Goal: Communication & Community: Share content

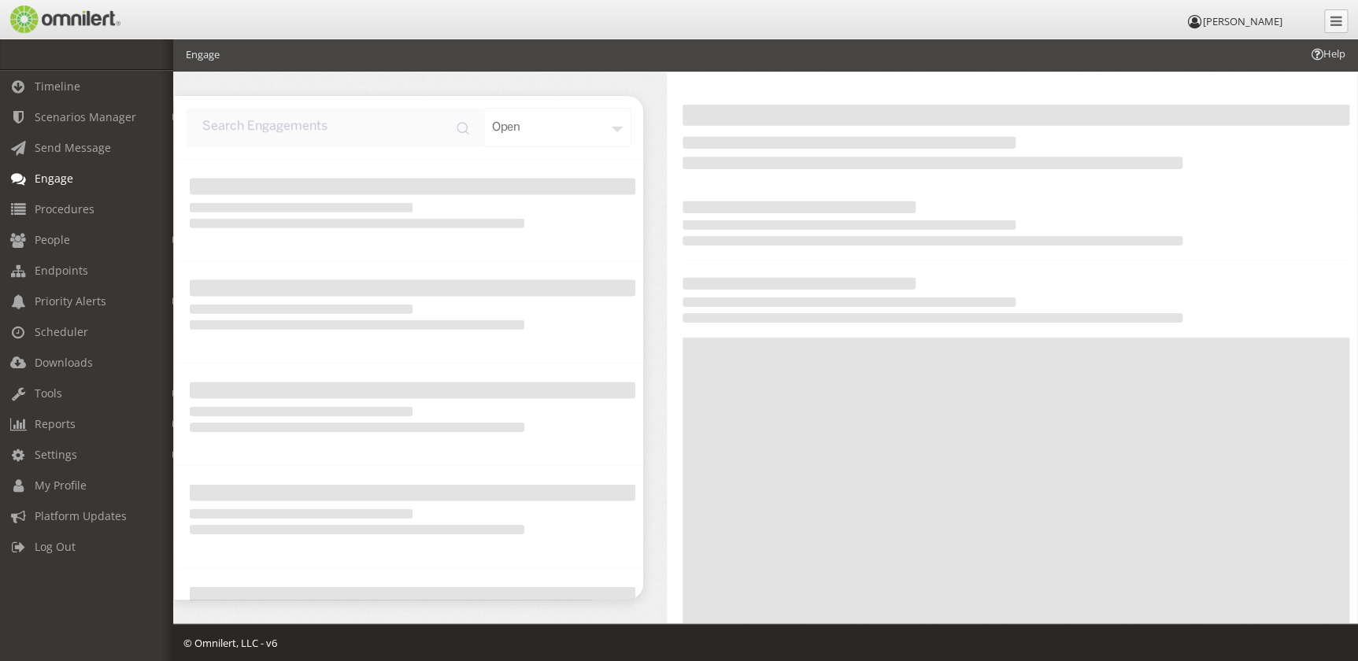
click at [102, 165] on link "Engage" at bounding box center [93, 178] width 187 height 31
click at [102, 154] on span "Send Message" at bounding box center [73, 147] width 76 height 15
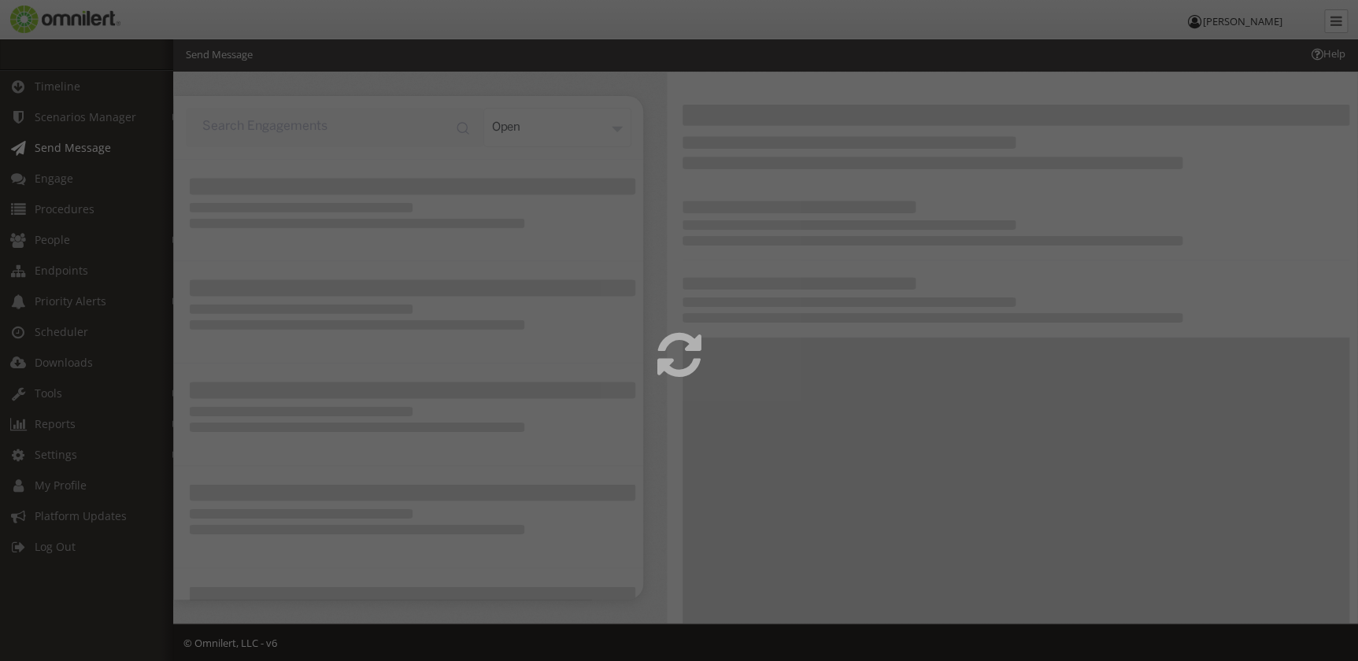
select select
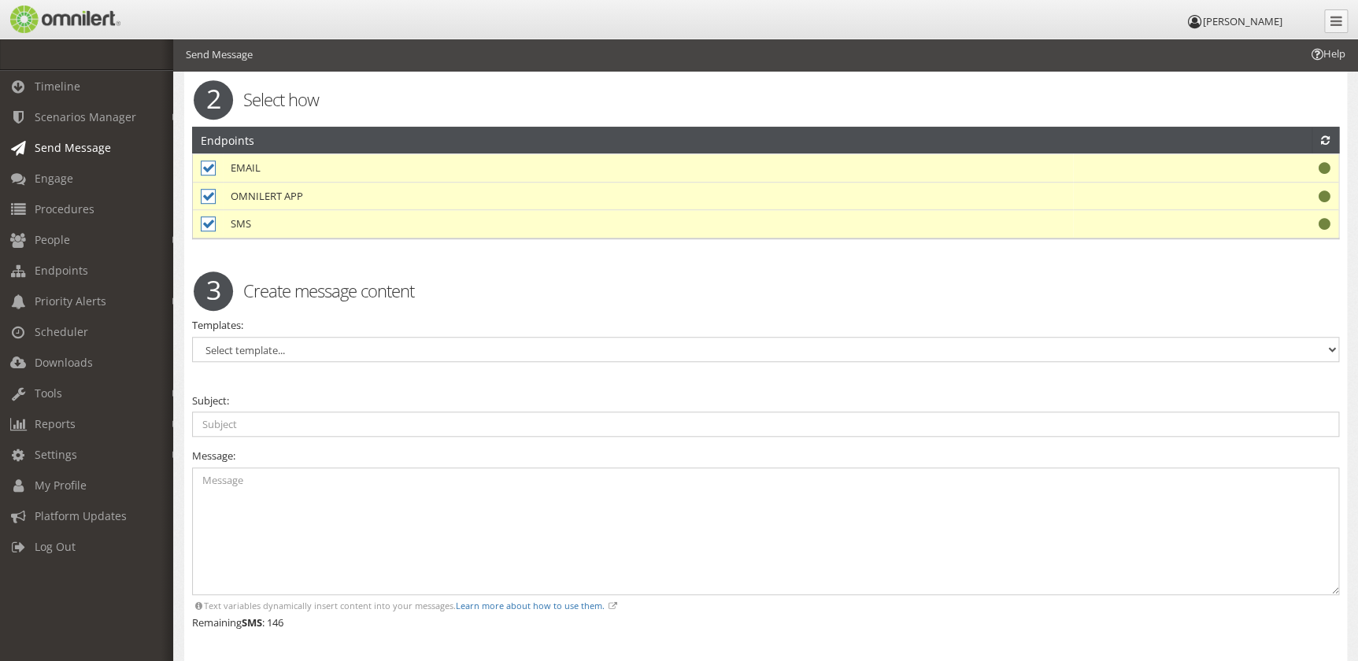
scroll to position [429, 0]
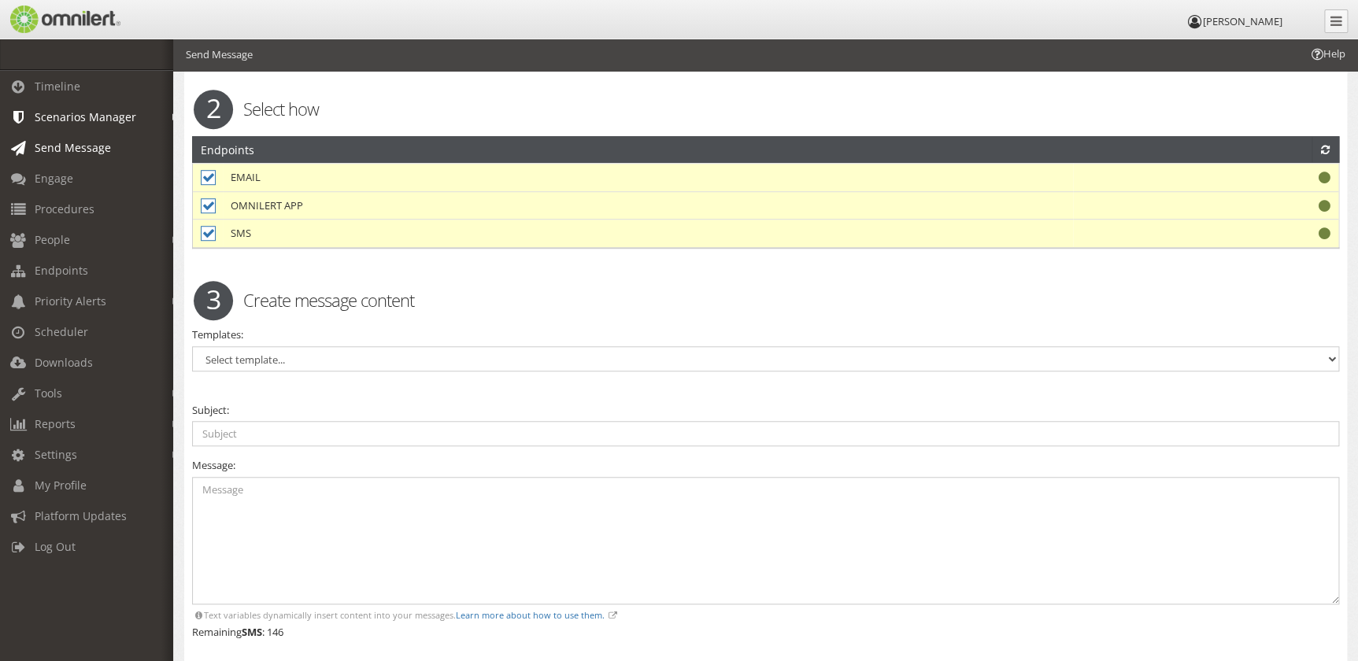
click at [172, 116] on em at bounding box center [175, 117] width 7 height 9
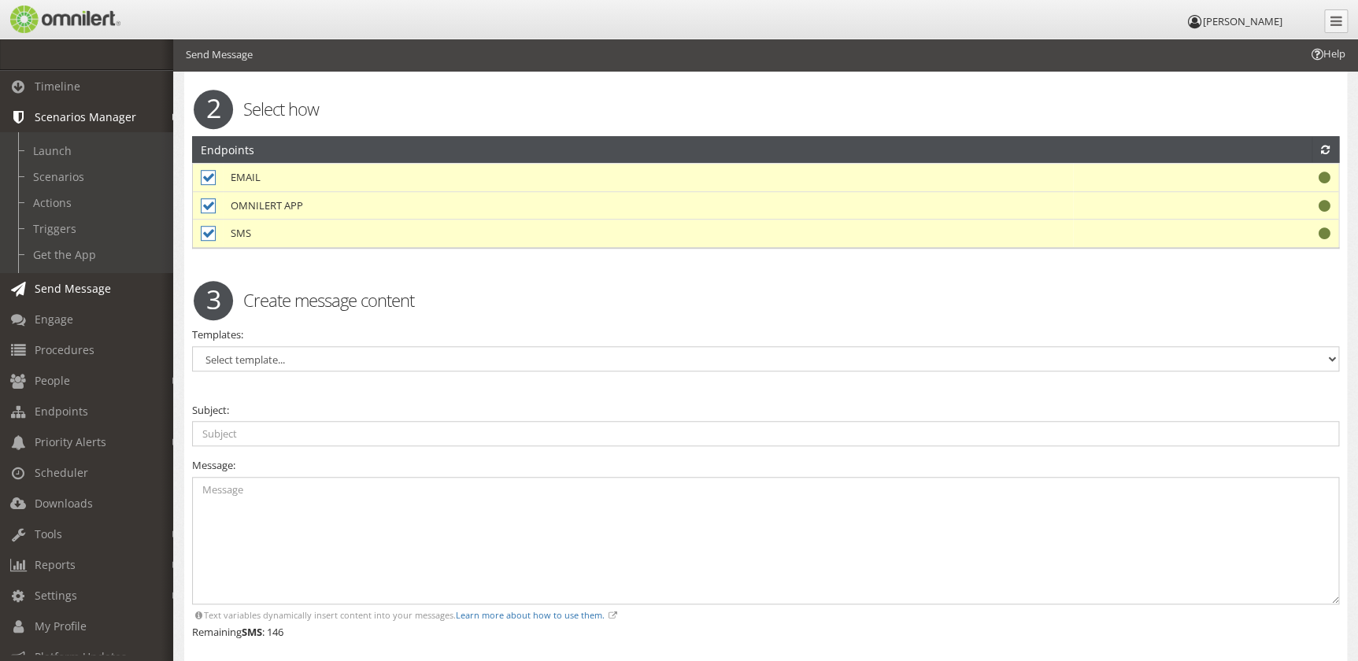
click at [128, 288] on link "Send Message" at bounding box center [93, 288] width 187 height 31
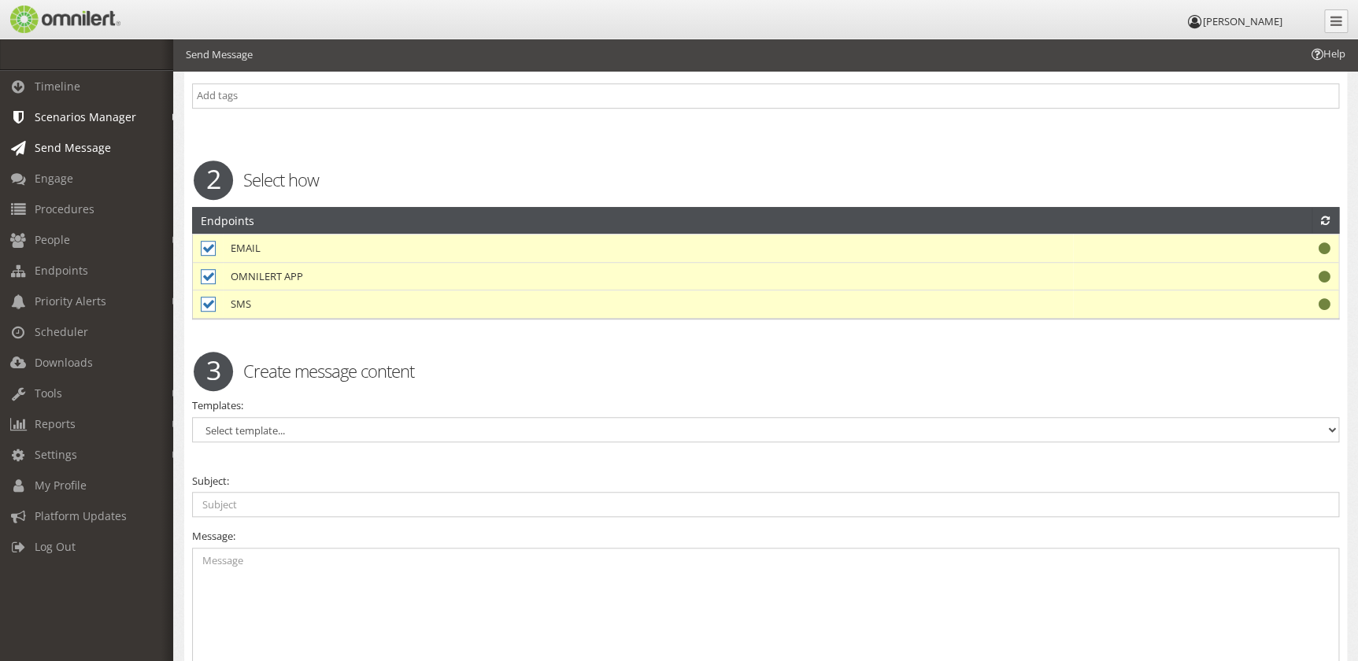
scroll to position [358, 0]
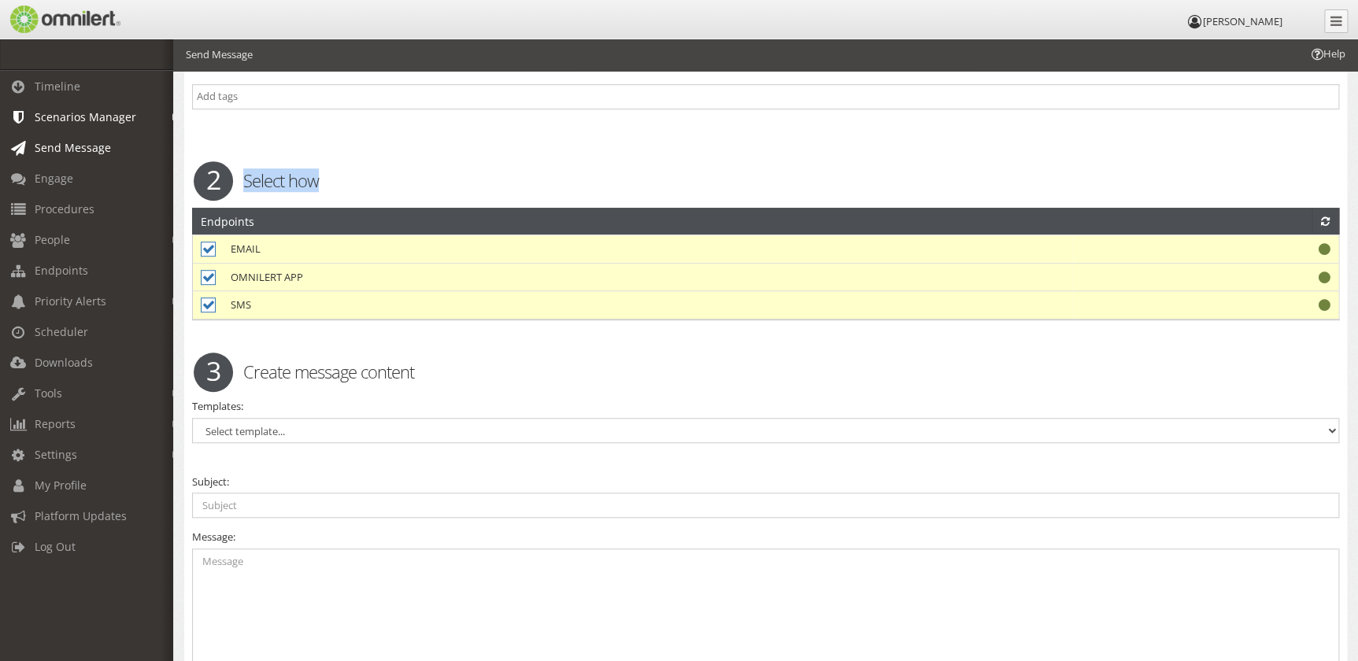
drag, startPoint x: 369, startPoint y: 181, endPoint x: 240, endPoint y: 180, distance: 129.2
click at [240, 180] on h2 "Select how" at bounding box center [766, 181] width 1168 height 24
copy h2 "Select how"
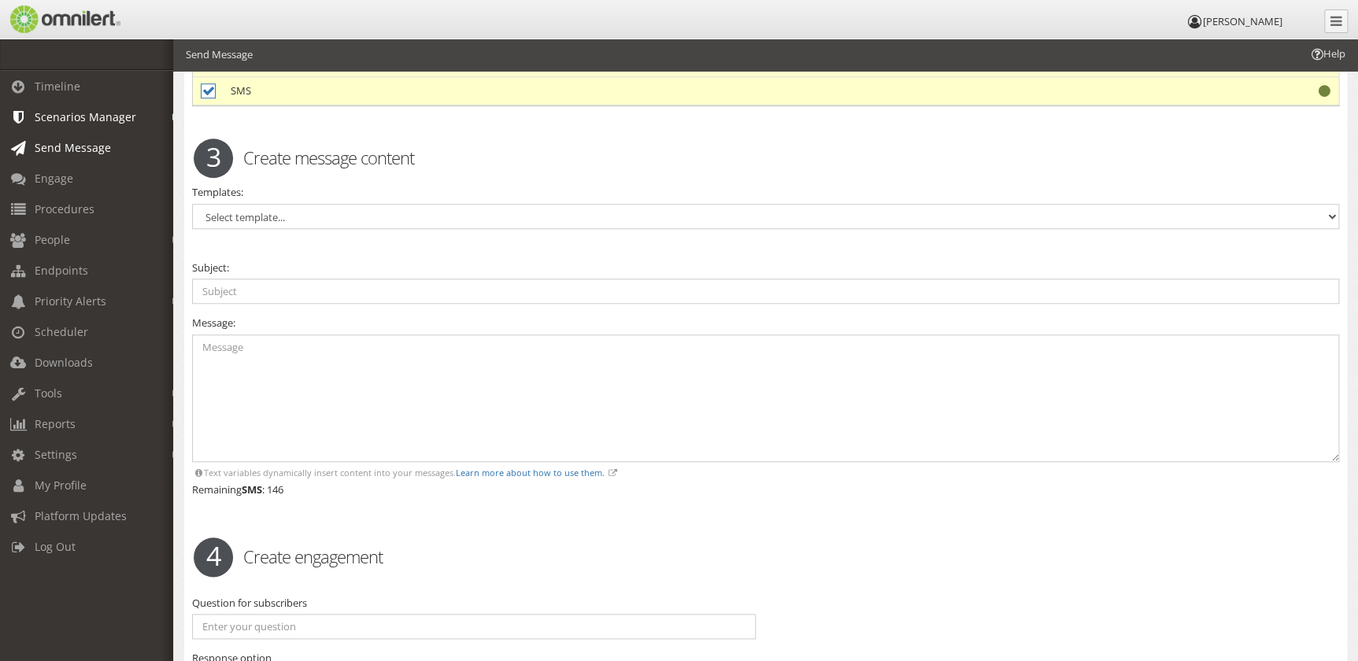
scroll to position [573, 0]
drag, startPoint x: 443, startPoint y: 165, endPoint x: 227, endPoint y: 161, distance: 216.6
click at [227, 161] on div "3 Create message content" at bounding box center [766, 157] width 1168 height 24
copy div "Create message content"
click at [278, 206] on select "Select template... Active Shooter / Armed Threat All Clear – Generic Building C…" at bounding box center [765, 215] width 1147 height 25
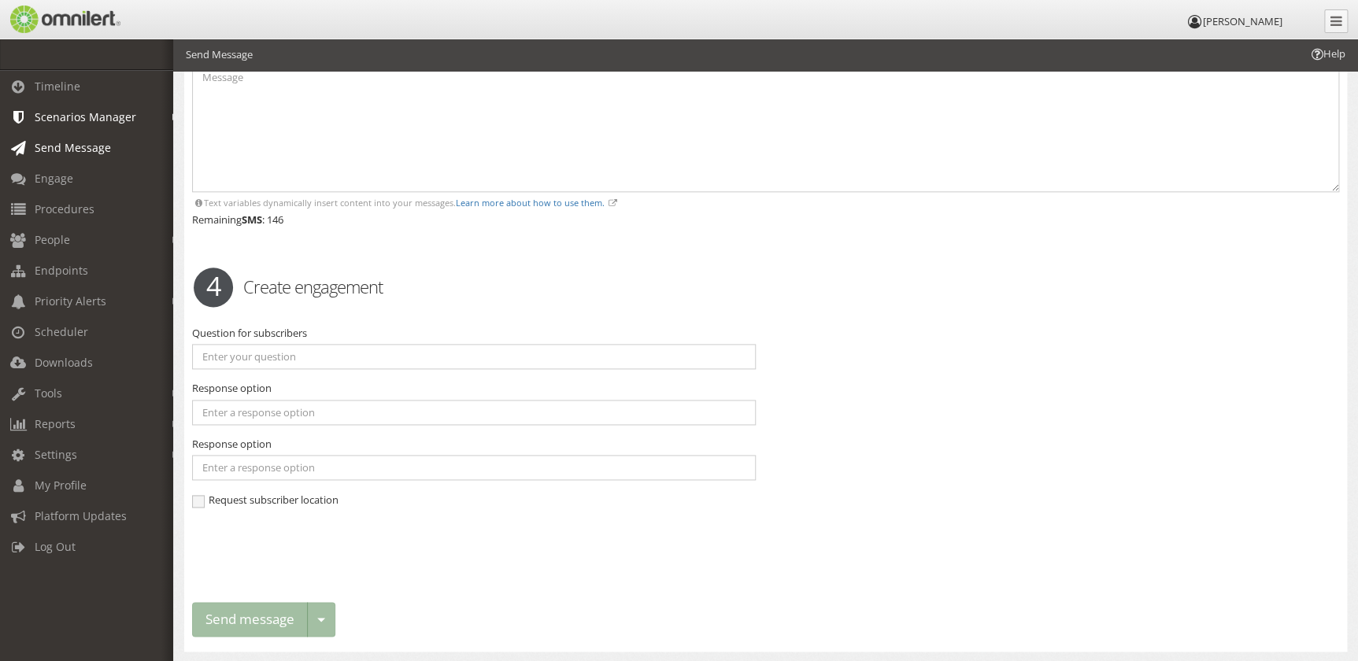
scroll to position [884, 0]
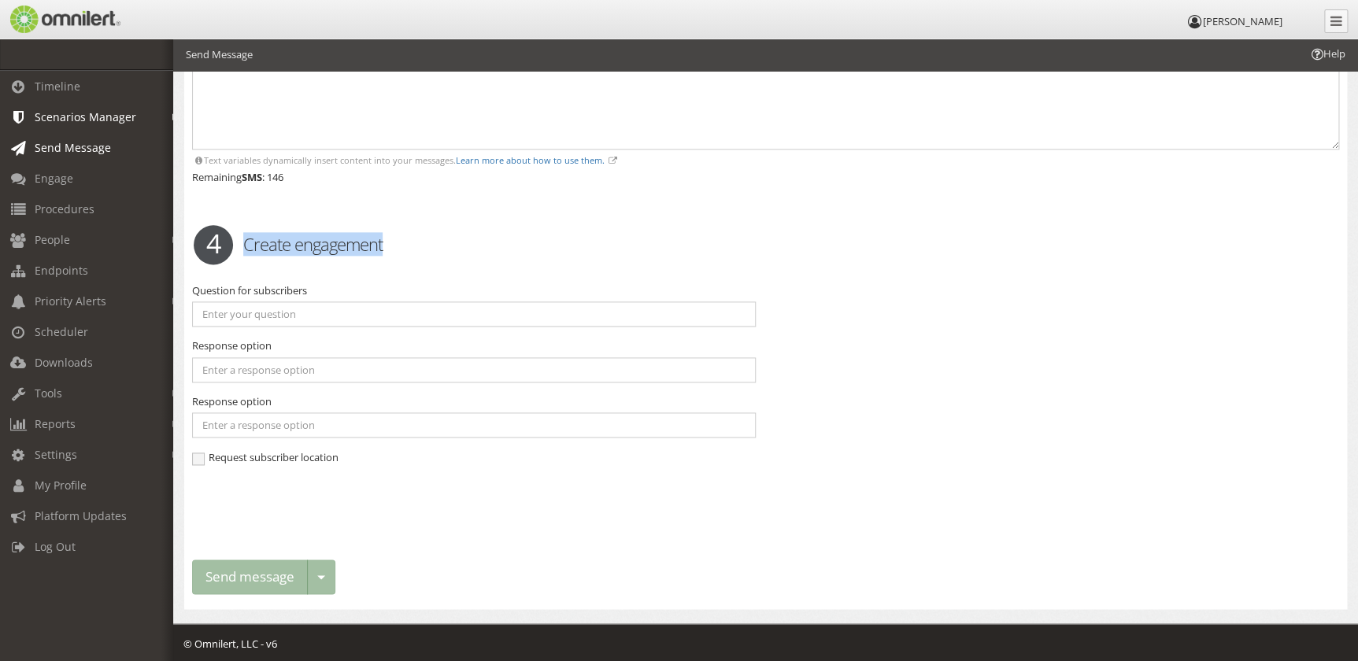
drag, startPoint x: 452, startPoint y: 243, endPoint x: 242, endPoint y: 244, distance: 210.3
click at [242, 244] on h2 "Create engagement" at bounding box center [766, 244] width 1168 height 24
copy h2 "Create engagement"
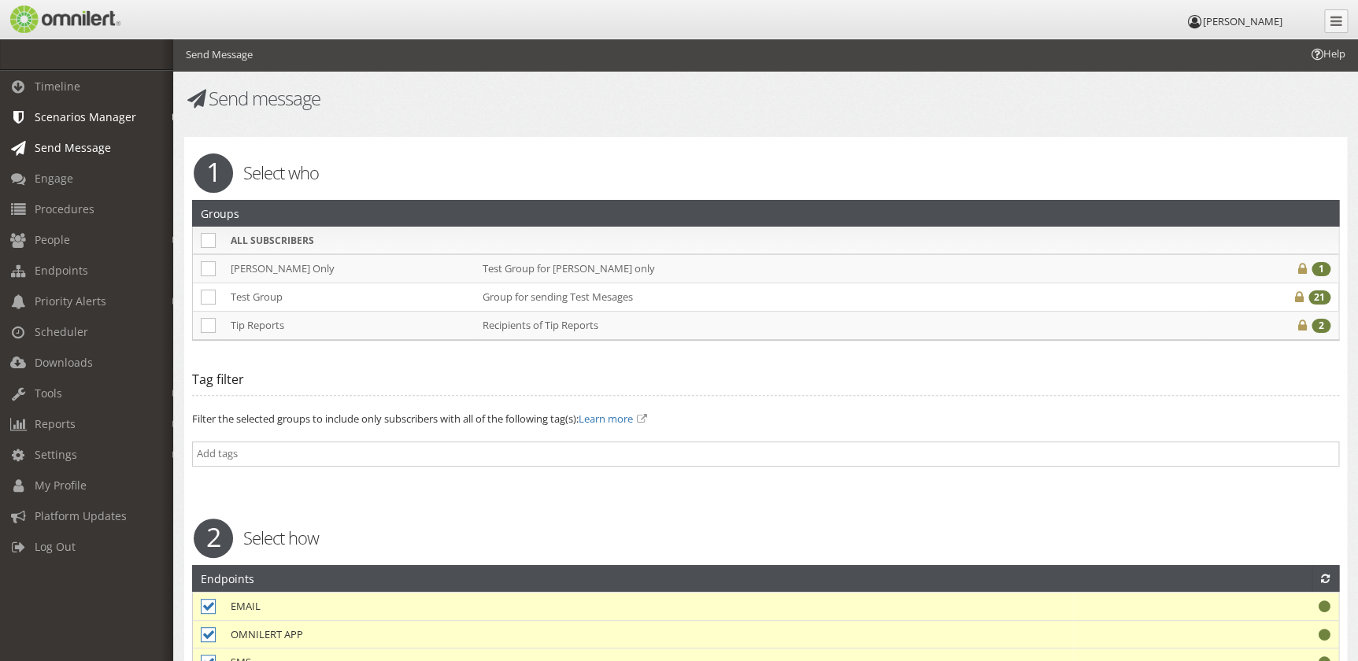
scroll to position [0, 0]
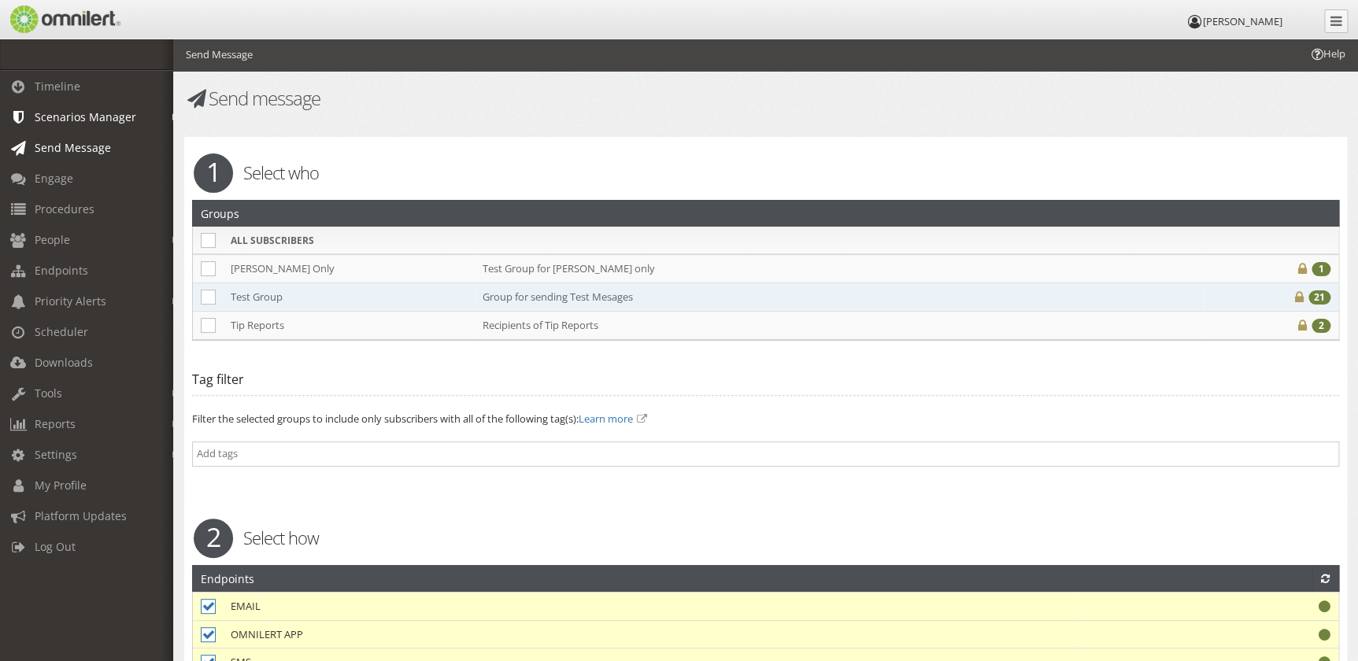
click at [238, 299] on td "Test Group" at bounding box center [349, 297] width 252 height 28
click at [212, 299] on icon at bounding box center [208, 297] width 15 height 15
checkbox input "true"
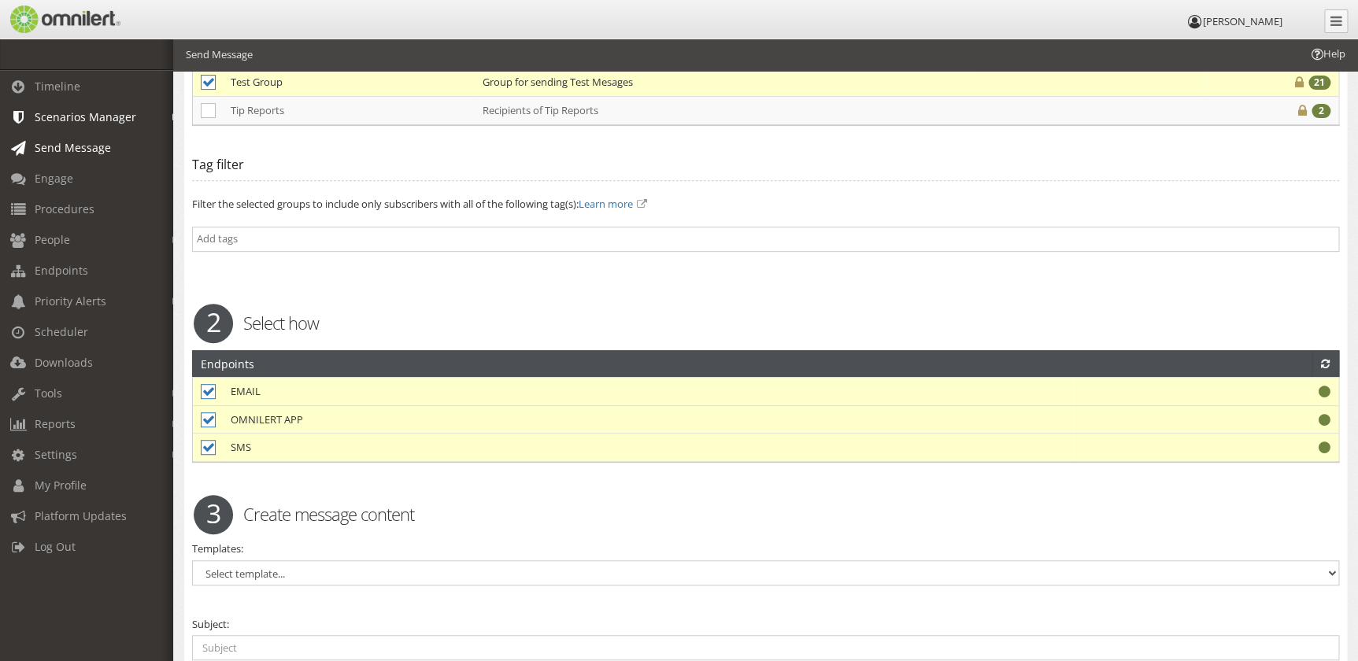
scroll to position [501, 0]
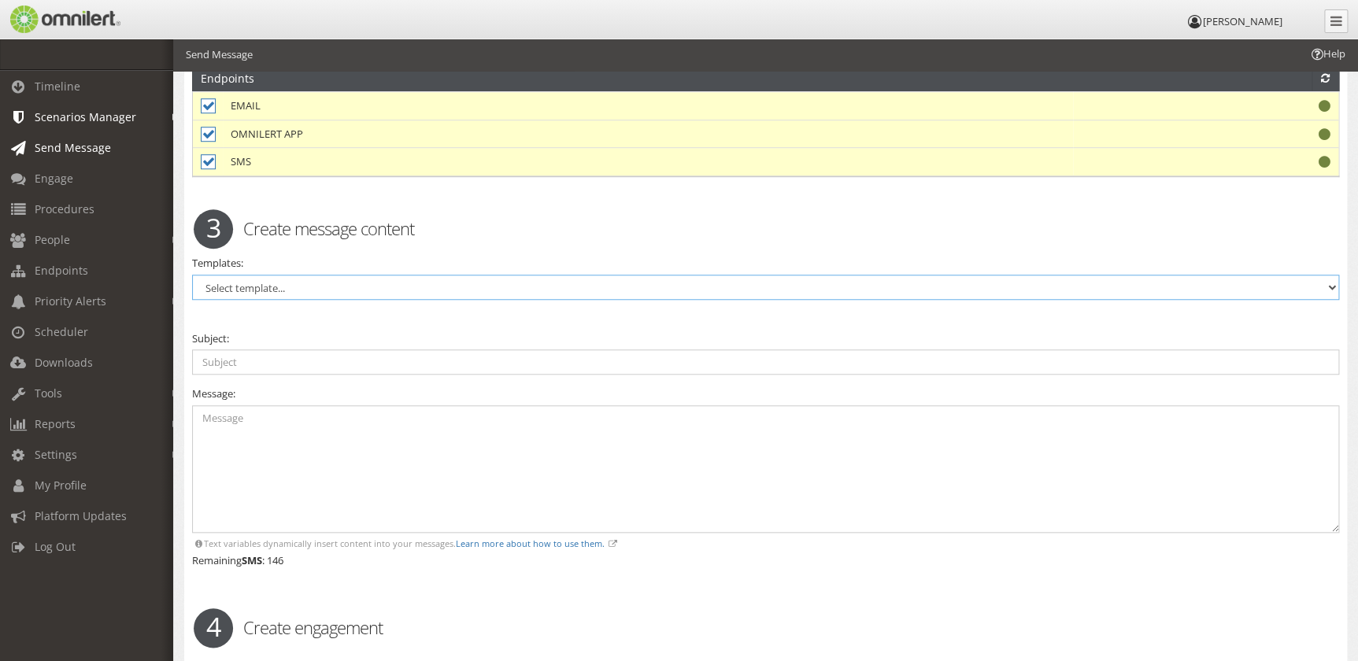
click at [358, 277] on select "Select template... Active Shooter / Armed Threat All Clear – Generic Building C…" at bounding box center [765, 287] width 1147 height 25
select select "98548"
click at [192, 275] on select "Select template... Active Shooter / Armed Threat All Clear – Generic Building C…" at bounding box center [765, 287] width 1147 height 25
type input "Test Message"
click at [354, 438] on textarea "This is a test of Omnilert." at bounding box center [765, 470] width 1147 height 128
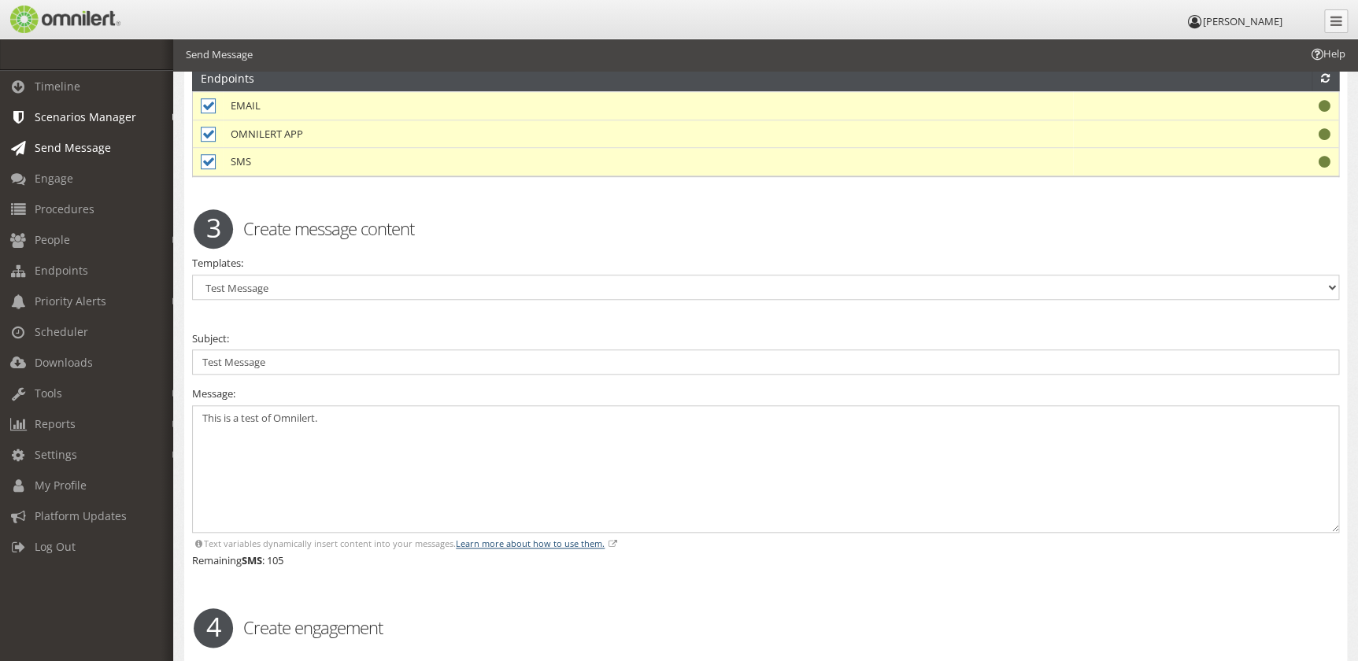
click at [552, 539] on link "Learn more about how to use them." at bounding box center [530, 544] width 149 height 12
click at [365, 425] on textarea "This is a test of Omnilert." at bounding box center [765, 470] width 1147 height 128
paste textarea "{{@date_long}}"
type textarea "This is a test of Omnilert for [DATE] {{@date_long}}."
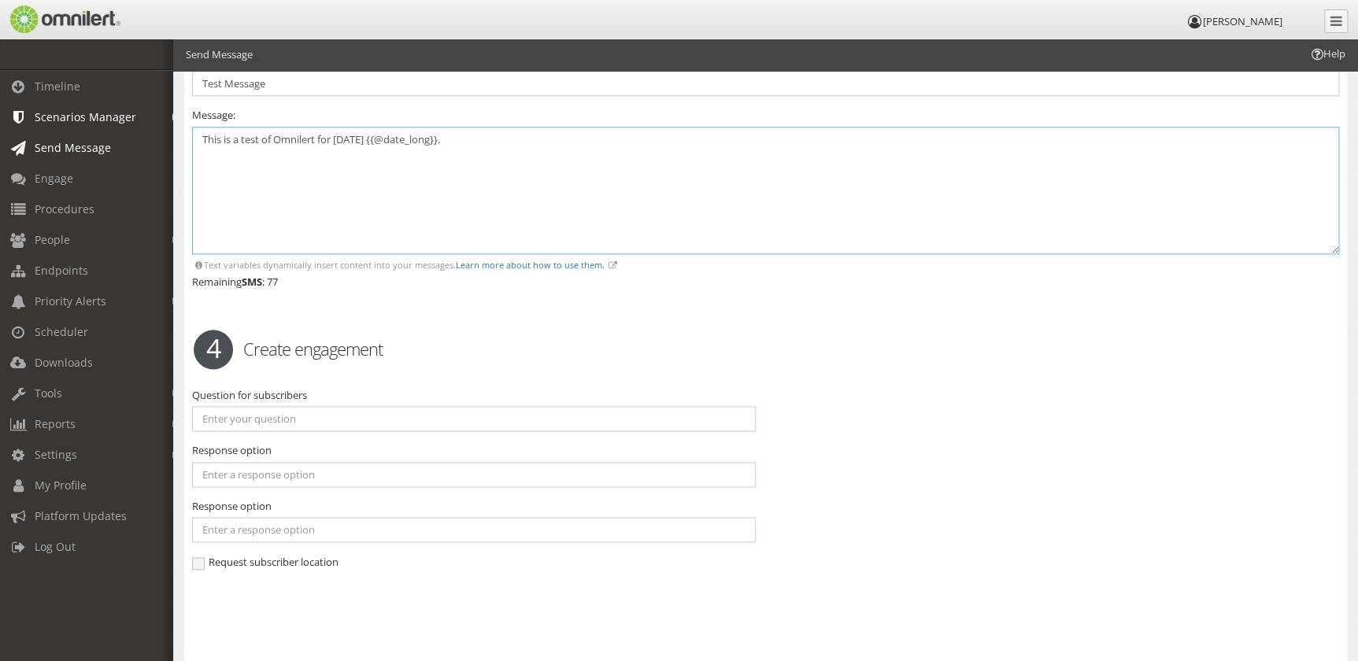
scroll to position [573, 0]
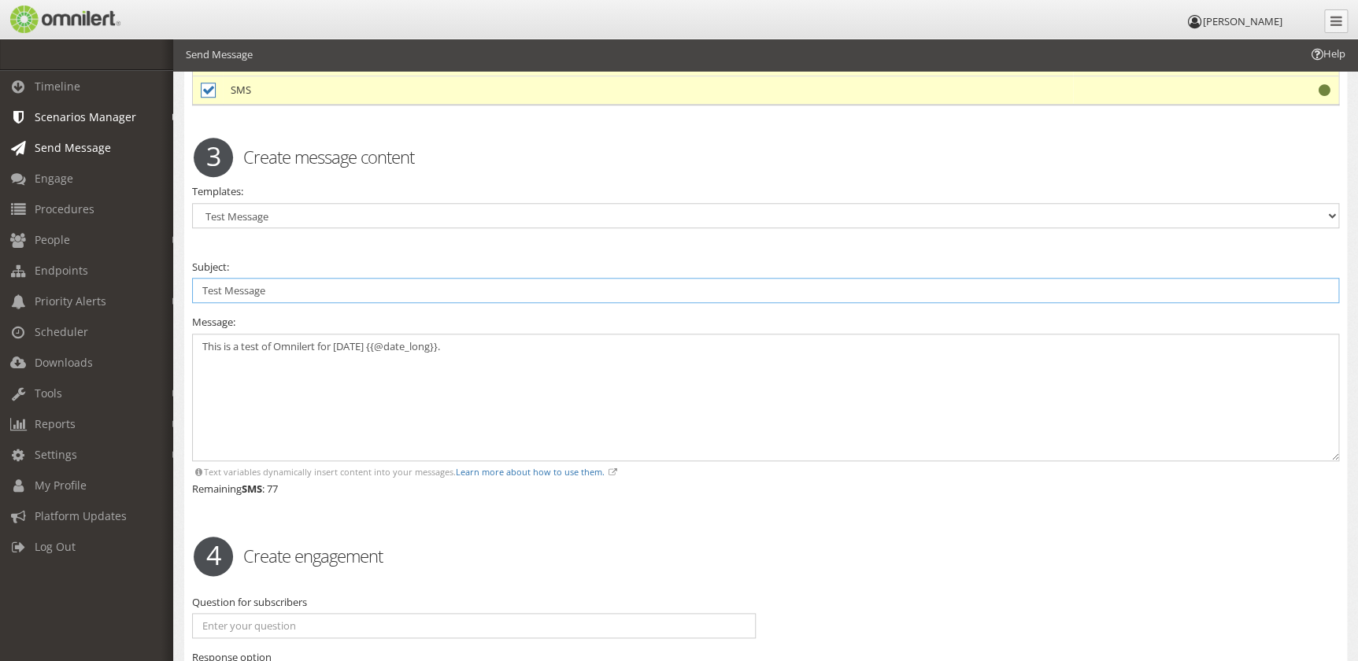
click at [199, 287] on input "Test Message" at bounding box center [765, 290] width 1147 height 25
type input "TLS: Test Message"
click at [473, 375] on textarea "This is a test of Omnilert for [DATE] {{@date_long}}." at bounding box center [765, 398] width 1147 height 128
drag, startPoint x: 504, startPoint y: 362, endPoint x: 180, endPoint y: 323, distance: 326.8
click at [180, 323] on div "Send message Warning. Warning. 1 Select who Groups ALL SUBSCRIBERS [PERSON_NAME…" at bounding box center [765, 200] width 1185 height 1469
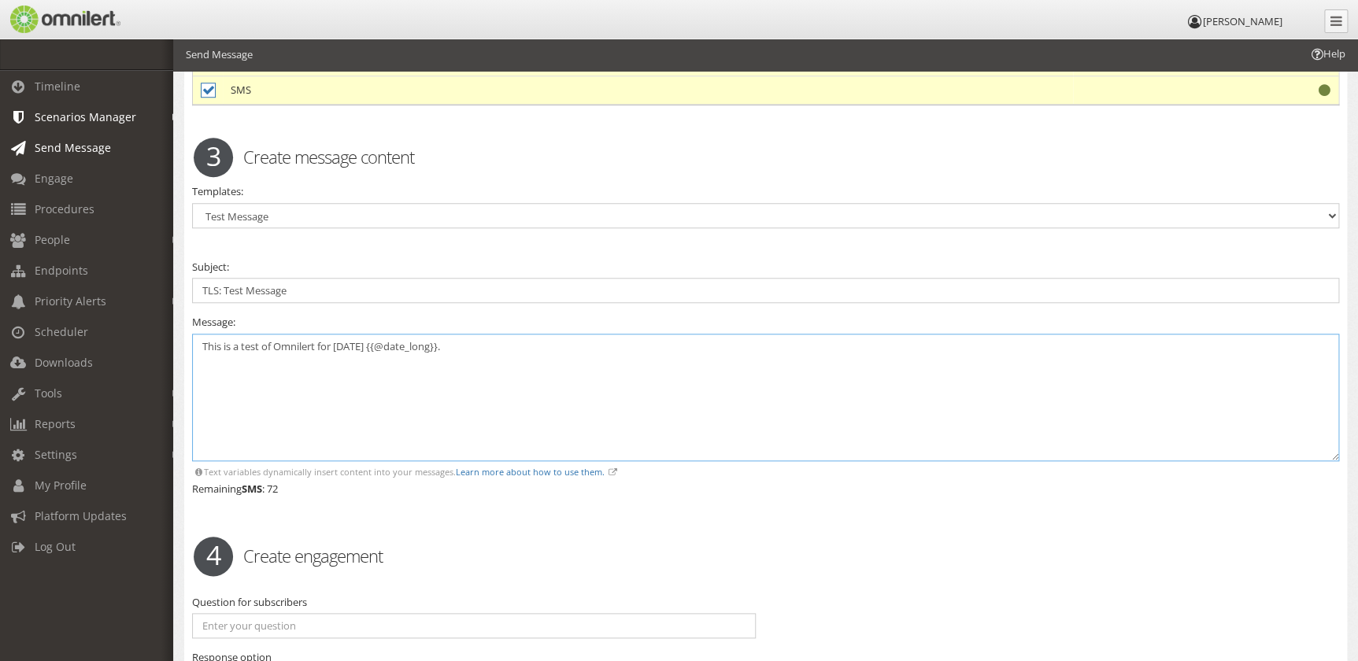
click at [498, 365] on textarea "This is a test of Omnilert for [DATE] {{@date_long}}." at bounding box center [765, 398] width 1147 height 128
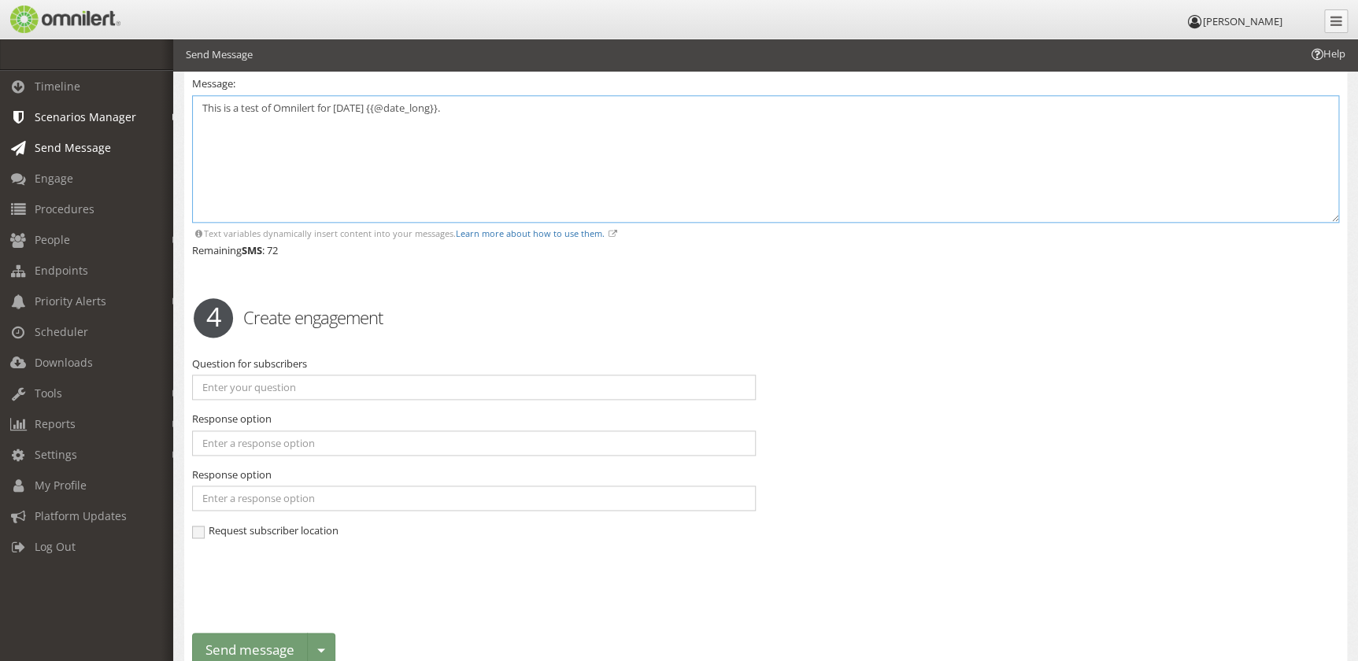
scroll to position [884, 0]
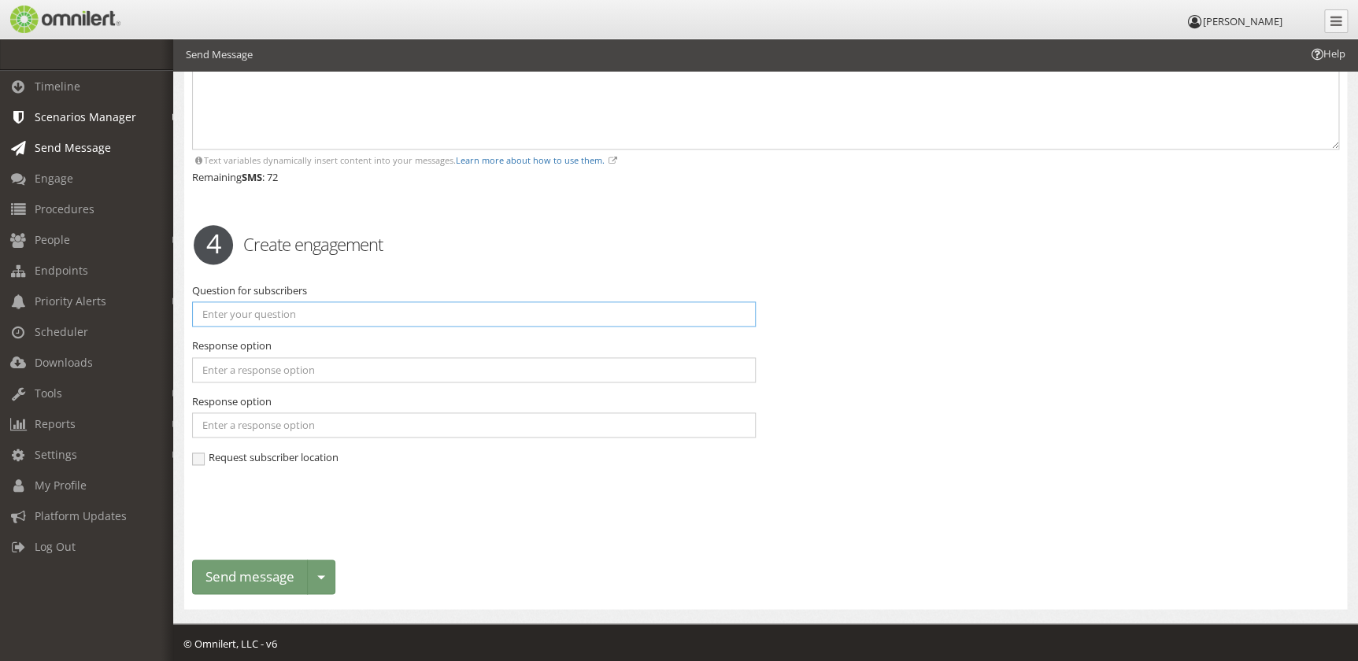
click at [360, 308] on input "text" at bounding box center [474, 314] width 564 height 25
type input "Are you able to receive this in the app?"
click at [339, 365] on input "text" at bounding box center [474, 370] width 564 height 25
type input "Yes"
click at [327, 424] on input "text" at bounding box center [474, 425] width 564 height 25
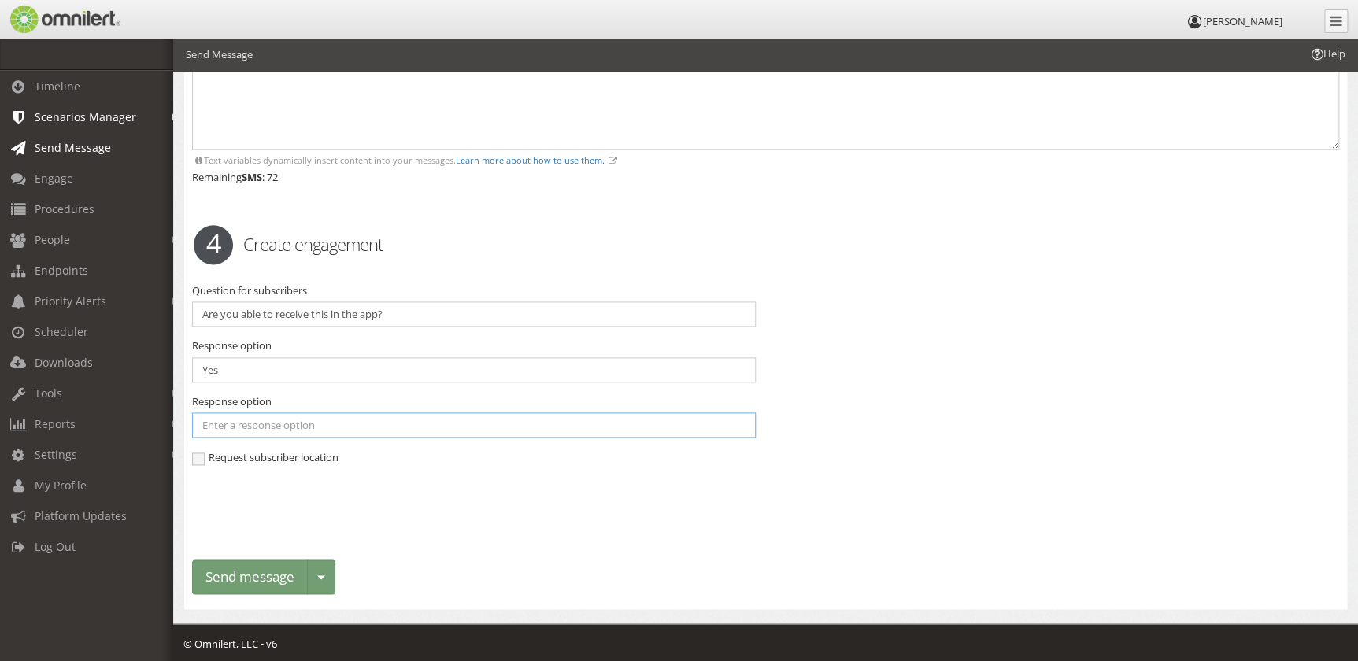
click at [453, 417] on input "text" at bounding box center [474, 425] width 564 height 25
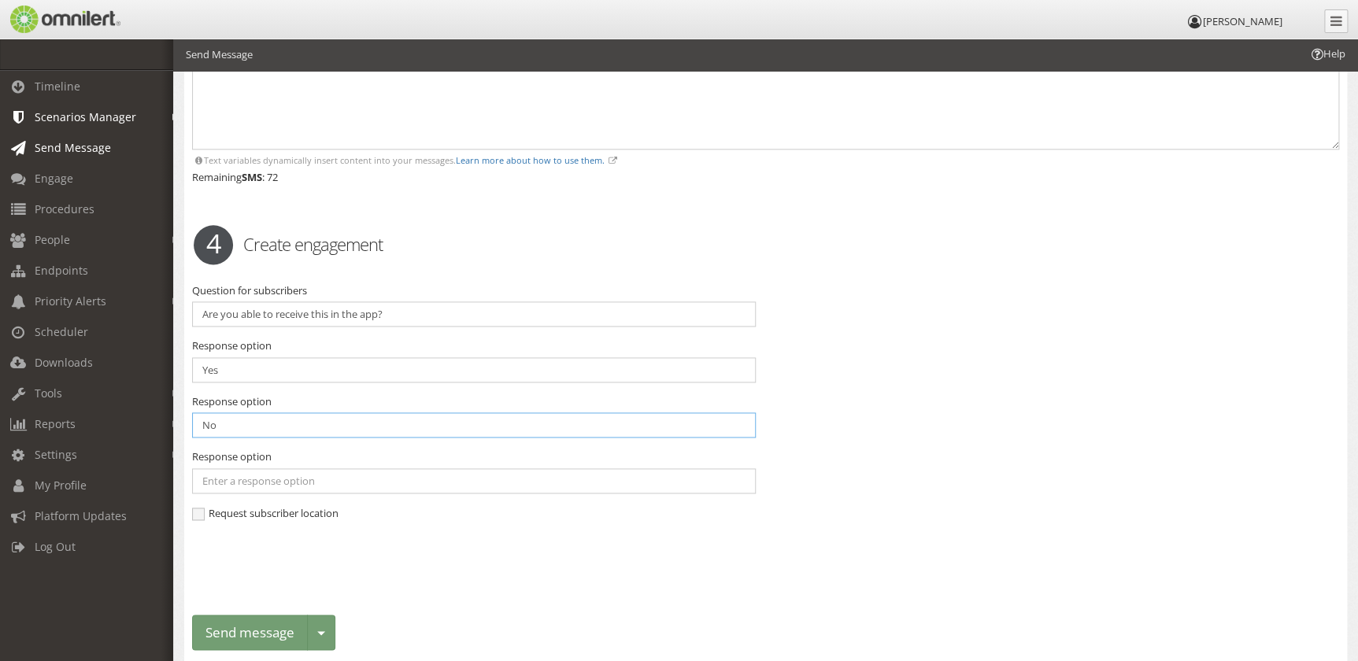
type input "No"
click at [430, 455] on div "Response option" at bounding box center [474, 472] width 564 height 44
click at [430, 465] on div "Response option" at bounding box center [474, 472] width 564 height 44
click at [432, 476] on input "text" at bounding box center [474, 481] width 564 height 25
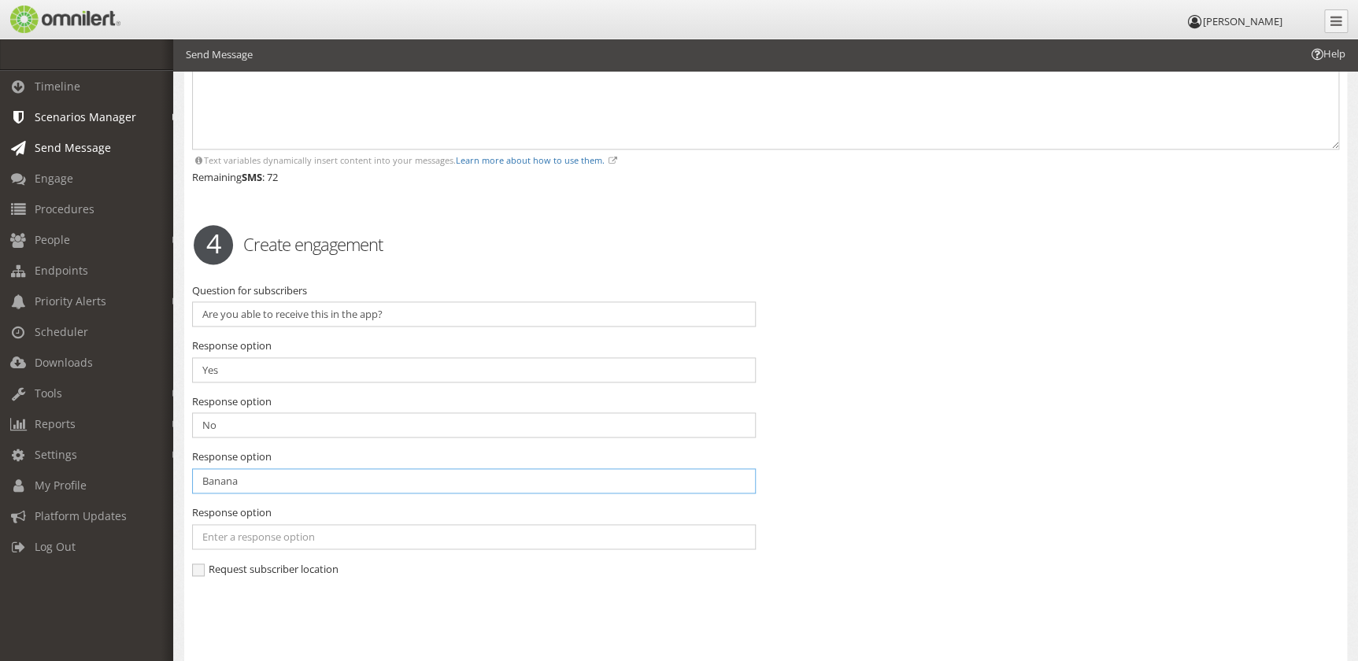
type input "Banana"
click at [860, 510] on div "Question for subscribers Are you able to receive this in the app? Response opti…" at bounding box center [766, 437] width 1168 height 309
click at [243, 480] on input "Banana" at bounding box center [474, 481] width 564 height 25
click at [876, 583] on div "Question for subscribers Are you able to receive this in the app? Response opti…" at bounding box center [766, 437] width 1168 height 309
click at [201, 563] on span "Request subscriber location" at bounding box center [265, 569] width 146 height 14
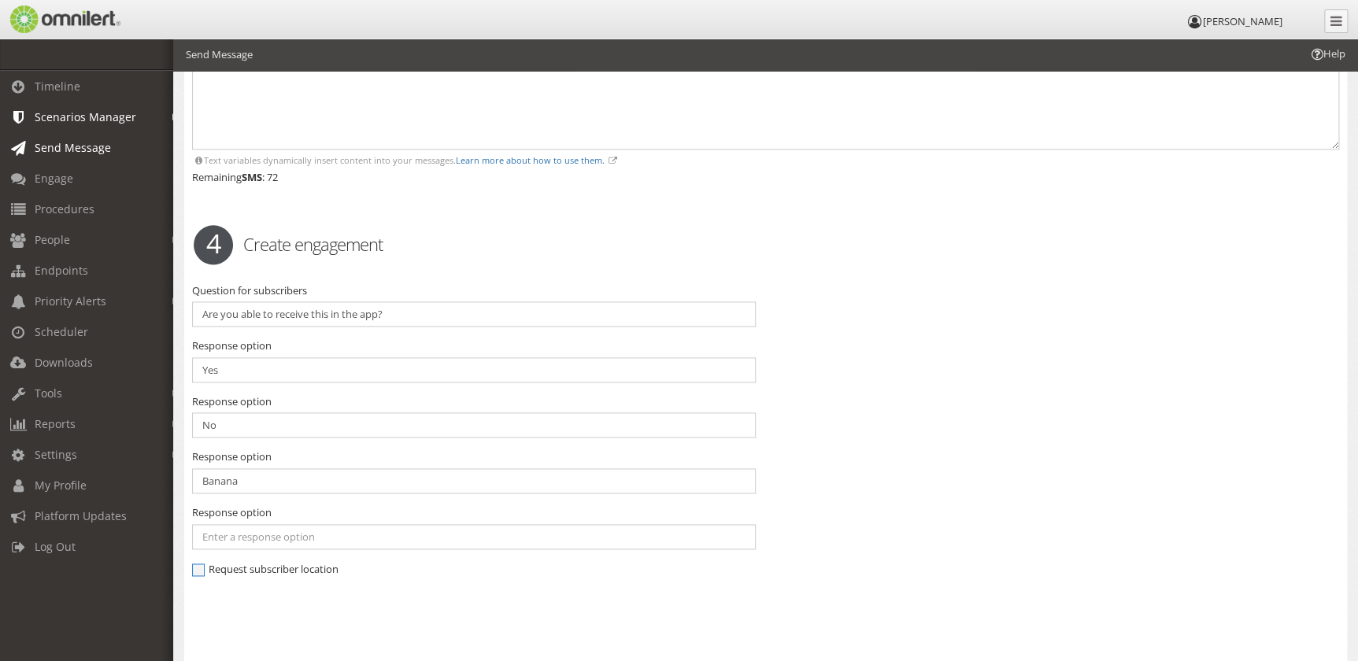
click at [201, 565] on input "Request subscriber location" at bounding box center [199, 572] width 14 height 14
checkbox input "true"
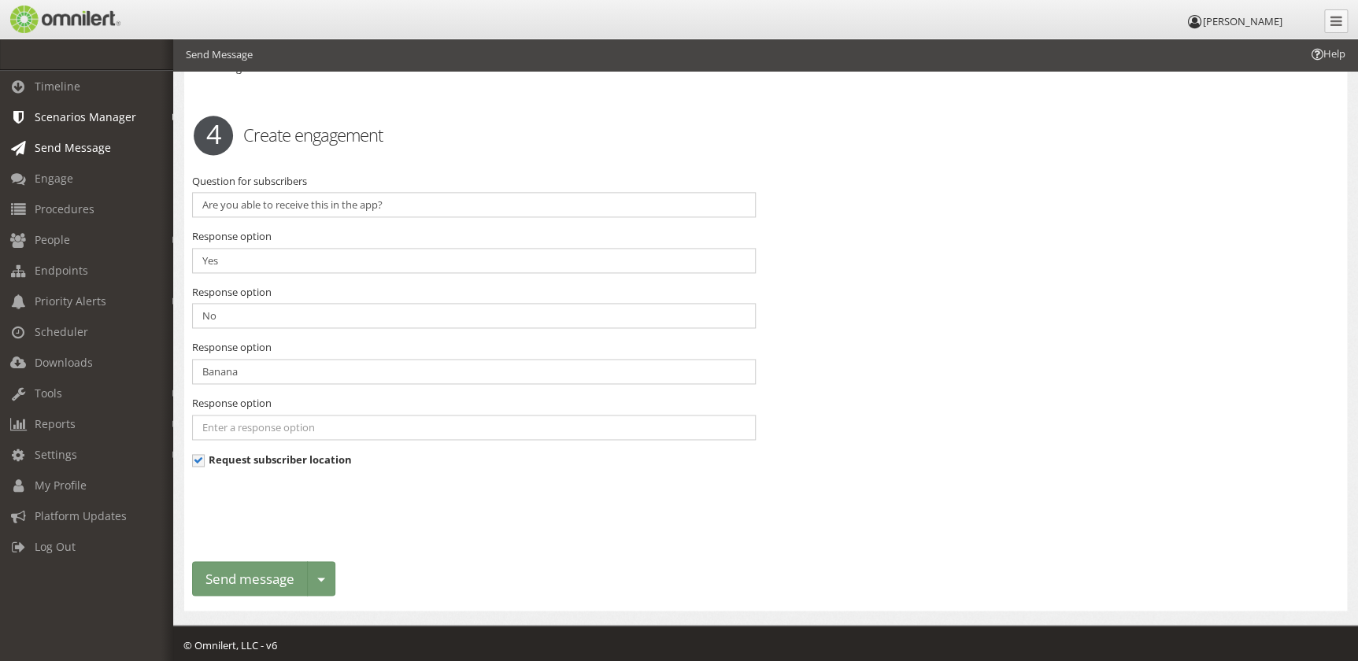
scroll to position [996, 0]
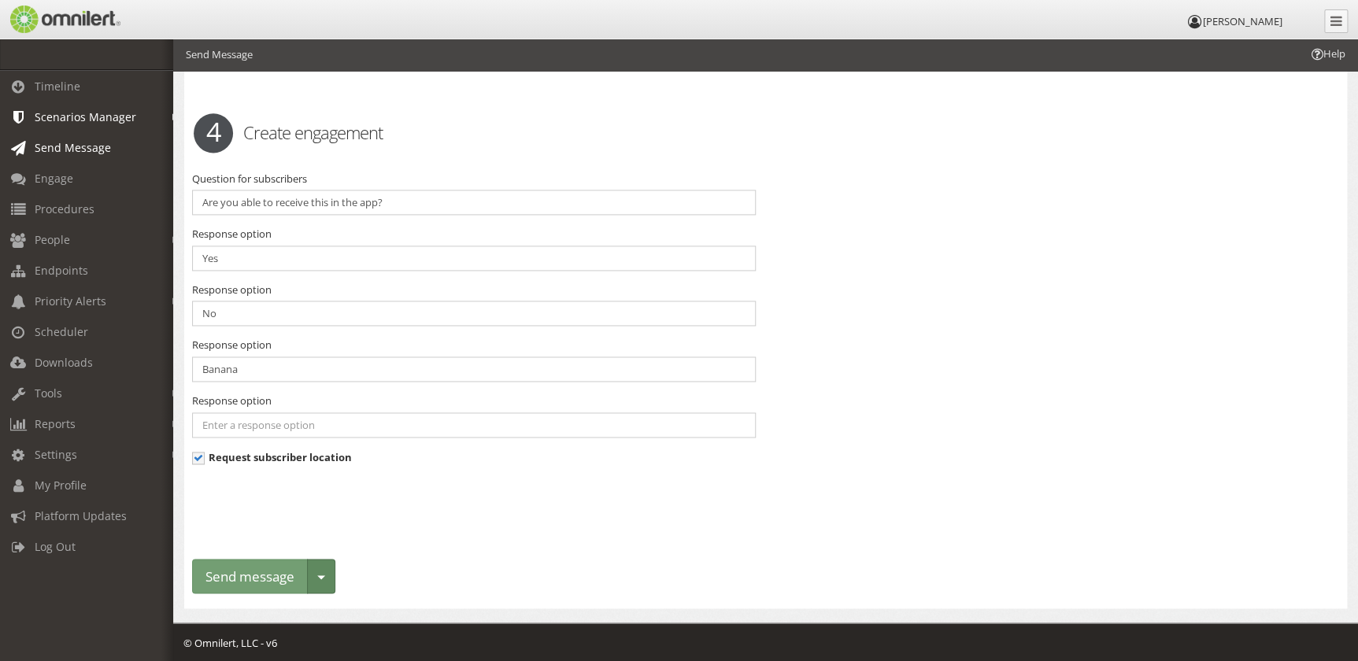
click at [315, 569] on button "Toggle dropdown" at bounding box center [321, 576] width 28 height 35
click at [268, 606] on link "Schedule delivery" at bounding box center [255, 610] width 124 height 20
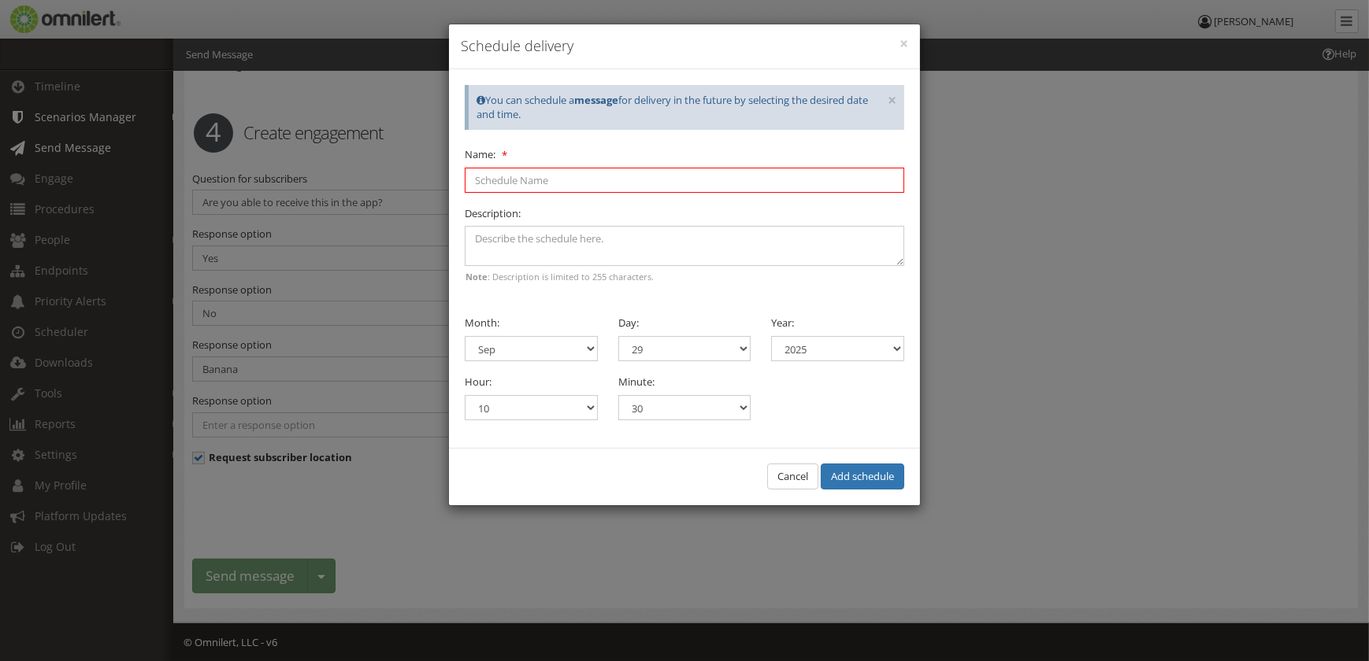
click at [513, 180] on input "Name:" at bounding box center [684, 180] width 439 height 25
type input "Test - 11"
click at [612, 244] on textarea at bounding box center [684, 246] width 439 height 40
click at [551, 401] on select "00 01 02 03 04 05 06 07 08 09 10 11 12 13 14 15 16 17 18 19 20 21 22 23" at bounding box center [531, 407] width 133 height 25
select select "11"
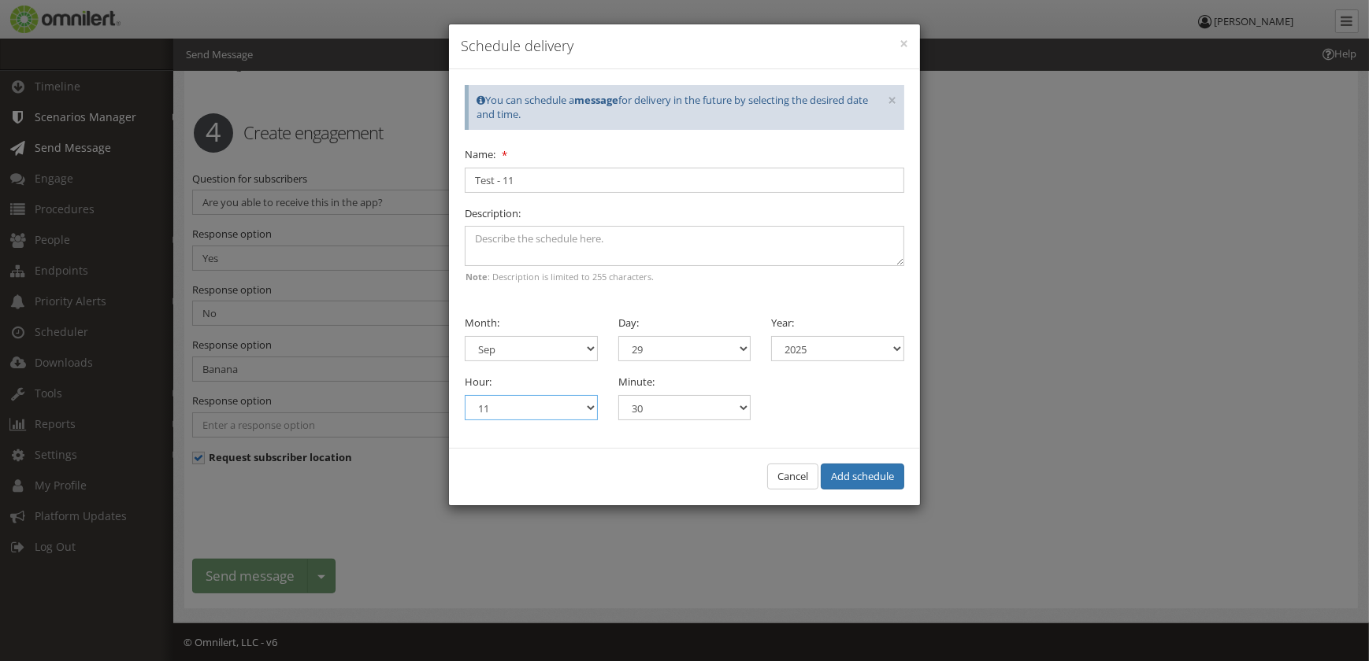
click at [465, 395] on select "00 01 02 03 04 05 06 07 08 09 10 11 12 13 14 15 16 17 18 19 20 21 22 23" at bounding box center [531, 407] width 133 height 25
click at [695, 421] on div "× You can schedule a message for delivery in the future by selecting the desire…" at bounding box center [684, 252] width 471 height 367
click at [695, 411] on select "00 05 10 15 20 25 30 35 40 45 50 55" at bounding box center [684, 407] width 133 height 25
select select "00"
click at [618, 395] on select "00 05 10 15 20 25 30 35 40 45 50 55" at bounding box center [684, 407] width 133 height 25
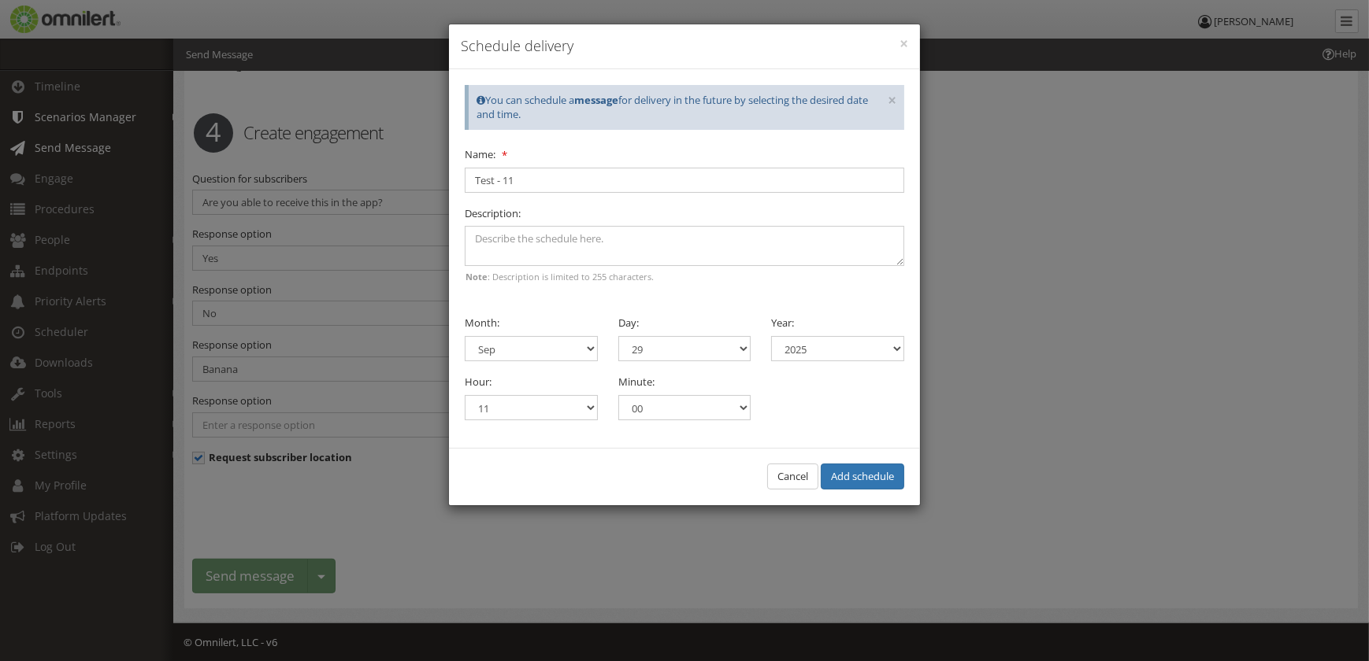
click at [822, 409] on div "Hour: 00 01 02 03 04 05 06 07 08 09 10 11 12 13 14 15 16 17 18 19 20 21 22 23 M…" at bounding box center [684, 396] width 460 height 47
click at [863, 480] on button "Add schedule" at bounding box center [862, 477] width 83 height 26
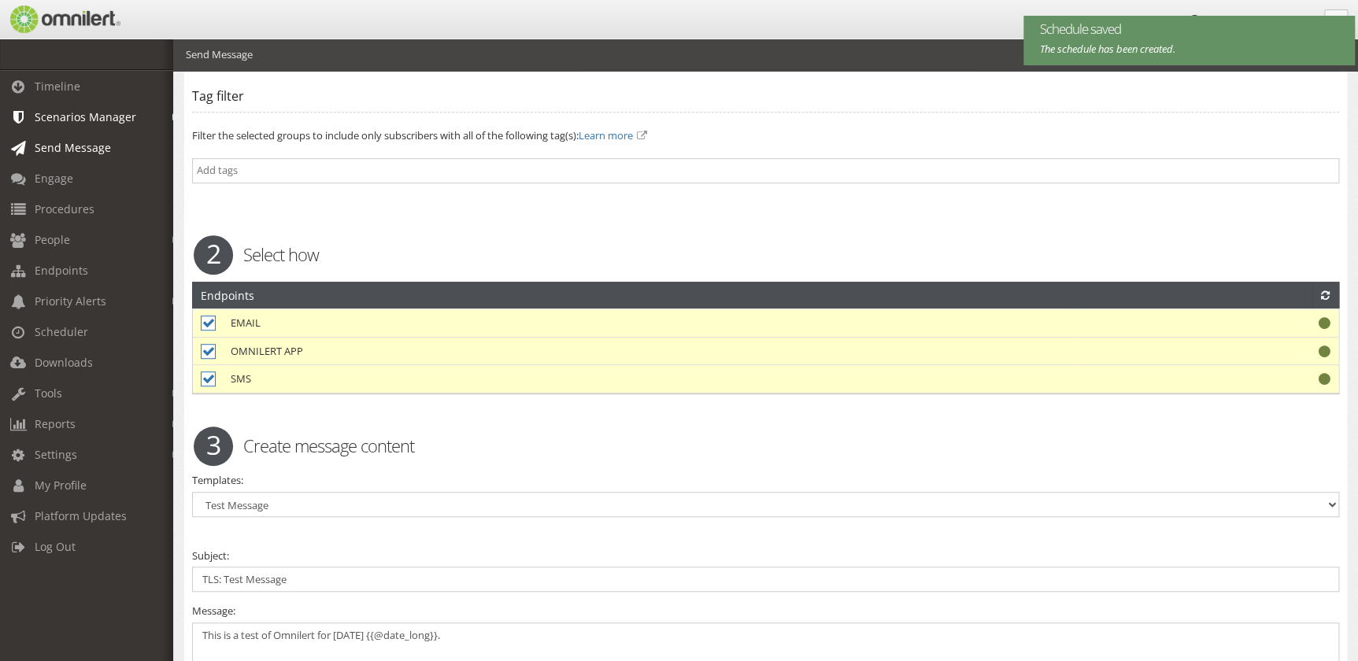
scroll to position [0, 0]
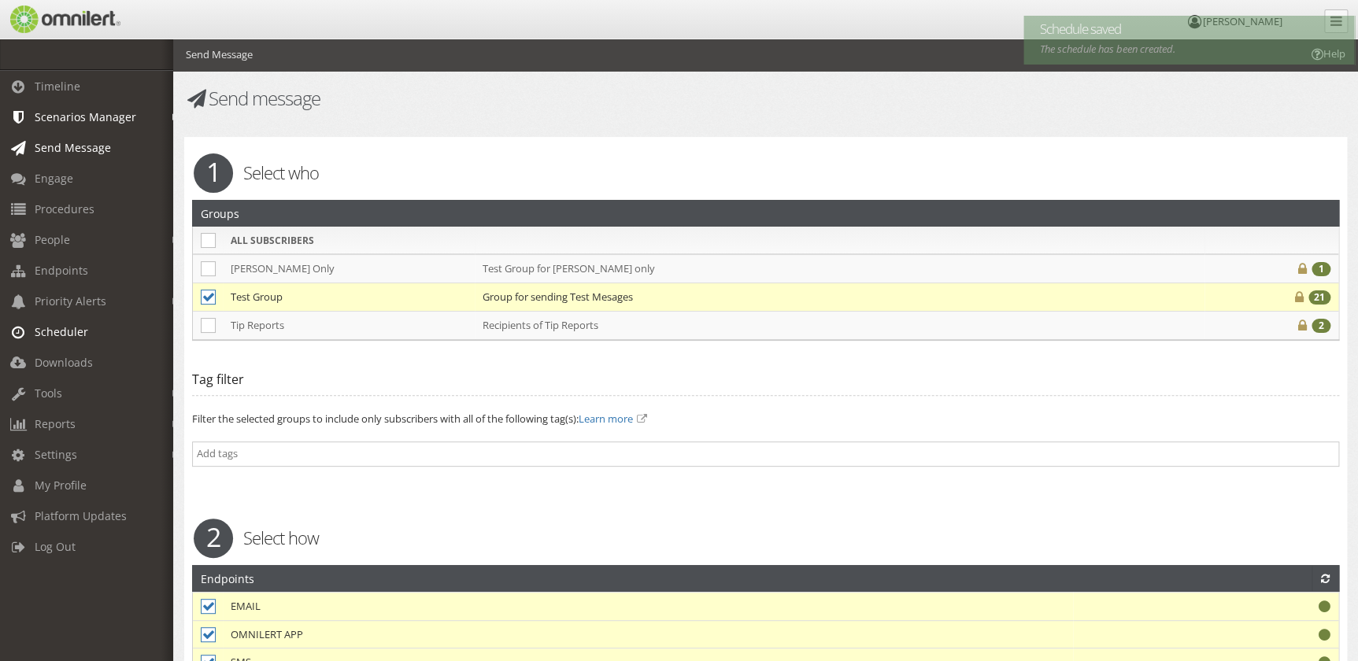
click at [80, 324] on span "Scheduler" at bounding box center [62, 331] width 54 height 15
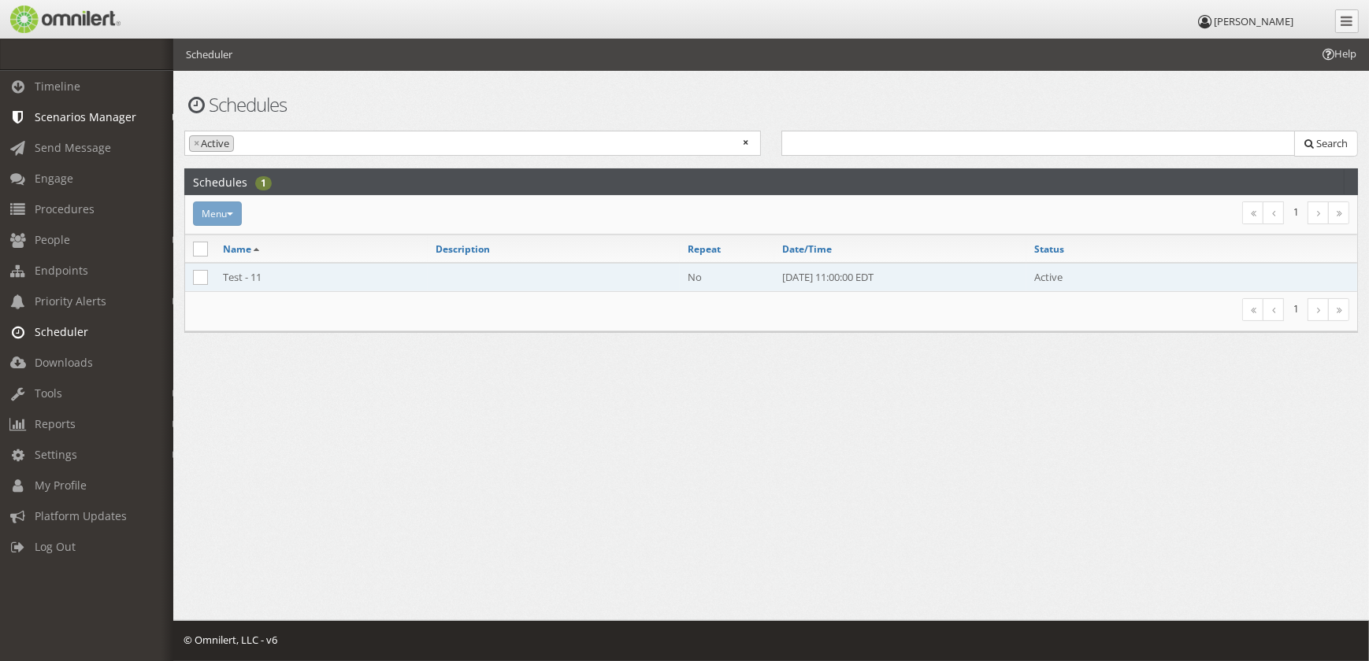
click at [260, 281] on td "Test - 11" at bounding box center [321, 277] width 213 height 28
select select
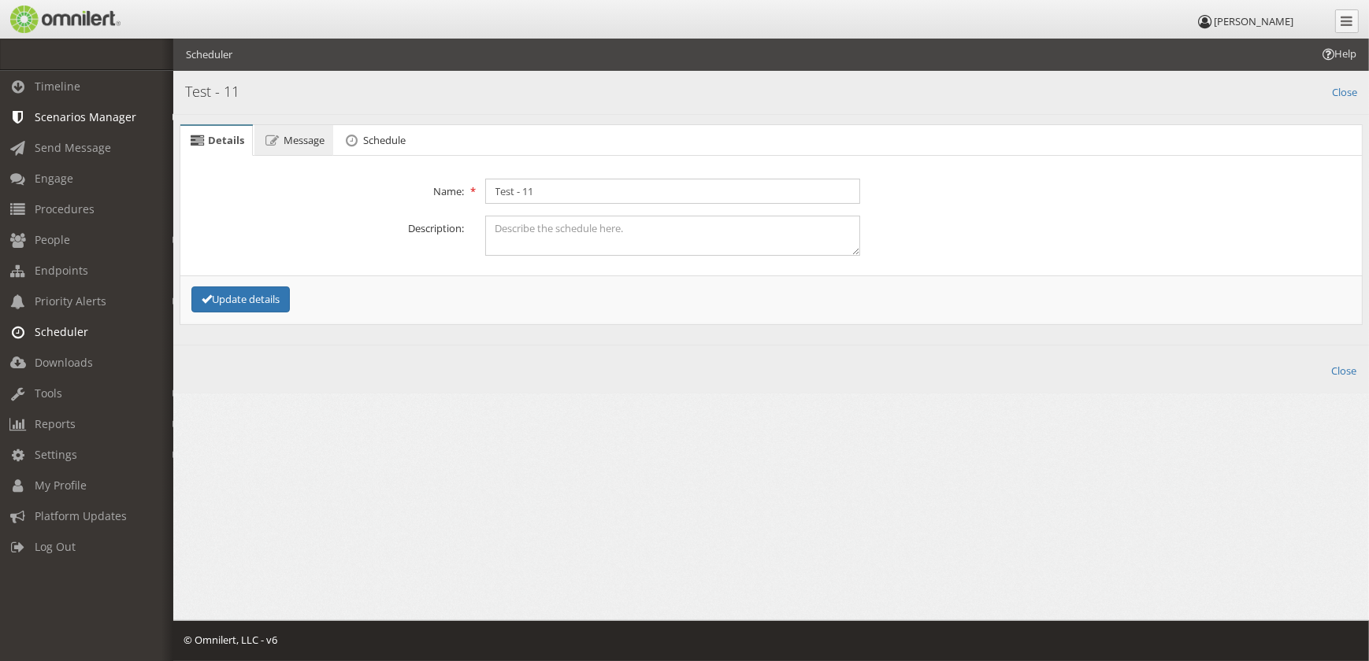
click at [300, 140] on span "Message" at bounding box center [303, 140] width 41 height 14
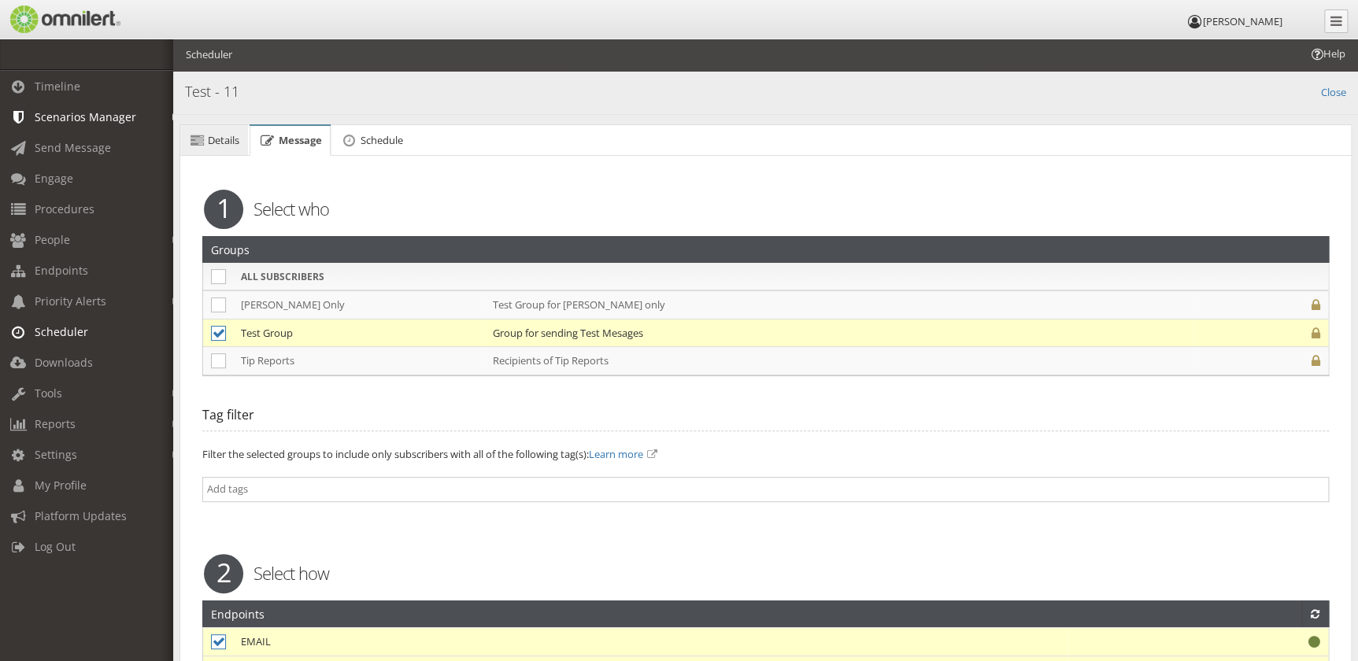
click at [200, 129] on link "Details" at bounding box center [214, 140] width 68 height 31
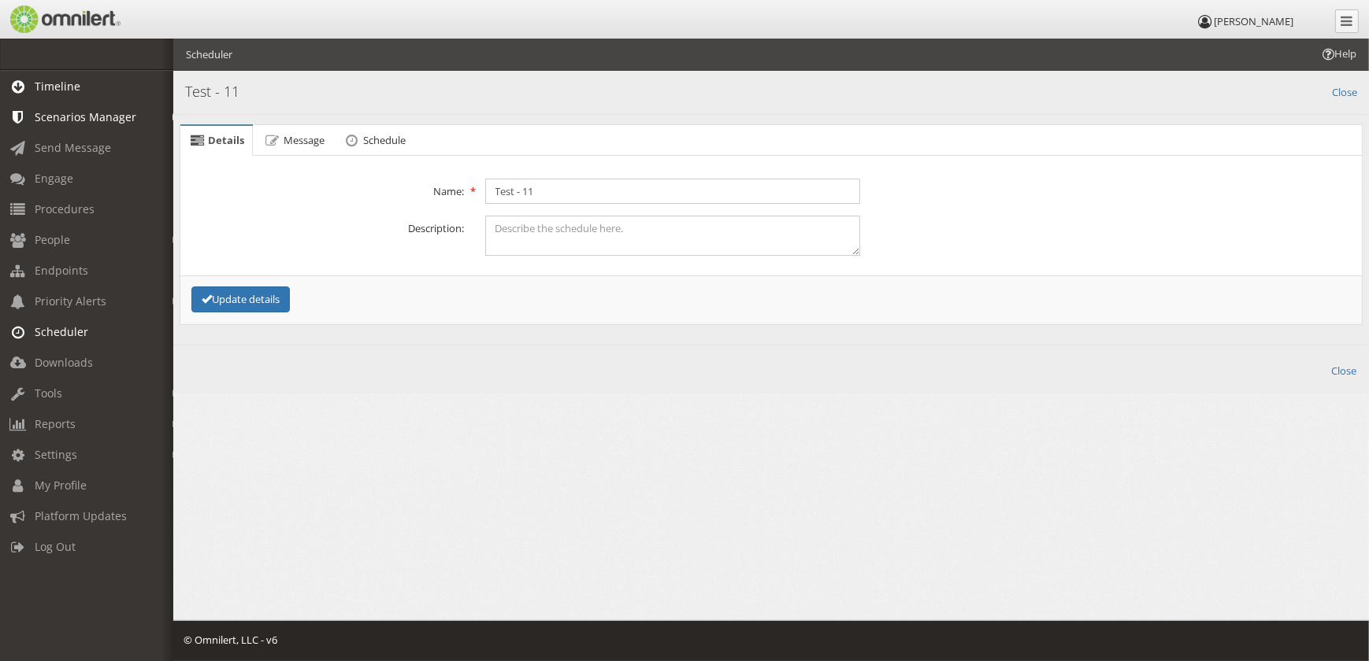
click at [45, 81] on span "Timeline" at bounding box center [58, 86] width 46 height 15
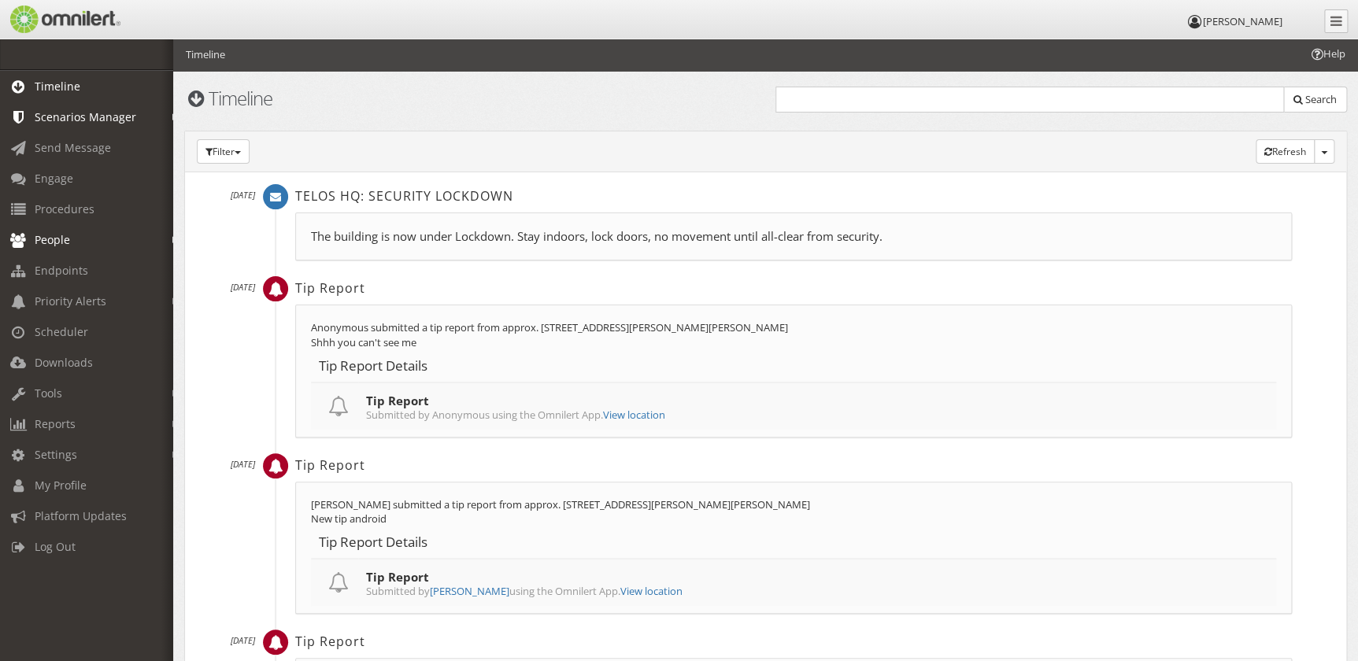
click at [65, 228] on link "People" at bounding box center [93, 239] width 187 height 31
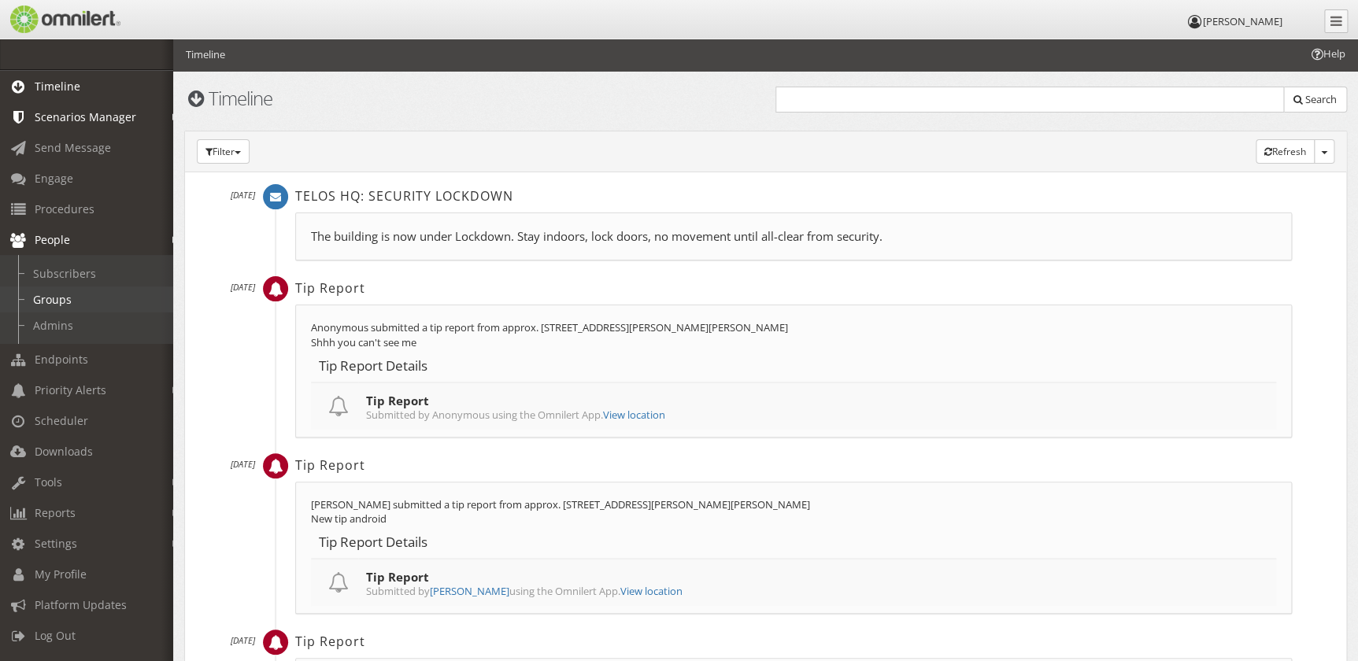
click at [56, 309] on link "Groups" at bounding box center [93, 300] width 187 height 26
select select
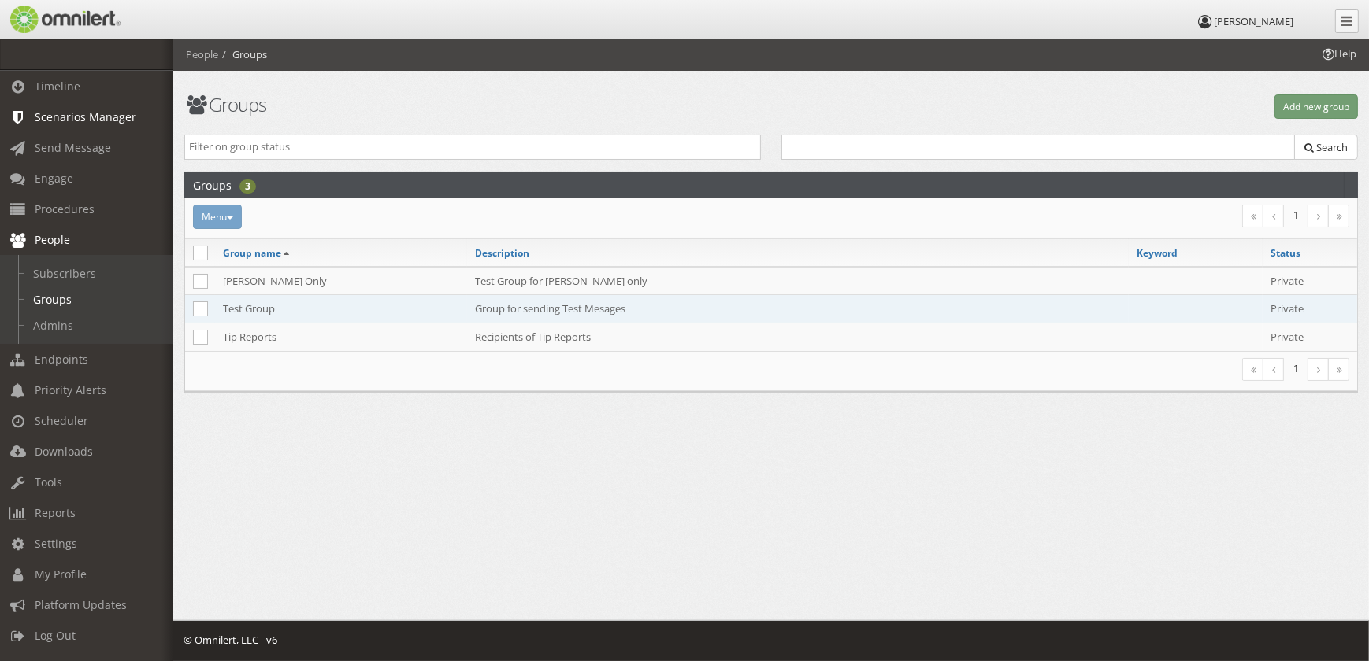
click at [265, 309] on td "Test Group" at bounding box center [341, 309] width 252 height 28
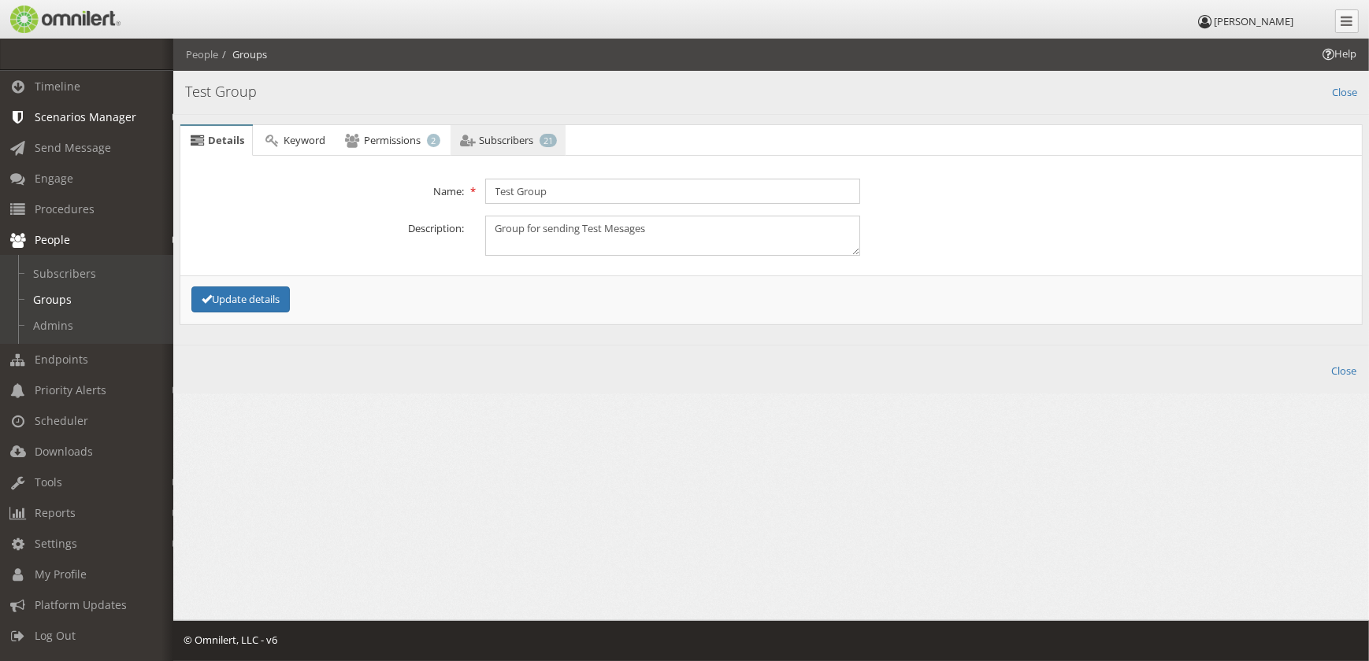
click at [495, 139] on span "Subscribers" at bounding box center [506, 140] width 54 height 14
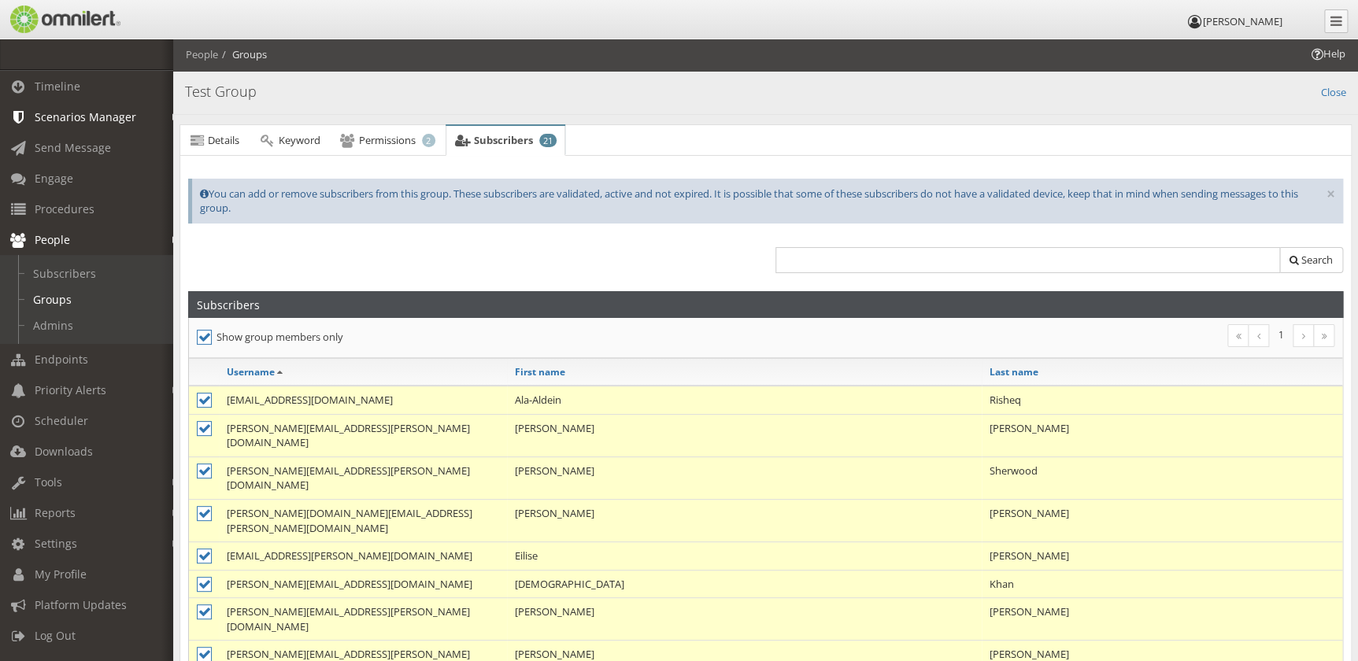
click at [494, 244] on div at bounding box center [472, 265] width 588 height 52
click at [65, 331] on link "Admins" at bounding box center [93, 326] width 187 height 26
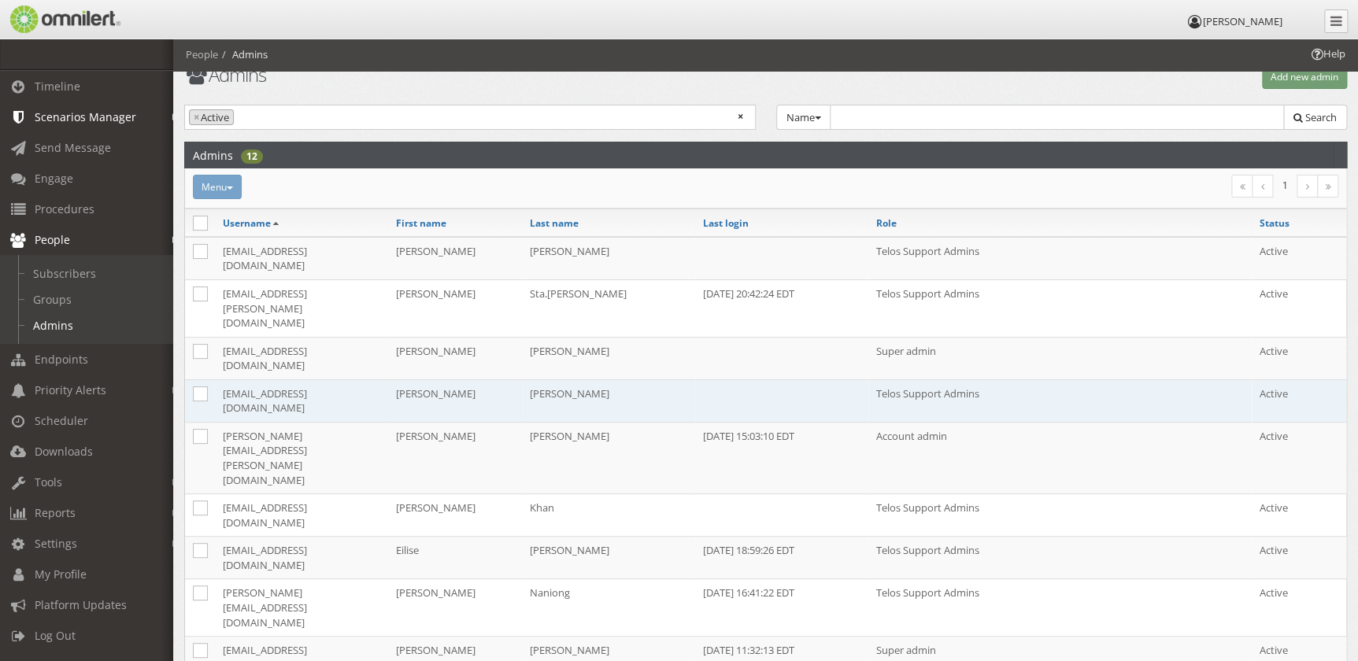
scroll to position [54, 0]
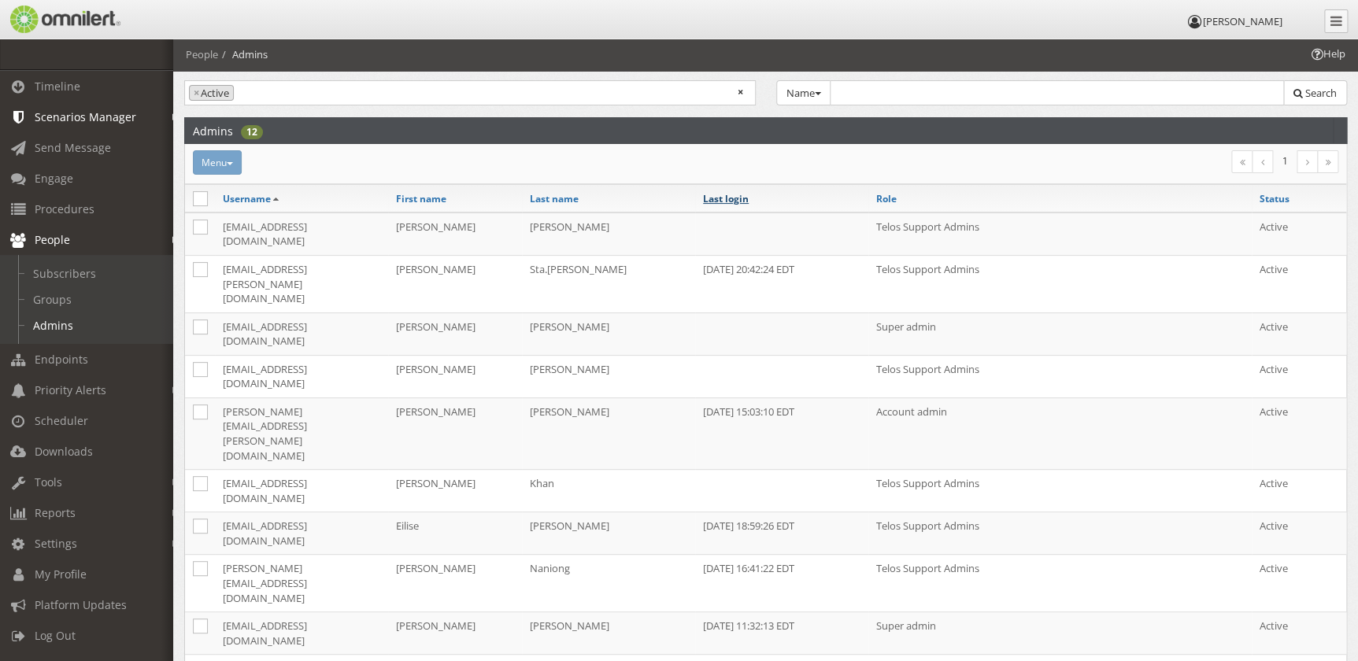
click at [724, 198] on link "Last login" at bounding box center [726, 198] width 46 height 13
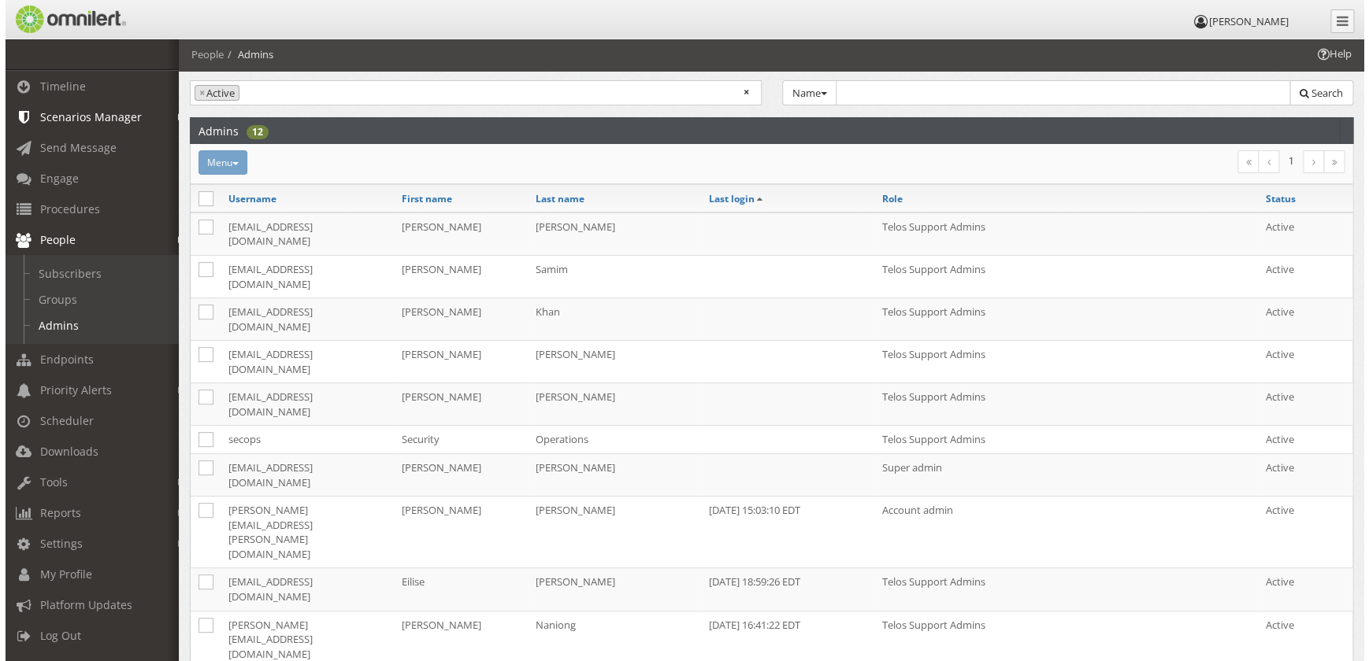
scroll to position [0, 0]
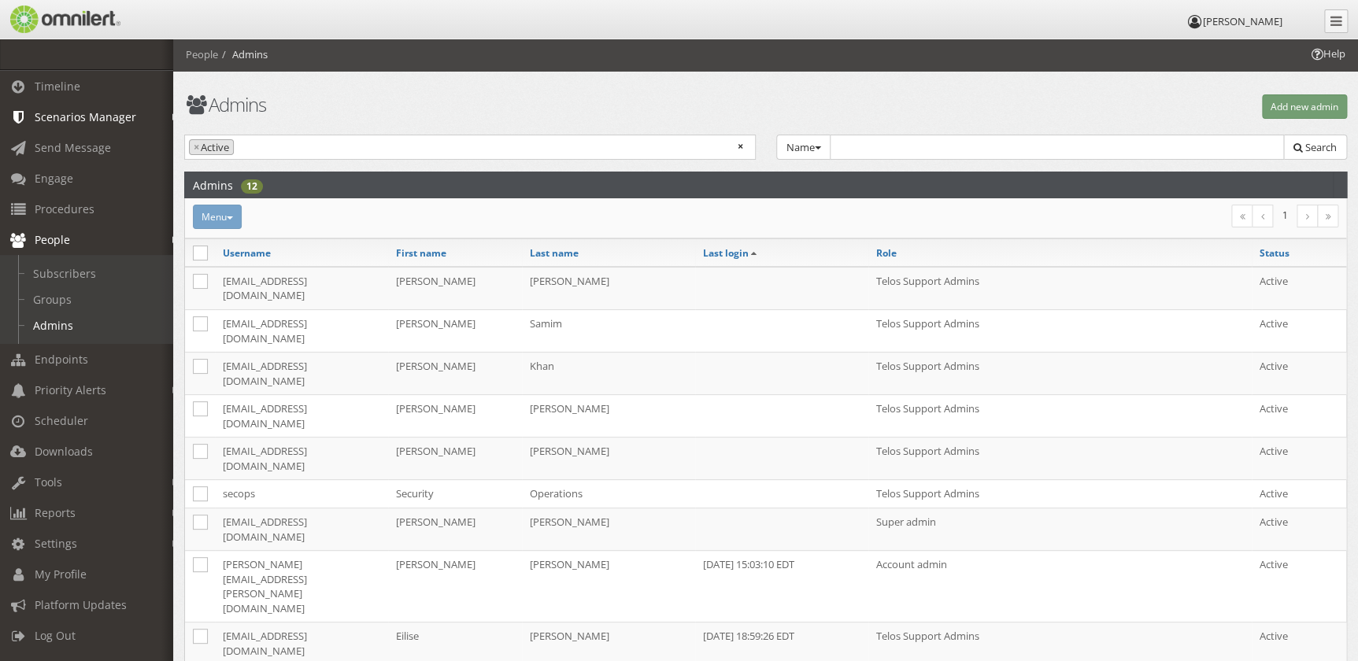
click at [715, 213] on div "Menu Activate Inactivate Assign to group Change admin role Reset admin role [GE…" at bounding box center [571, 217] width 777 height 24
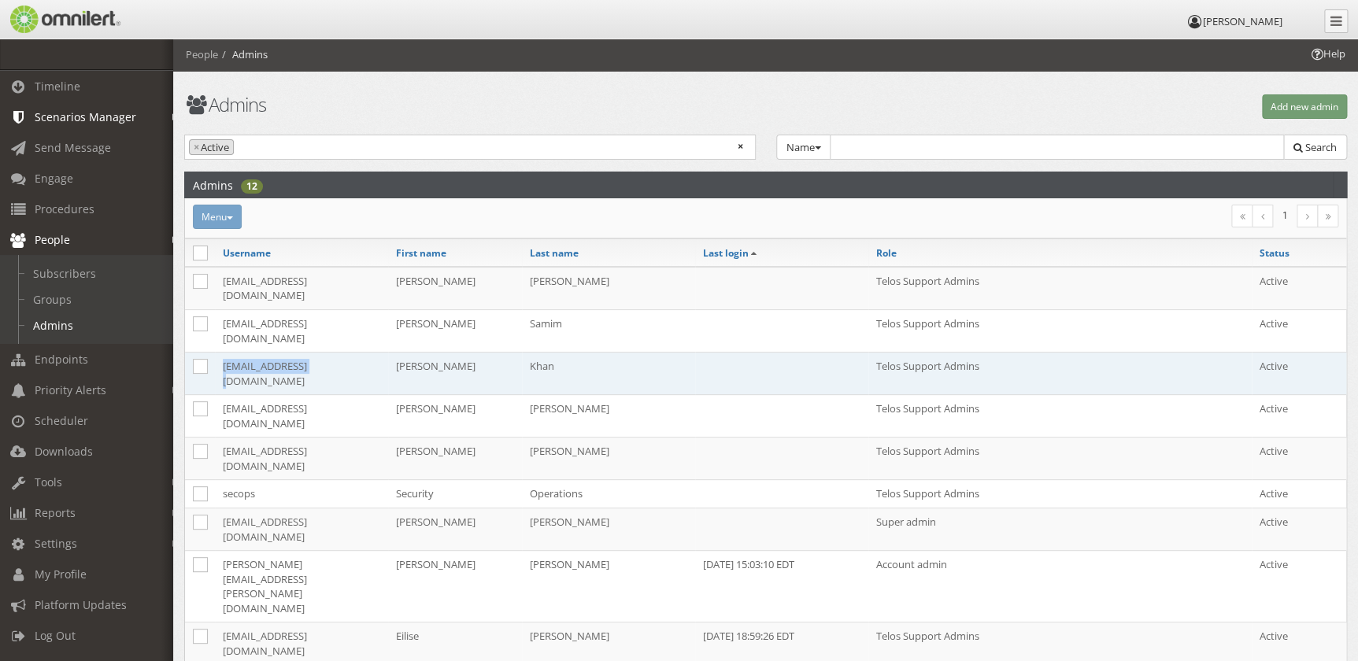
drag, startPoint x: 349, startPoint y: 339, endPoint x: 223, endPoint y: 338, distance: 126.0
click at [223, 353] on td "[EMAIL_ADDRESS][DOMAIN_NAME]" at bounding box center [301, 374] width 173 height 43
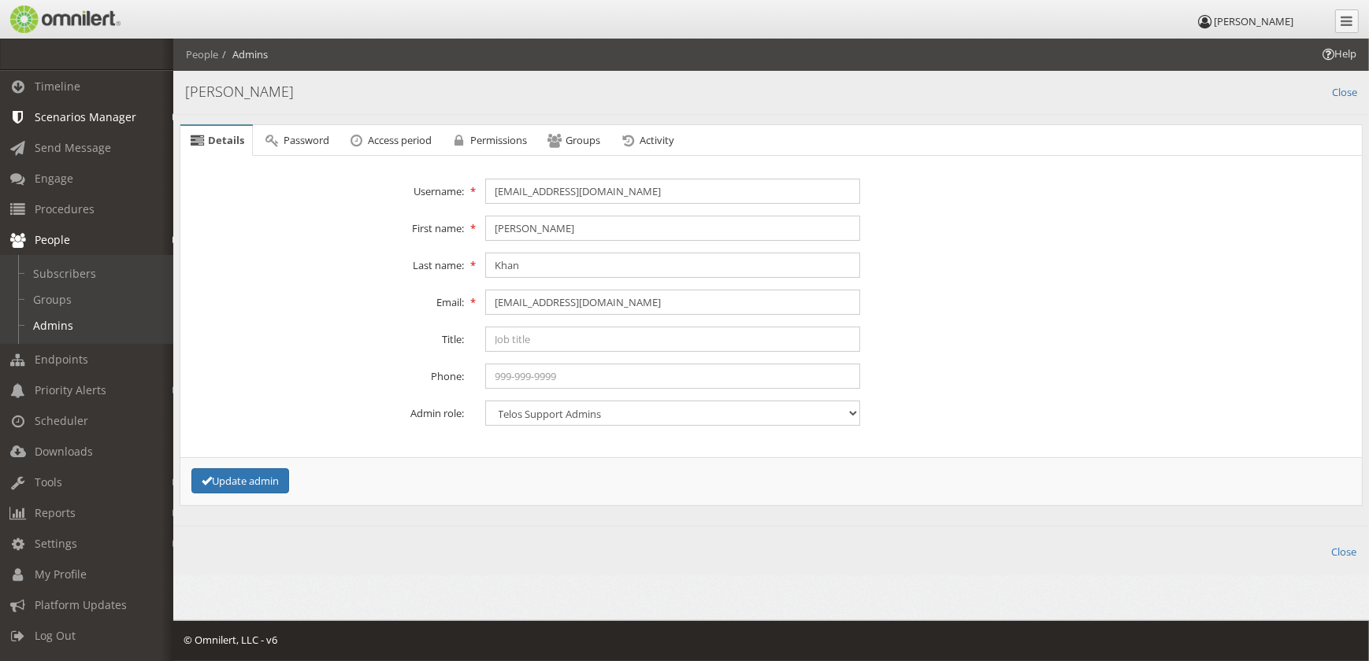
click at [1356, 547] on div "Back Close" at bounding box center [771, 551] width 1191 height 18
click at [1350, 552] on link "Close" at bounding box center [1343, 551] width 25 height 18
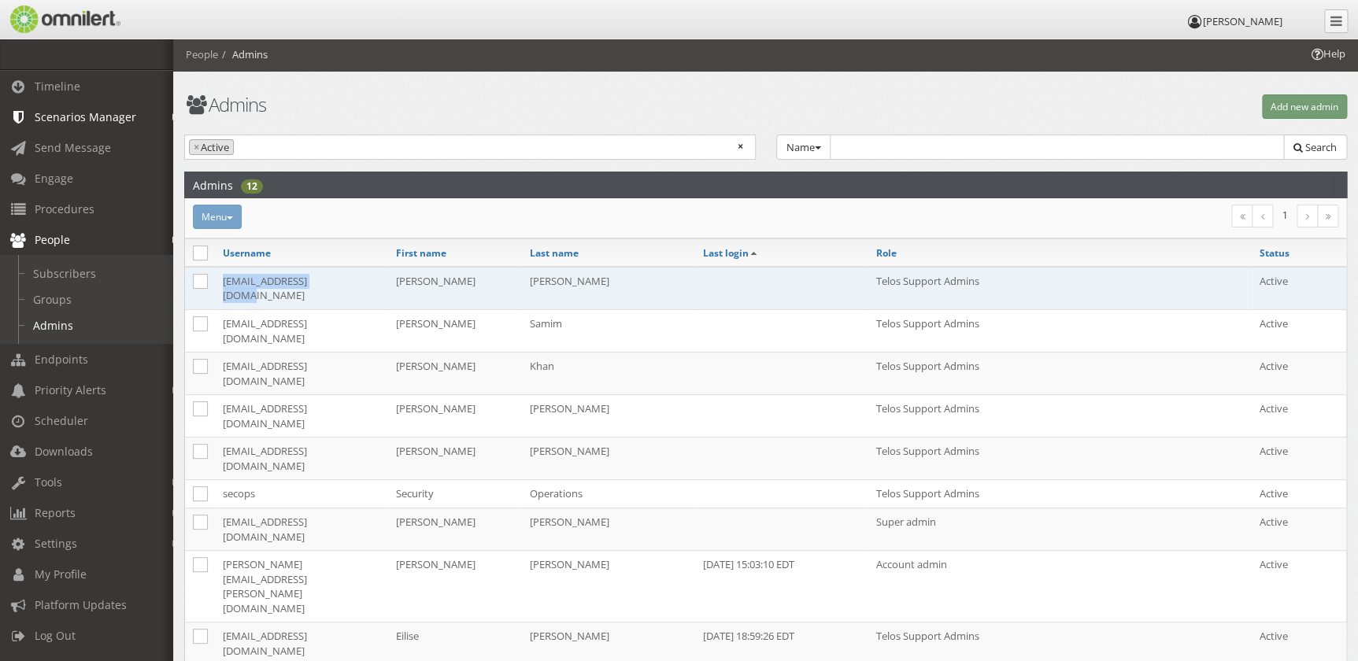
drag, startPoint x: 330, startPoint y: 284, endPoint x: 220, endPoint y: 290, distance: 109.6
click at [220, 290] on td "[EMAIL_ADDRESS][DOMAIN_NAME]" at bounding box center [301, 288] width 173 height 43
copy td "[EMAIL_ADDRESS][DOMAIN_NAME]"
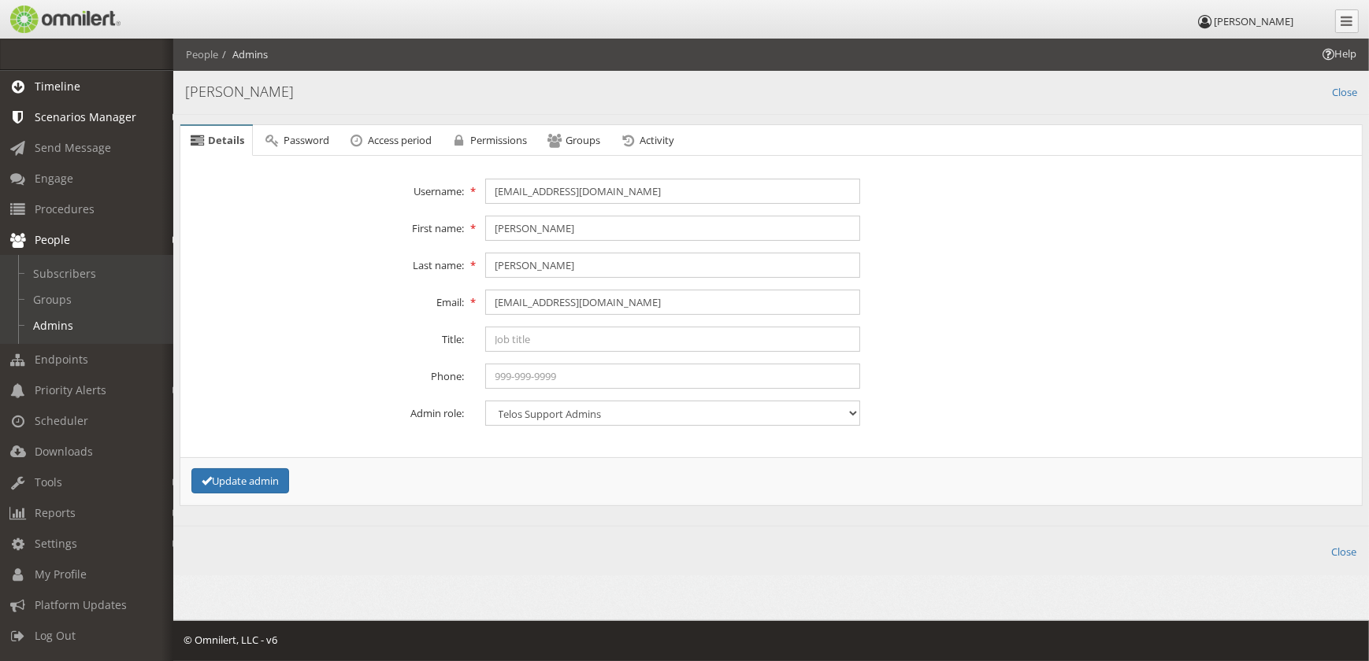
click at [94, 80] on link "Timeline" at bounding box center [93, 86] width 187 height 31
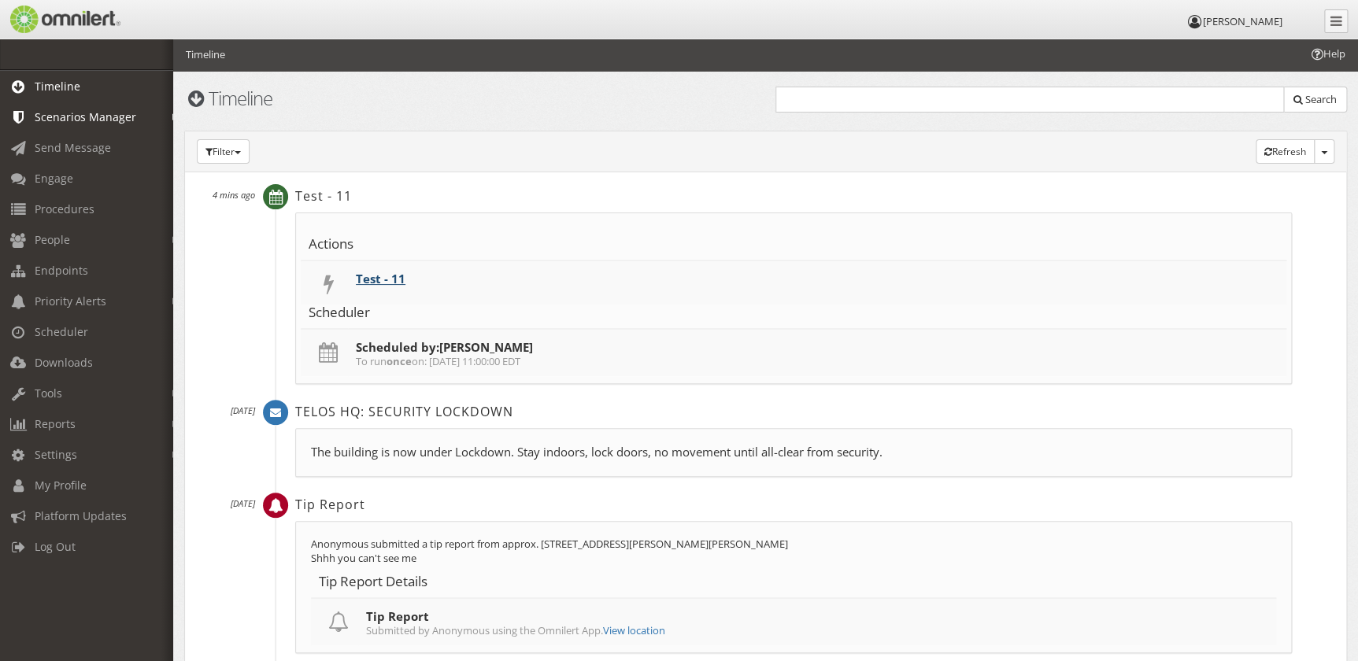
click at [372, 276] on link "Test - 11" at bounding box center [381, 279] width 50 height 16
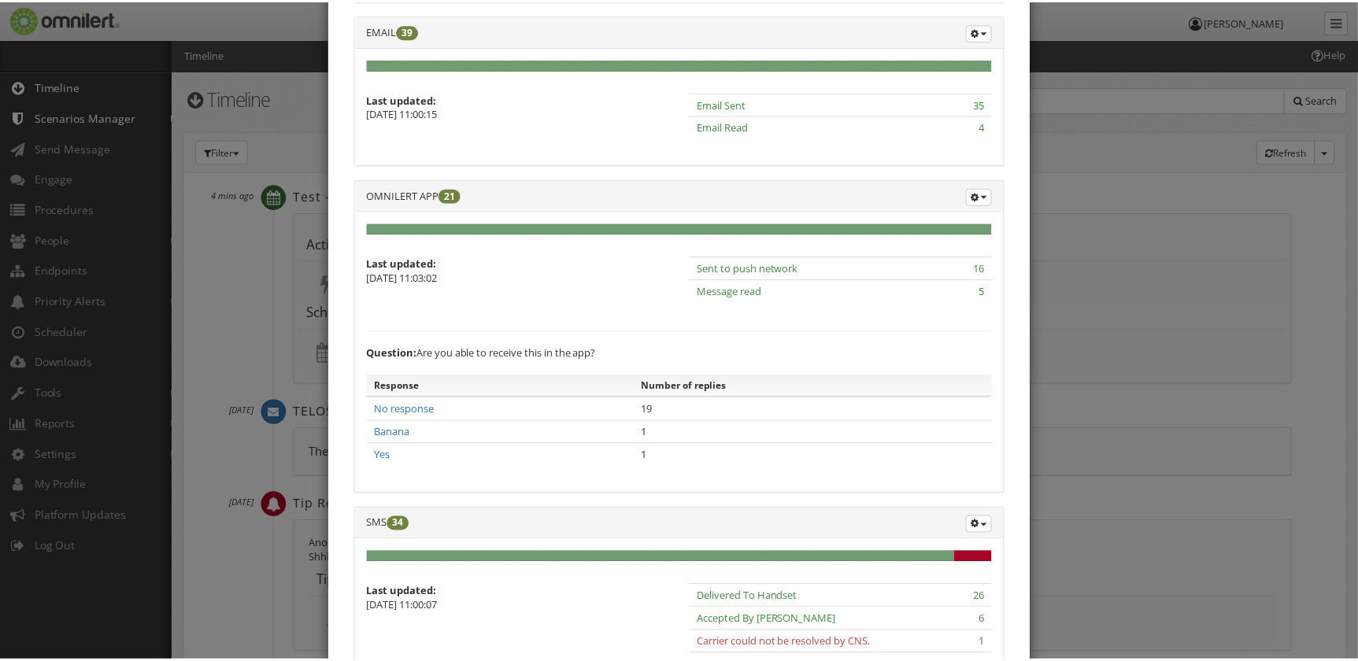
scroll to position [358, 0]
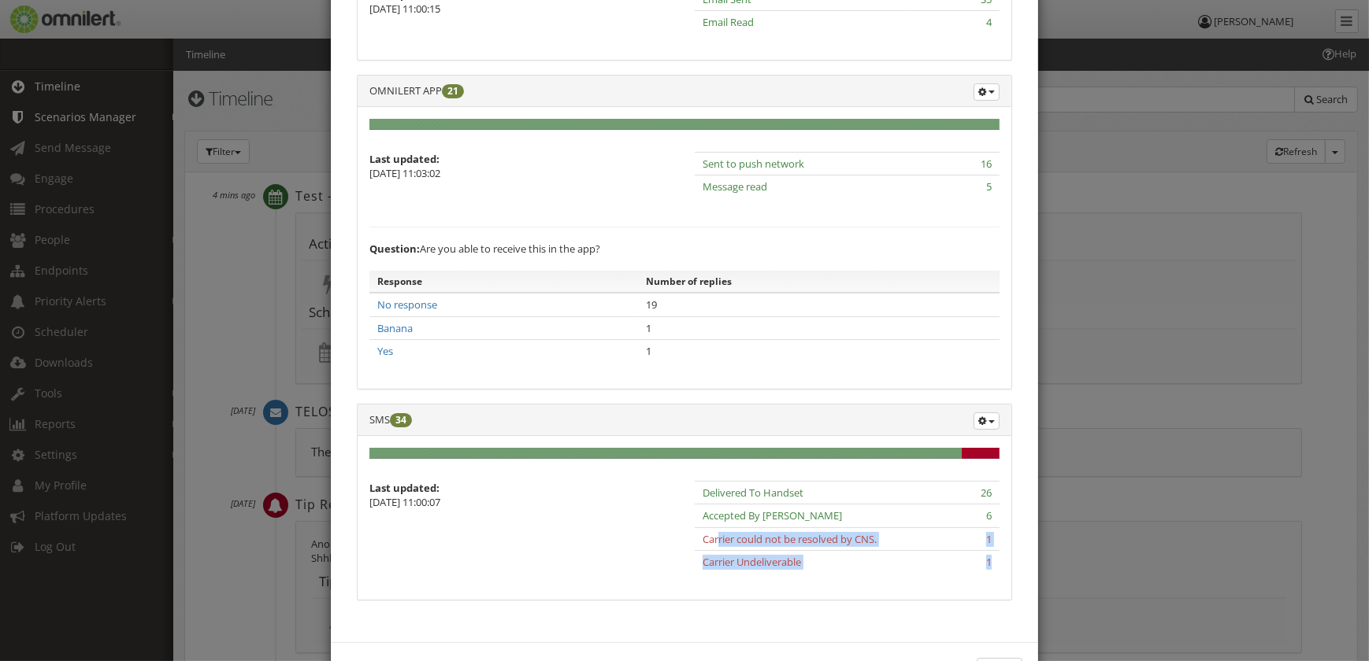
drag, startPoint x: 714, startPoint y: 548, endPoint x: 992, endPoint y: 571, distance: 278.9
click at [992, 571] on tbody "Delivered To Handset 26 Accepted By Carrier 6 Carrier could not be resolved by …" at bounding box center [847, 527] width 305 height 93
drag, startPoint x: 992, startPoint y: 571, endPoint x: 930, endPoint y: 578, distance: 62.6
click at [932, 574] on td "Carrier Undeliverable" at bounding box center [828, 562] width 267 height 23
click at [980, 426] on icon "button" at bounding box center [982, 421] width 8 height 9
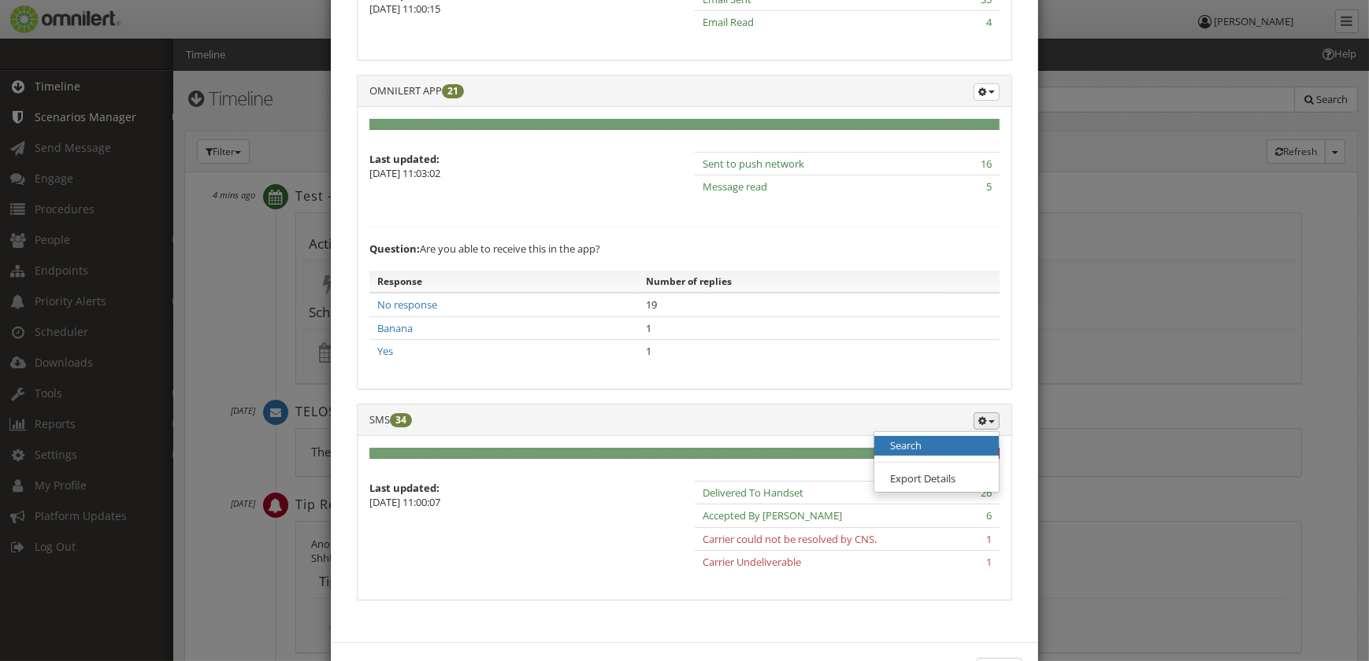
click at [922, 456] on link "Search" at bounding box center [936, 446] width 124 height 20
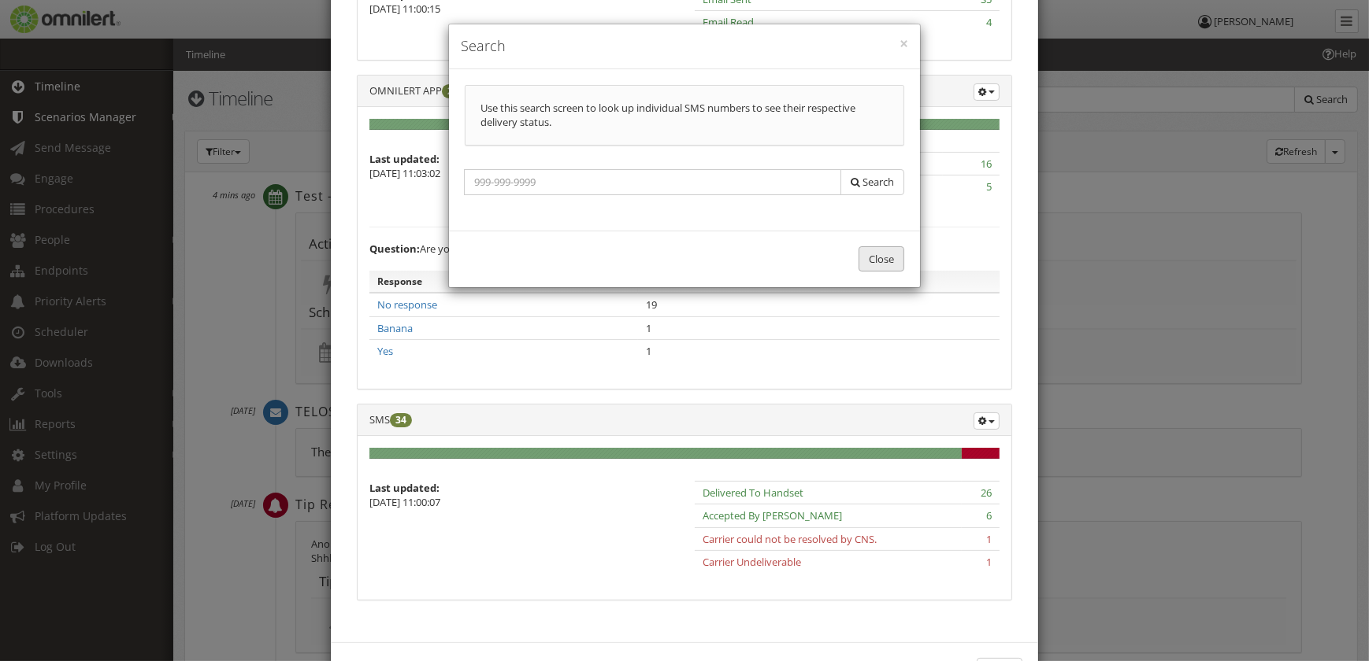
click at [880, 261] on button "Close" at bounding box center [881, 259] width 46 height 26
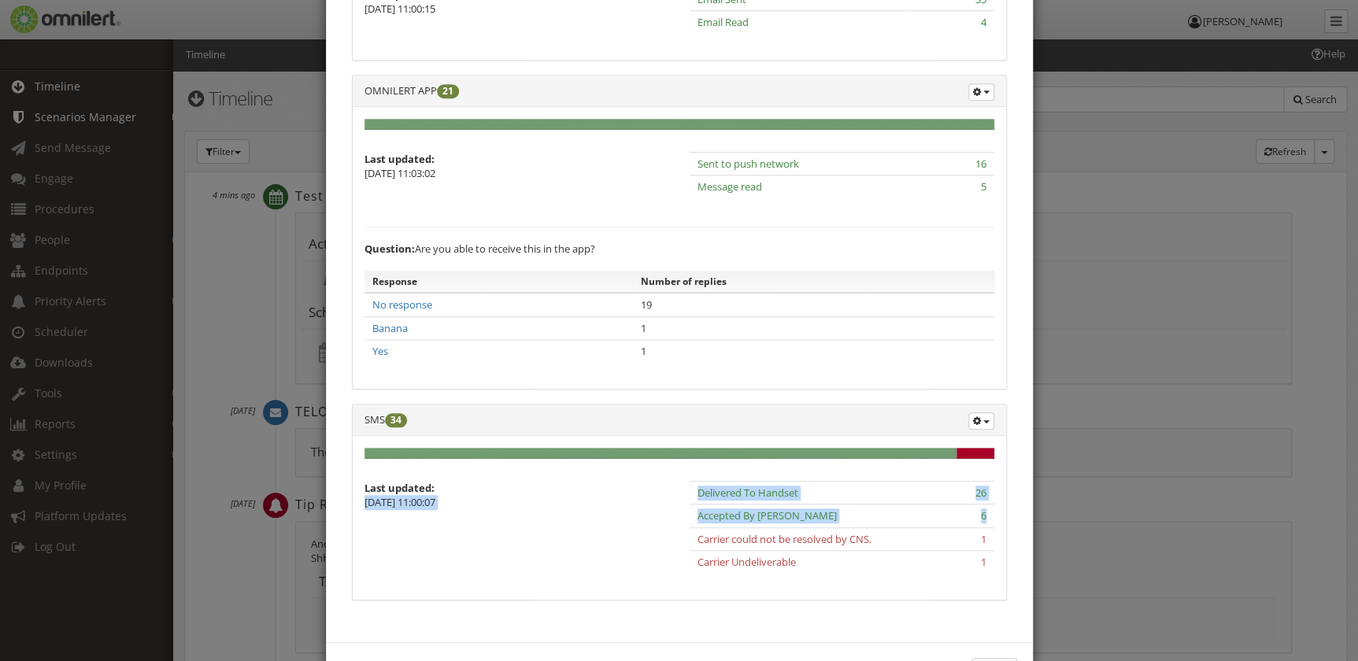
drag, startPoint x: 984, startPoint y: 520, endPoint x: 667, endPoint y: 499, distance: 318.0
click at [667, 499] on div "Last updated: [DATE] 11:00:07 Delivered To Handset 26 Accepted By Carrier 6 Car…" at bounding box center [679, 534] width 650 height 107
drag, startPoint x: 667, startPoint y: 499, endPoint x: 669, endPoint y: 540, distance: 41.0
click at [669, 540] on div "Last updated: [DATE] 11:00:07 Delivered To Handset 26 Accepted By Carrier 6 Car…" at bounding box center [679, 534] width 650 height 107
click at [985, 430] on button "button" at bounding box center [982, 421] width 26 height 17
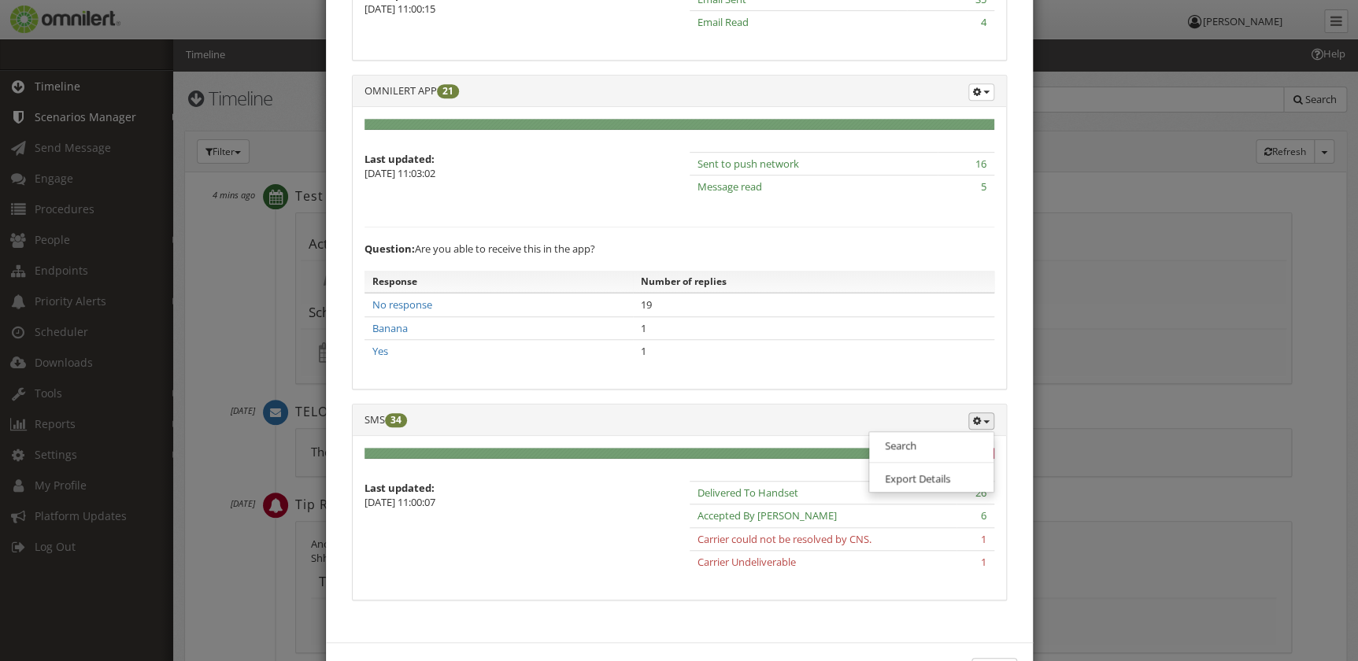
click at [784, 404] on div "OMNILERT APP 21 Export Details 100% Complete (success) 0% Complete (warning) 0%…" at bounding box center [680, 239] width 676 height 329
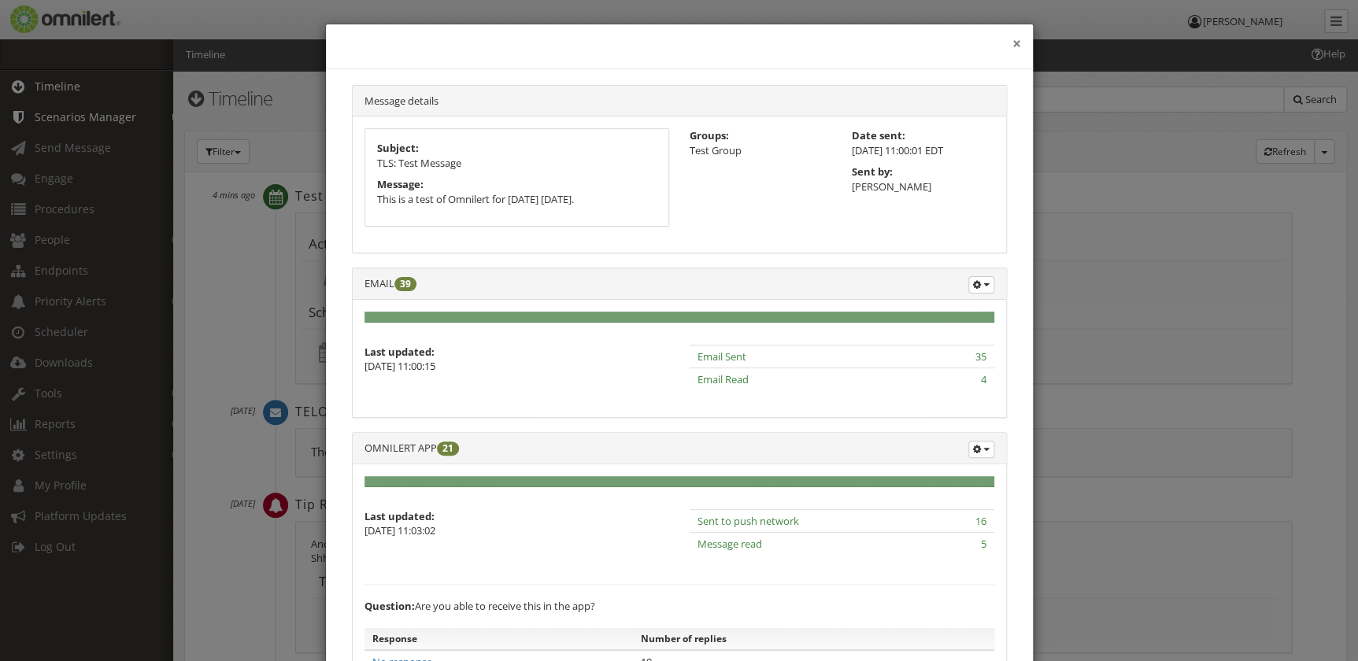
click at [1013, 46] on button "×" at bounding box center [1017, 44] width 9 height 16
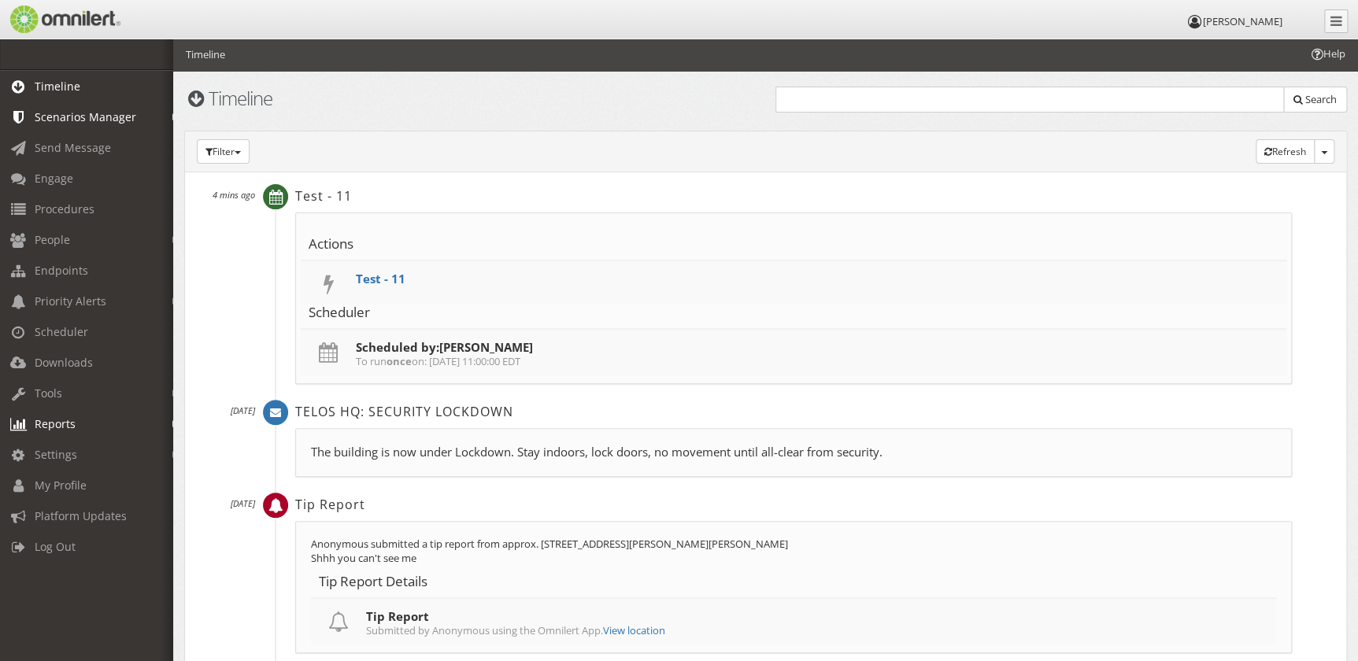
click at [172, 425] on em at bounding box center [175, 425] width 7 height 9
click at [132, 465] on link "Subscriber Status" at bounding box center [93, 458] width 187 height 26
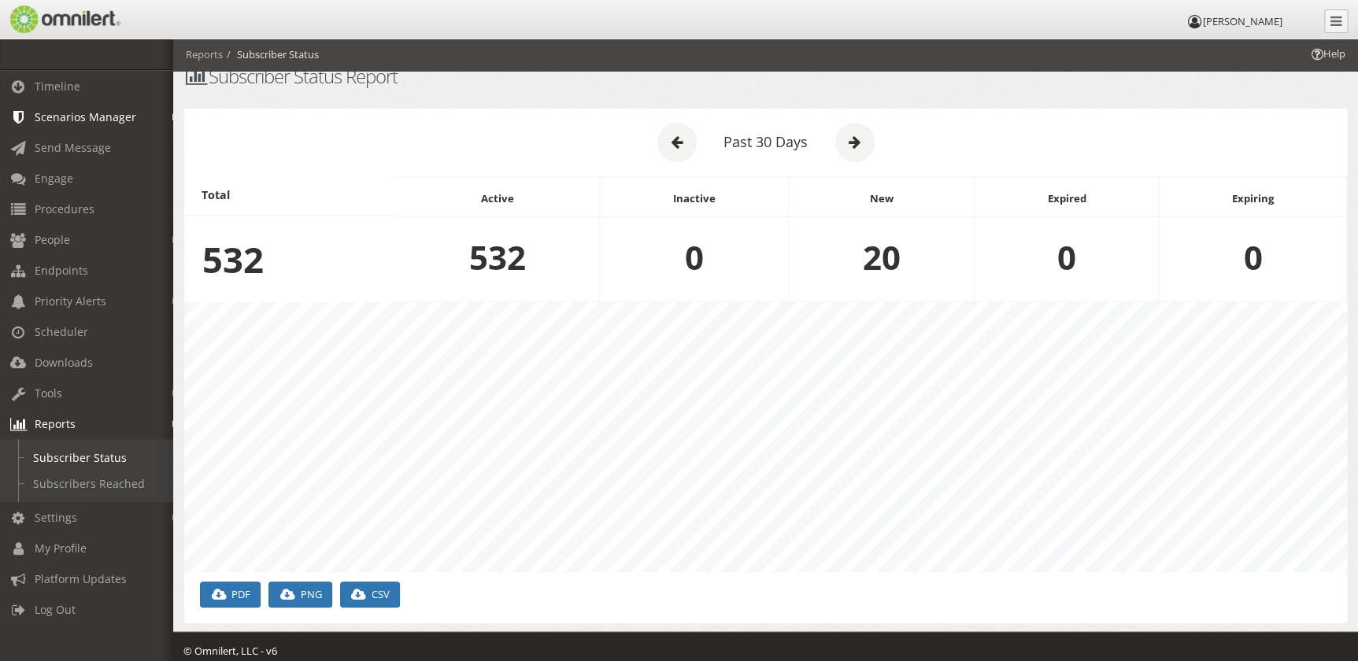
scroll to position [32, 0]
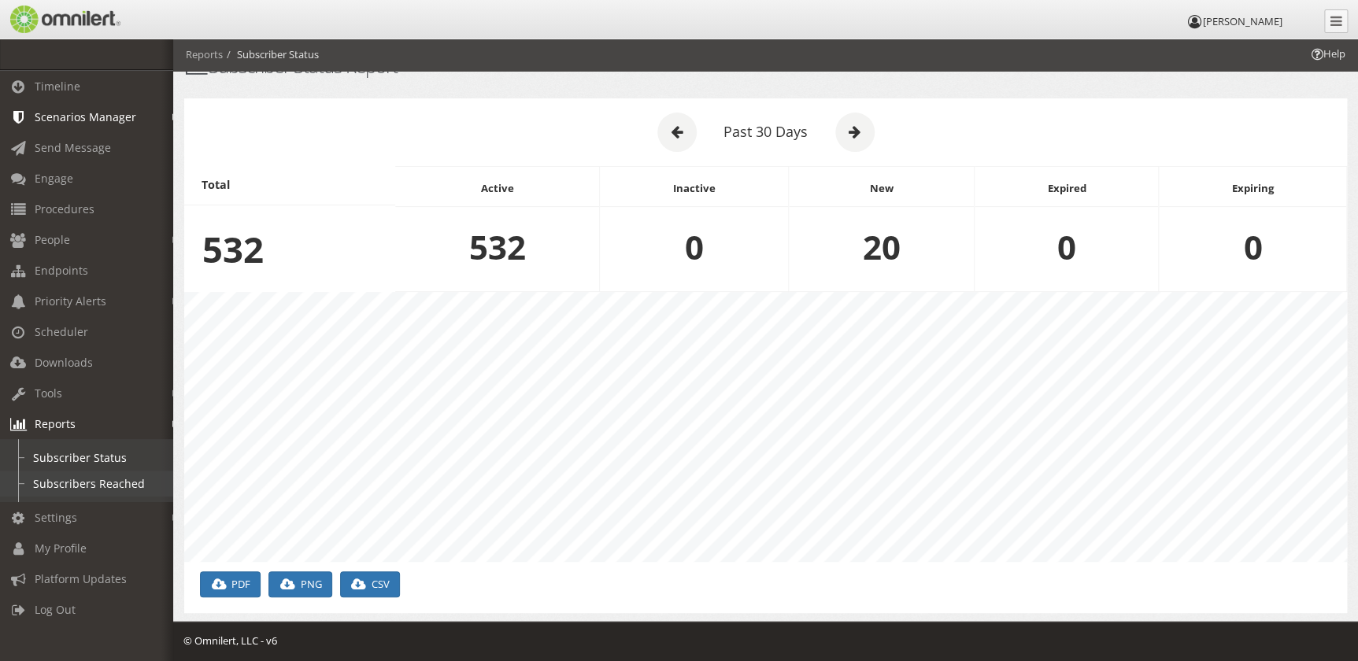
click at [86, 486] on link "Subscribers Reached" at bounding box center [93, 484] width 187 height 26
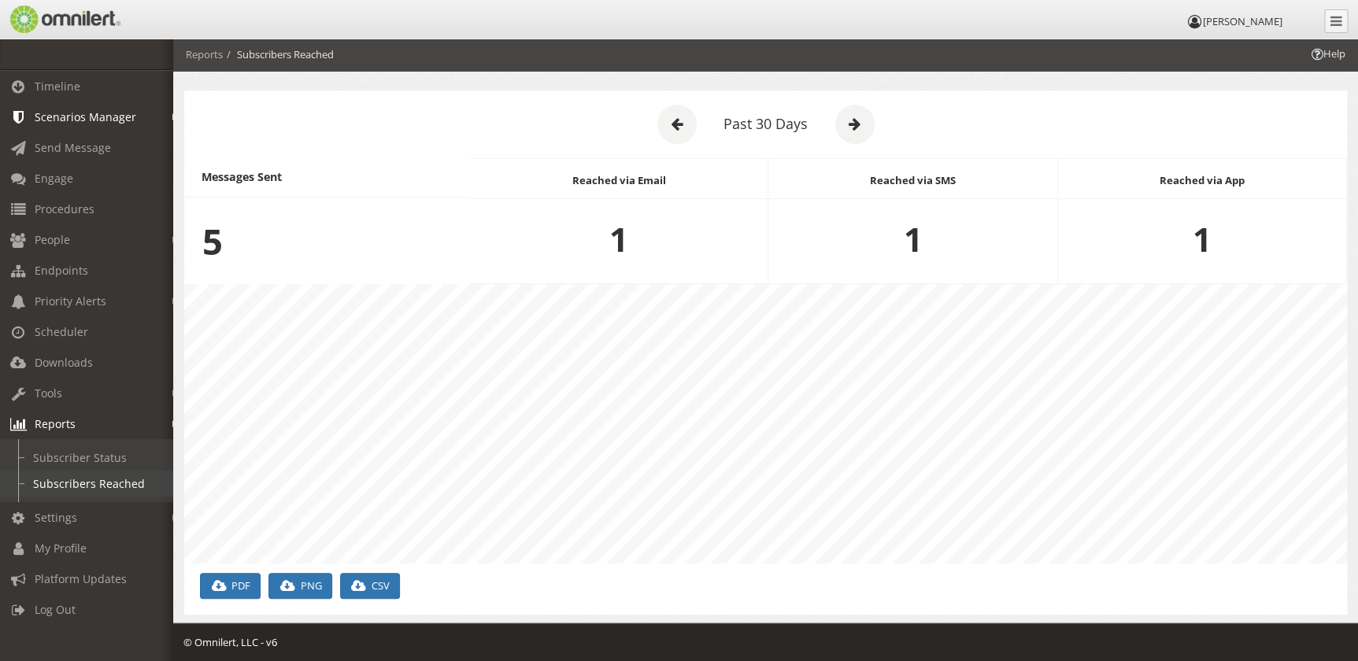
scroll to position [42, 0]
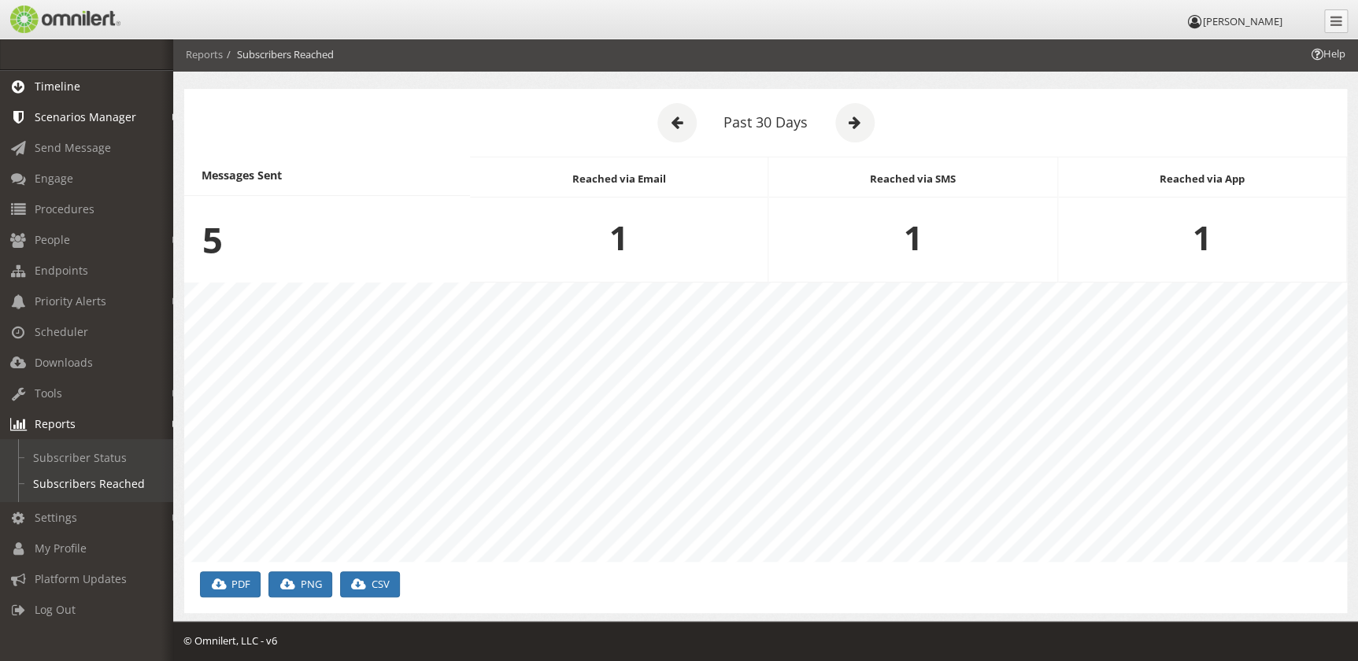
click at [92, 82] on link "Timeline" at bounding box center [93, 86] width 187 height 31
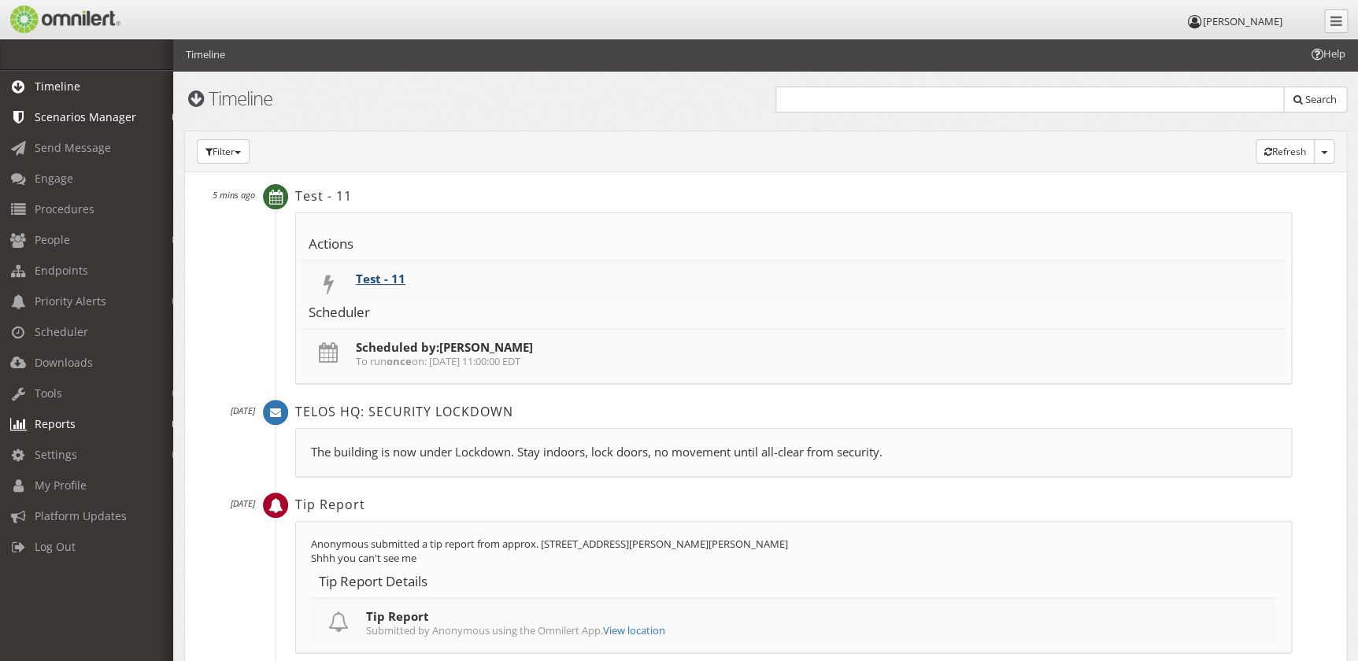
click at [382, 276] on link "Test - 11" at bounding box center [381, 279] width 50 height 16
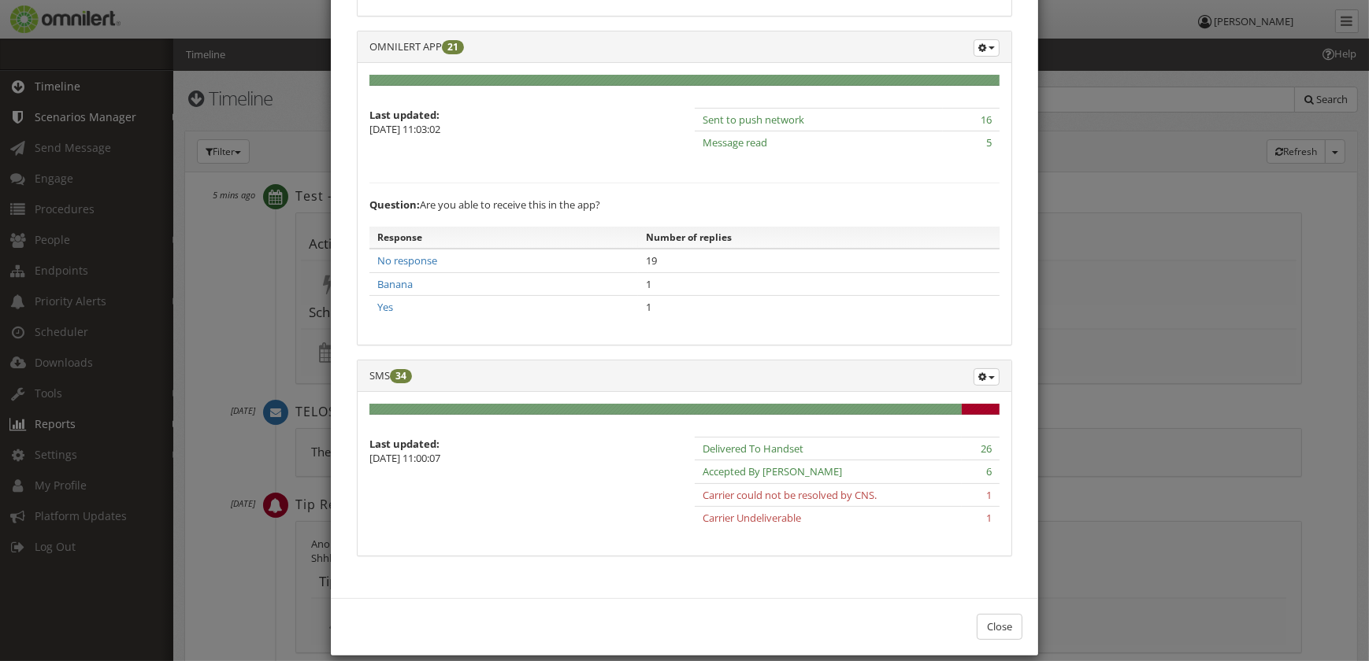
scroll to position [432, 0]
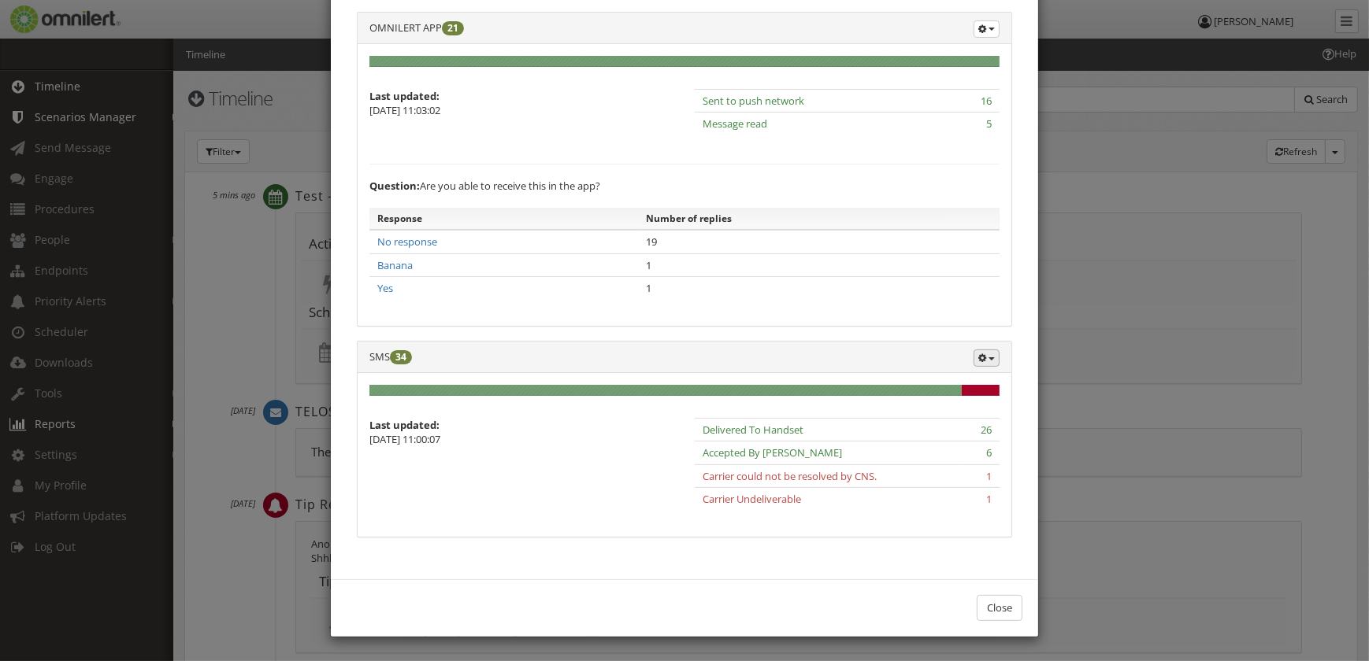
click at [981, 357] on button "button" at bounding box center [986, 358] width 26 height 17
click at [939, 417] on link "Export Details" at bounding box center [936, 416] width 124 height 20
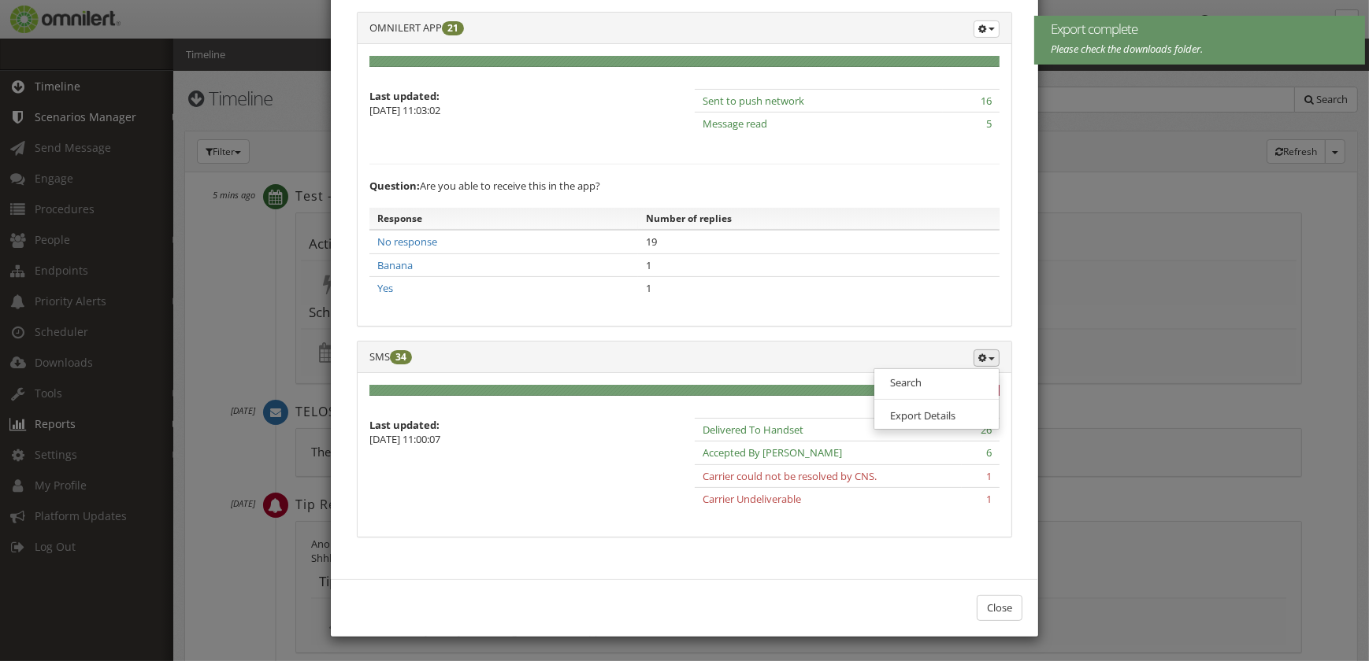
click at [1106, 169] on div "× Message details Subject: TLS: Test Message Message: This is a test of Omniler…" at bounding box center [684, 330] width 1369 height 661
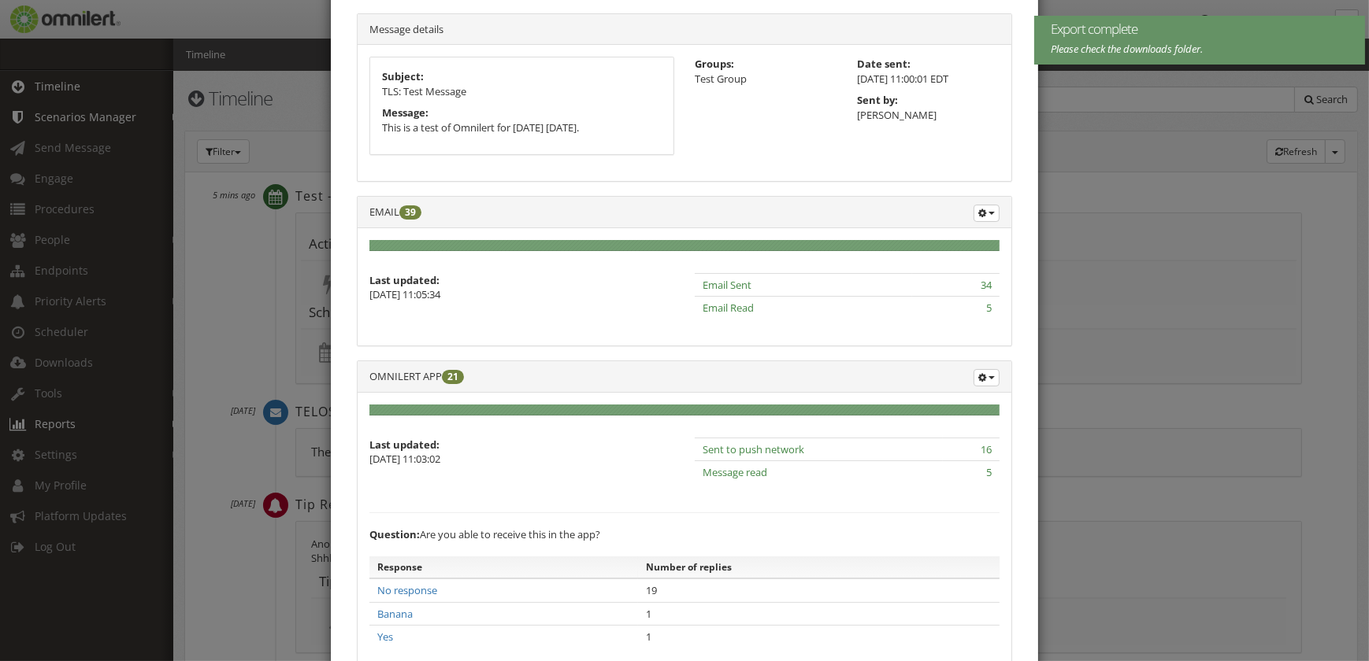
scroll to position [0, 0]
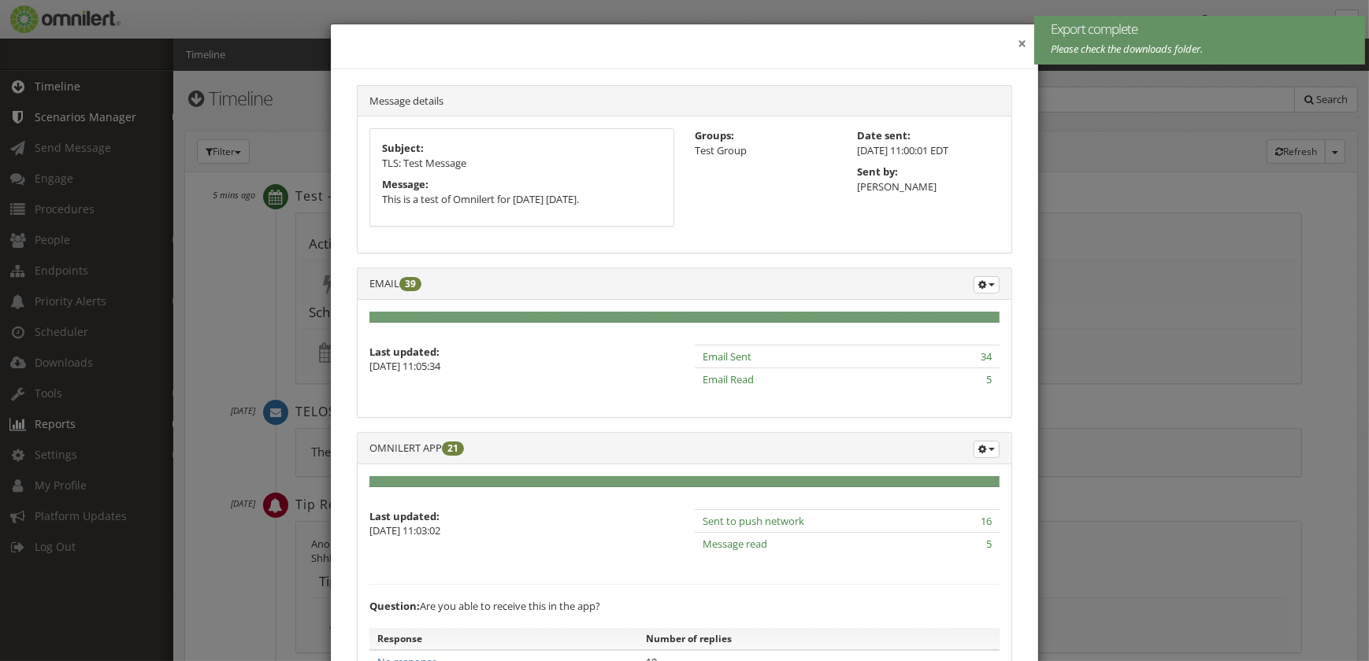
click at [1017, 45] on button "×" at bounding box center [1021, 44] width 9 height 16
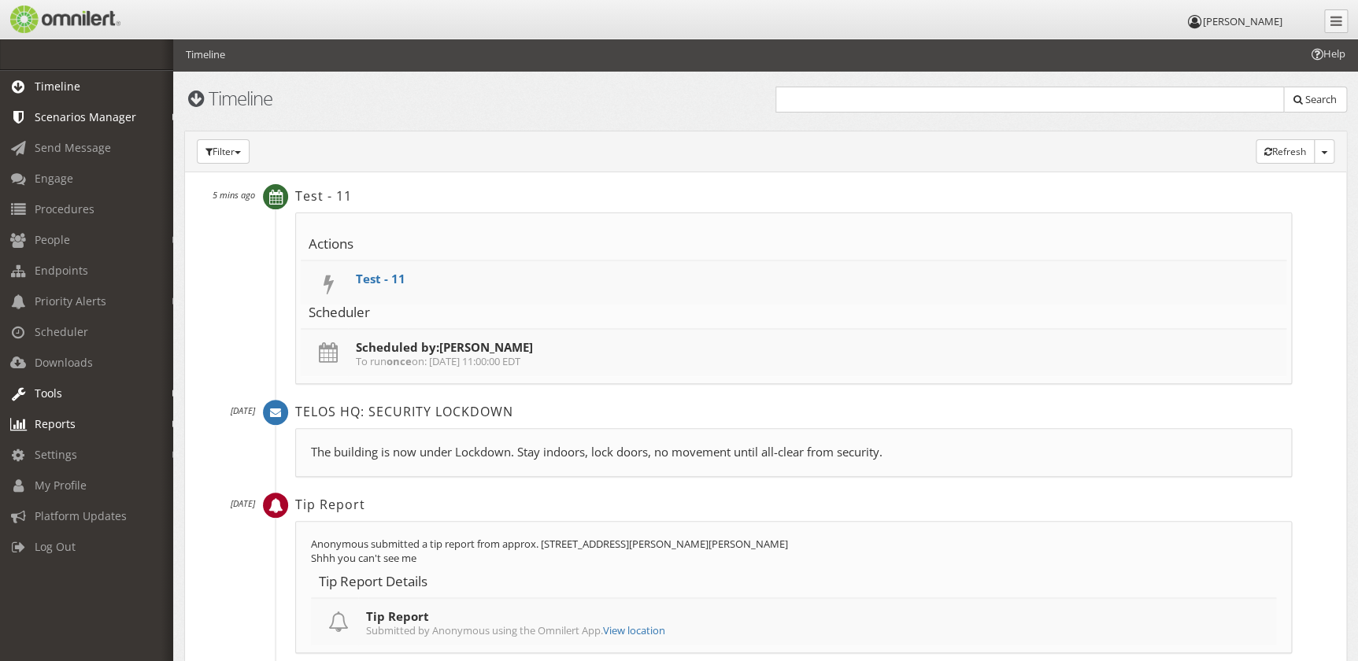
click at [55, 394] on span "Tools" at bounding box center [49, 393] width 28 height 15
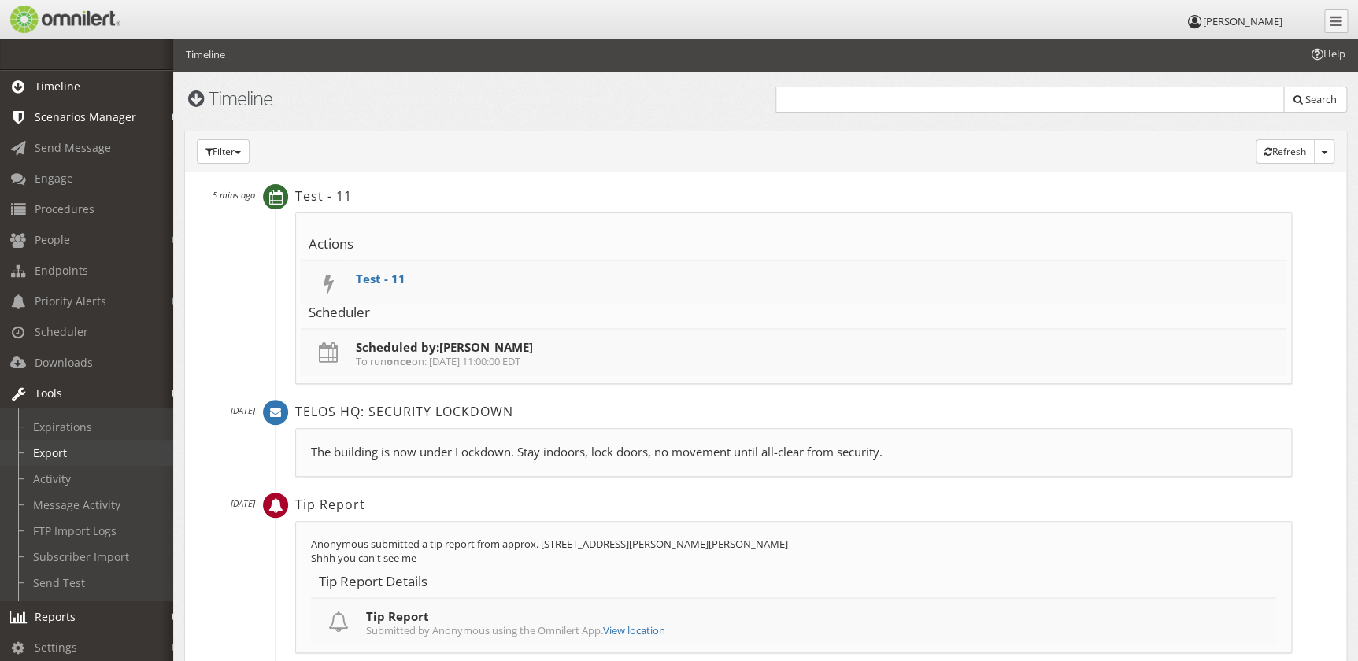
click at [77, 443] on link "Export" at bounding box center [93, 453] width 187 height 26
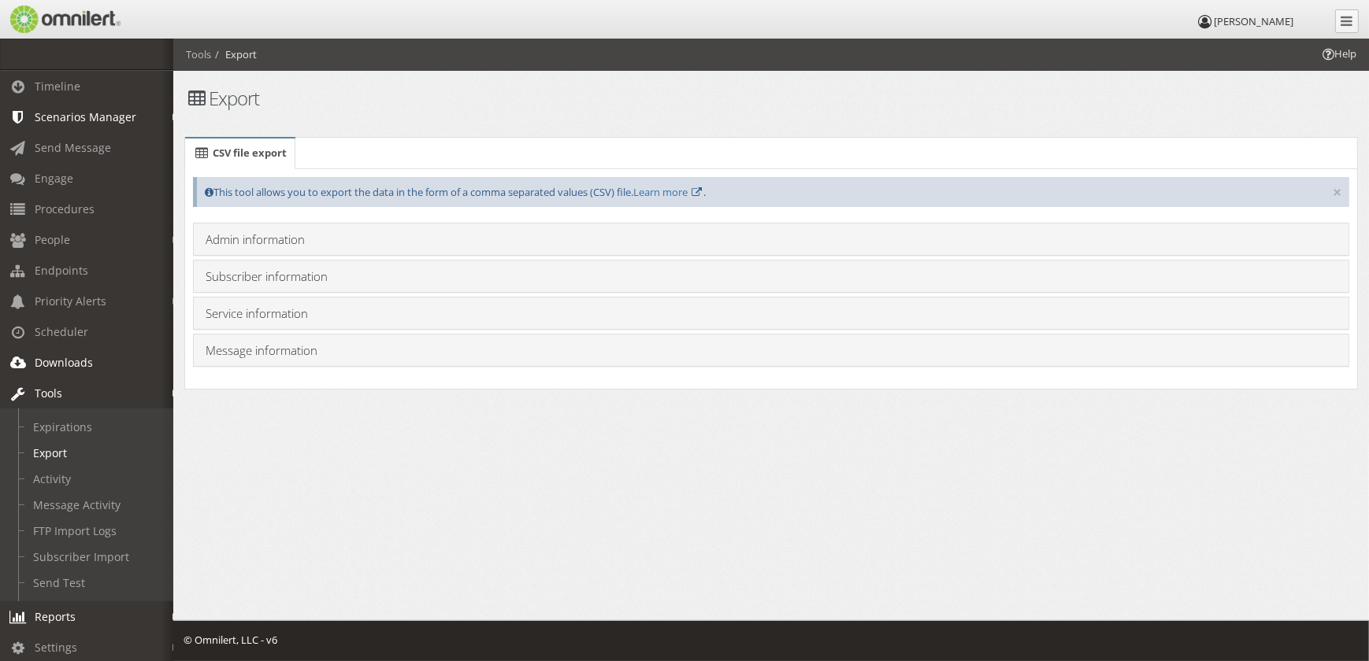
click at [66, 359] on span "Downloads" at bounding box center [64, 362] width 58 height 15
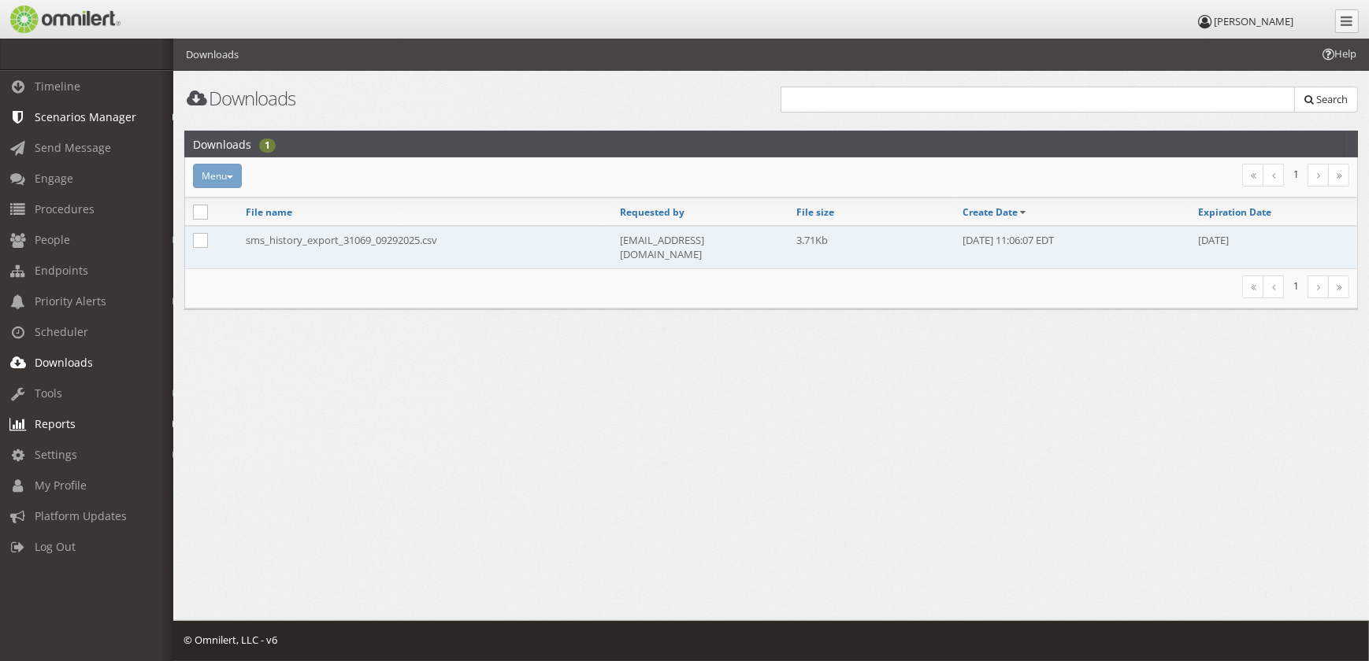
click at [302, 246] on td "sms_history_export_31069_09292025.csv" at bounding box center [425, 247] width 374 height 43
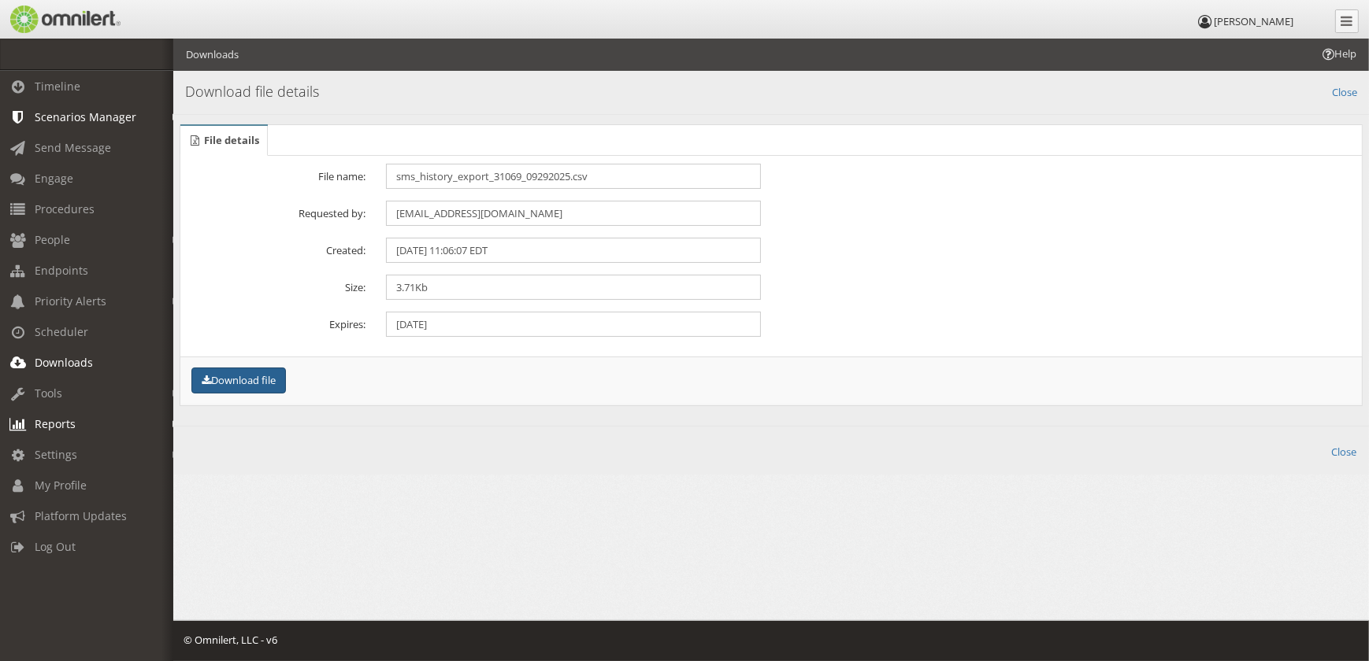
click at [260, 376] on button "Download file" at bounding box center [238, 381] width 94 height 26
click at [98, 443] on link "Settings" at bounding box center [93, 454] width 187 height 31
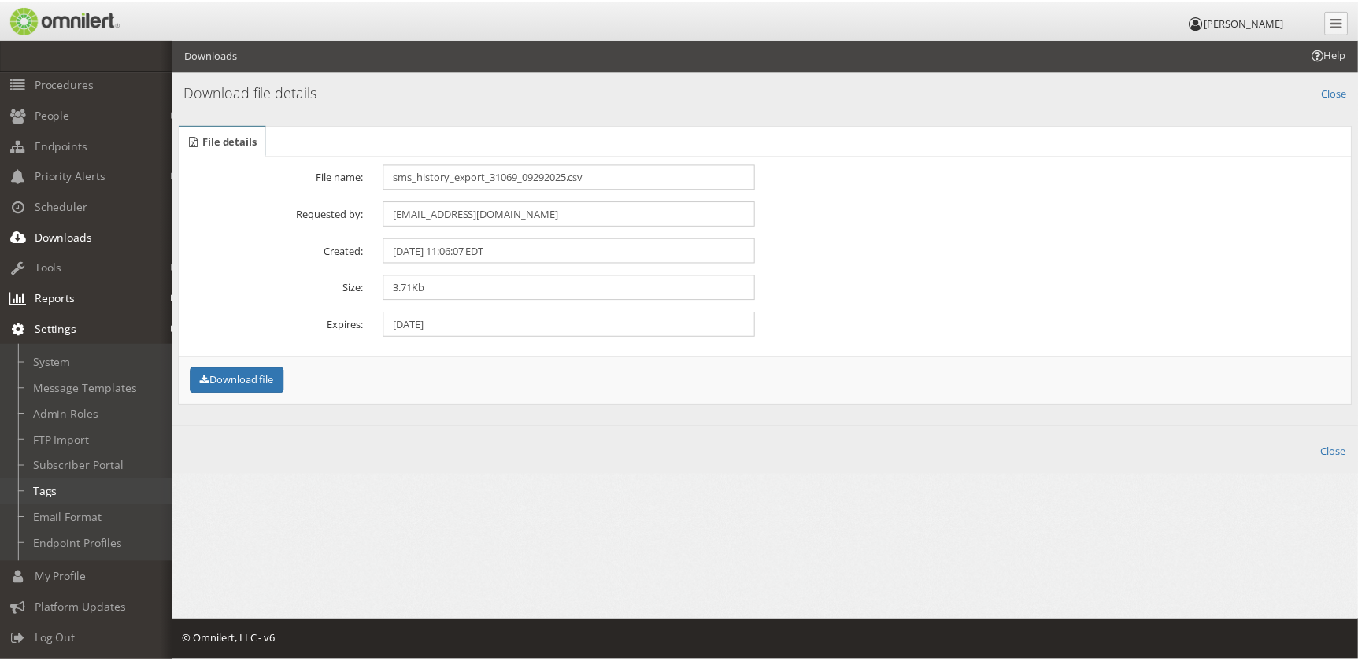
scroll to position [138, 0]
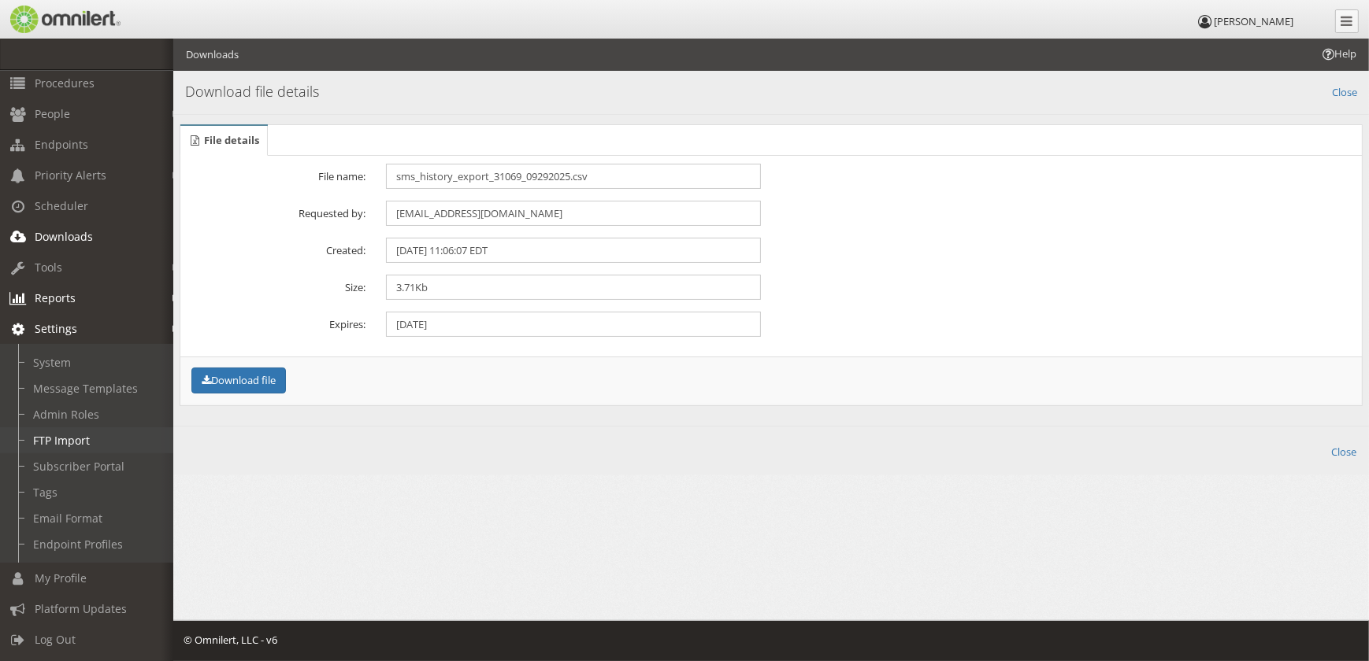
click at [95, 433] on link "FTP Import" at bounding box center [93, 441] width 187 height 26
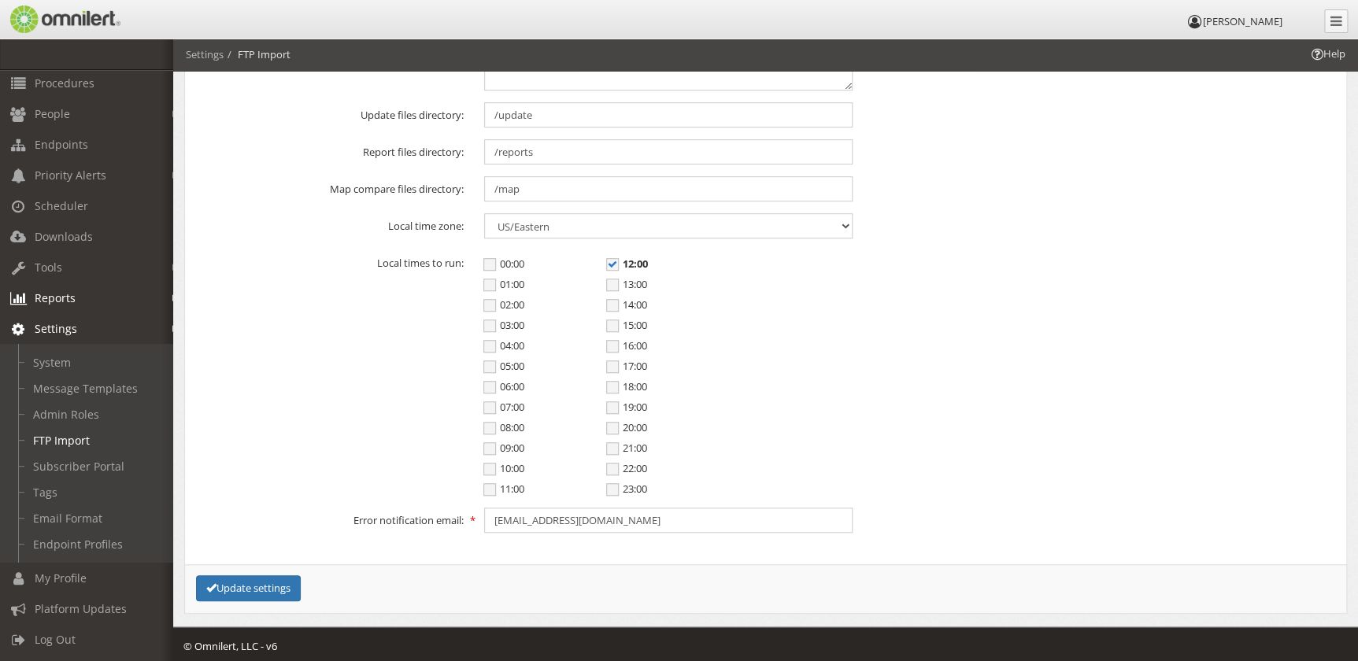
scroll to position [396, 0]
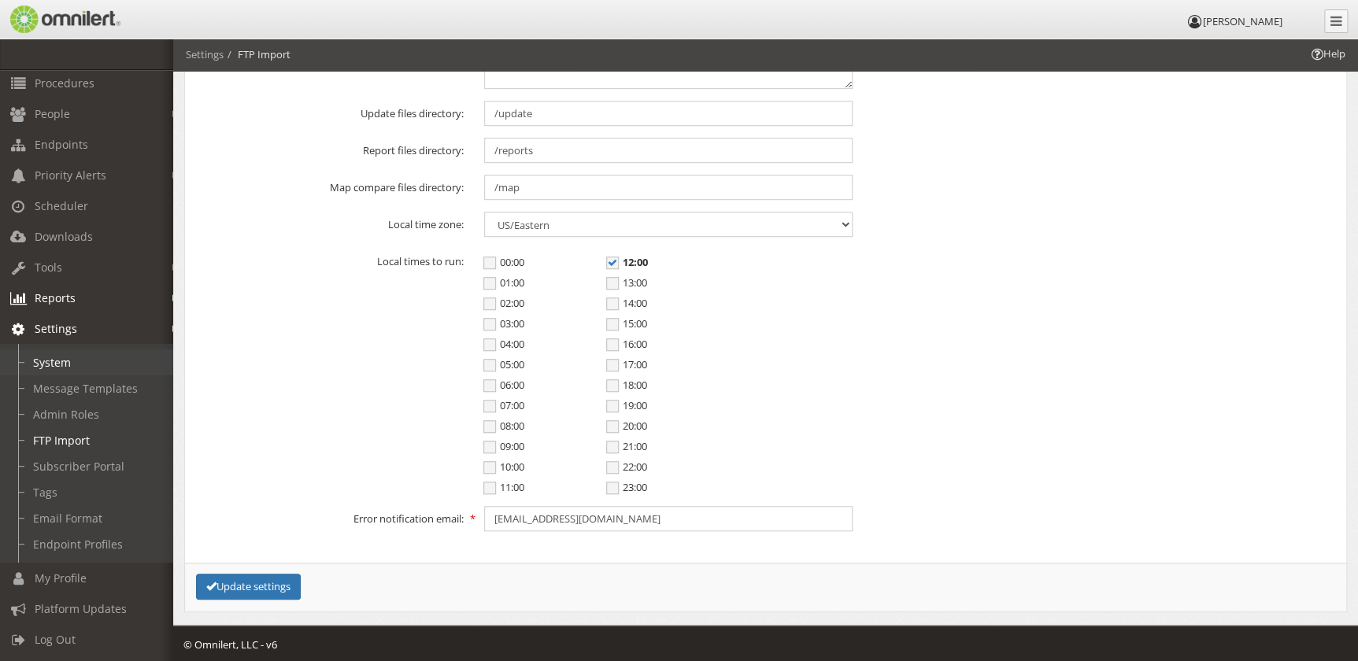
click at [106, 358] on link "System" at bounding box center [93, 363] width 187 height 26
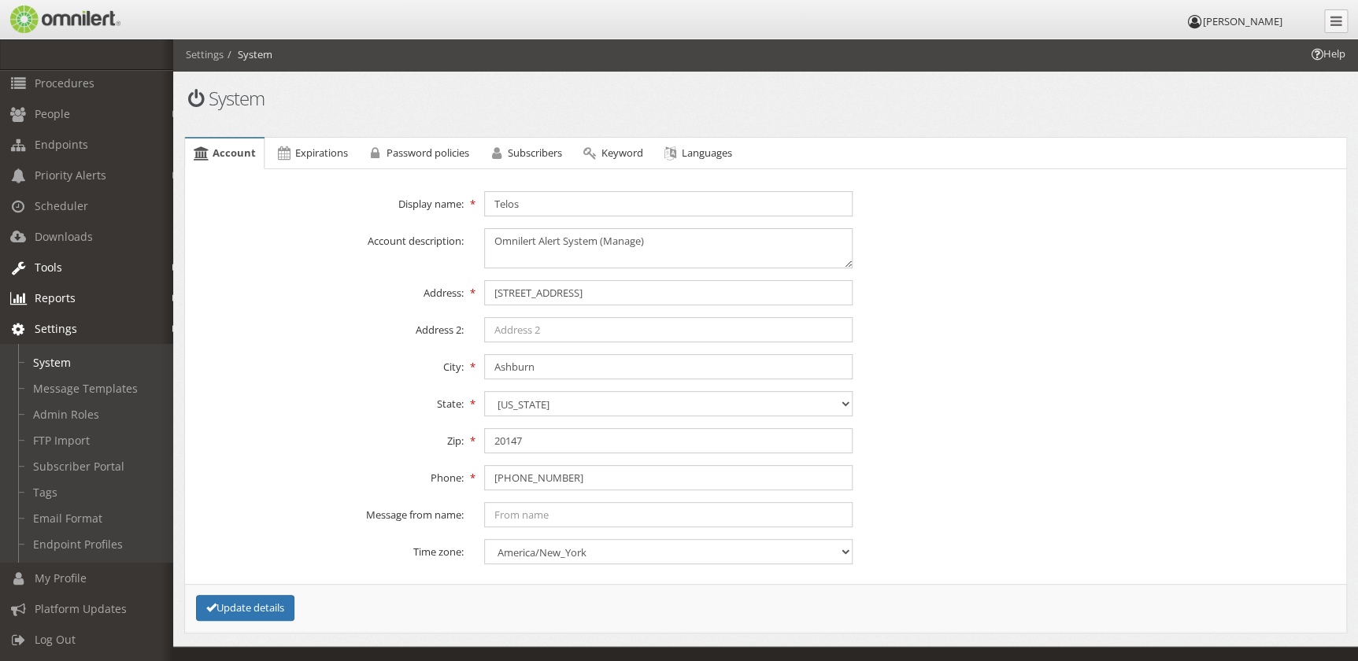
click at [97, 254] on link "Tools" at bounding box center [93, 267] width 187 height 31
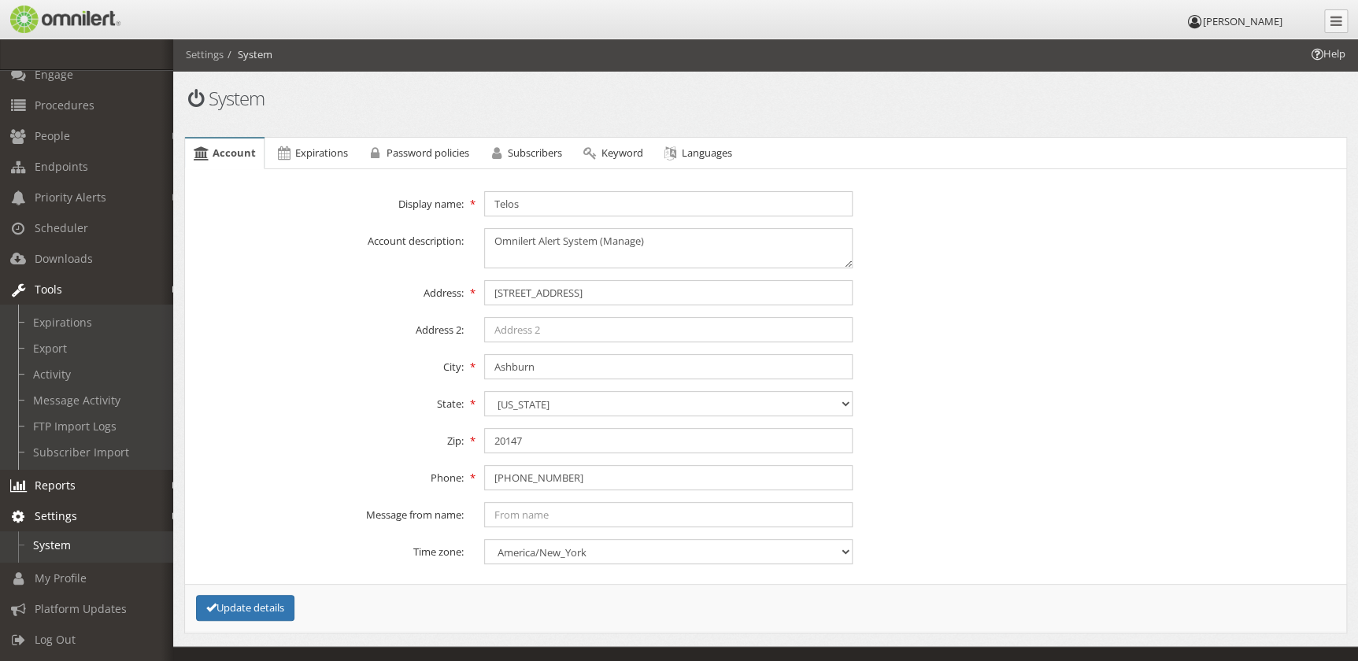
scroll to position [112, 0]
click at [76, 367] on link "Activity" at bounding box center [93, 379] width 187 height 26
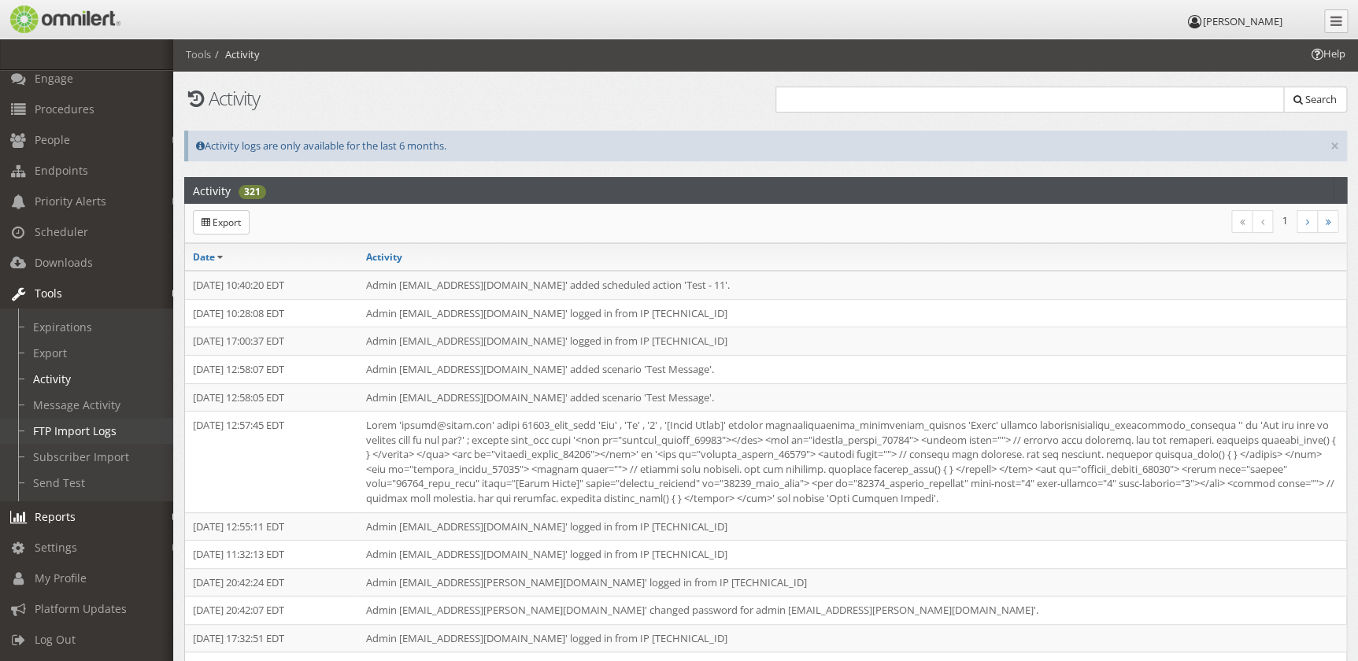
click at [87, 418] on link "FTP Import Logs" at bounding box center [93, 431] width 187 height 26
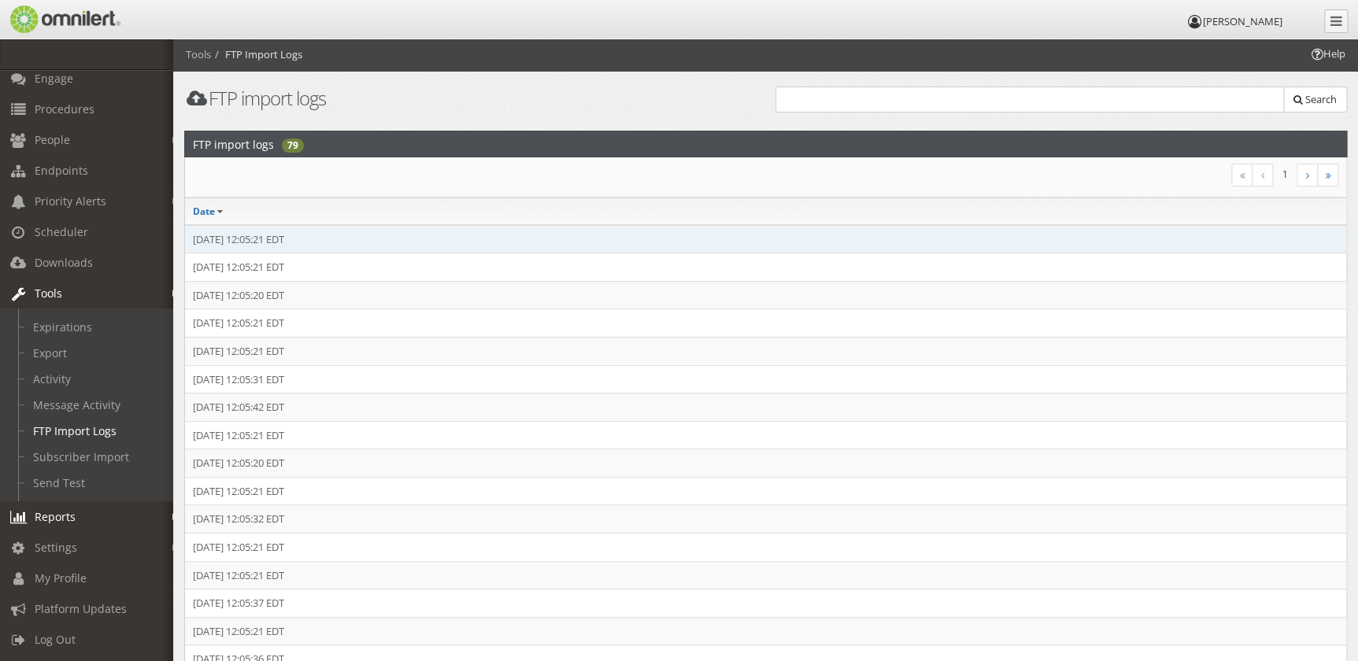
click at [272, 244] on td "[DATE] 12:05:21 EDT" at bounding box center [766, 239] width 1162 height 28
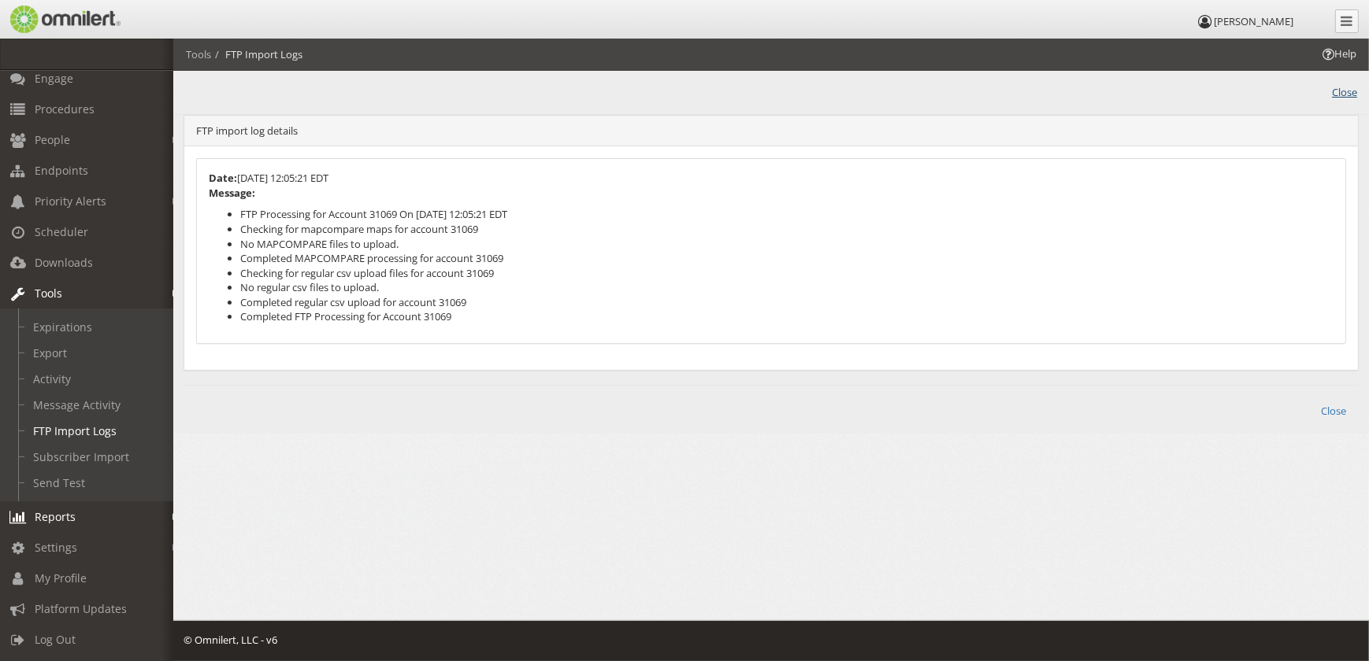
click at [1348, 91] on link "Close" at bounding box center [1344, 91] width 25 height 18
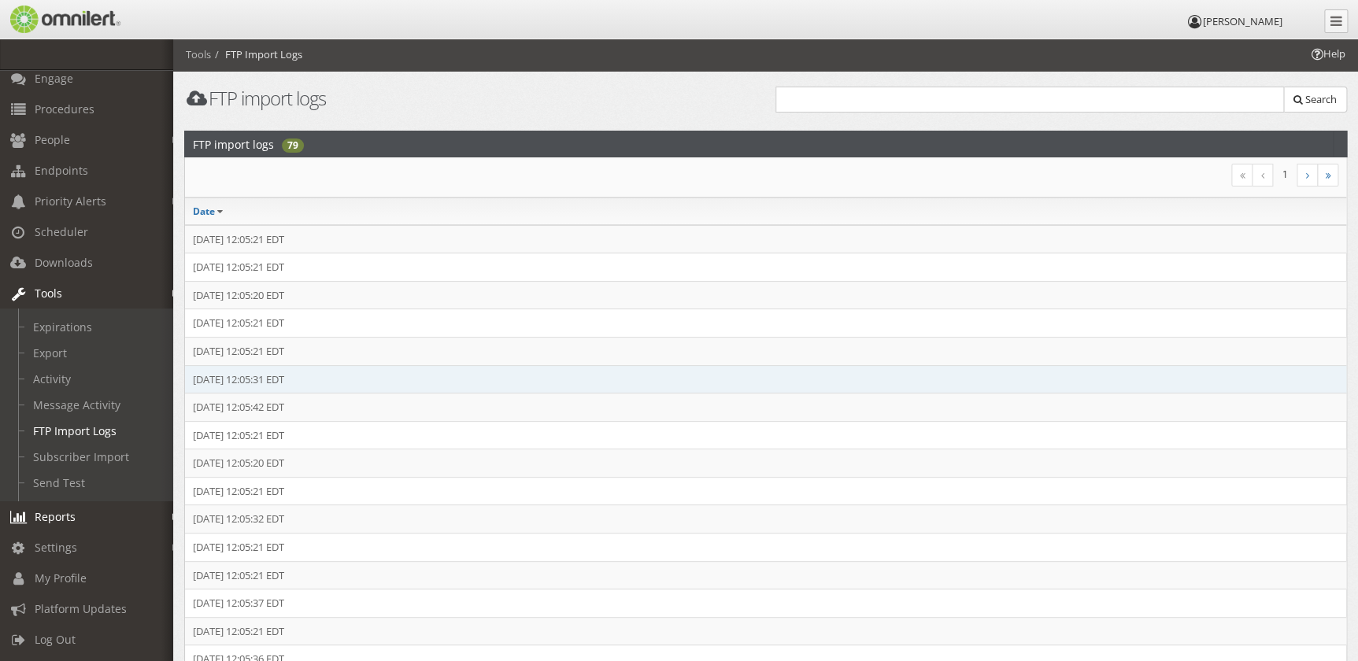
click at [335, 370] on td "[DATE] 12:05:31 EDT" at bounding box center [766, 379] width 1162 height 28
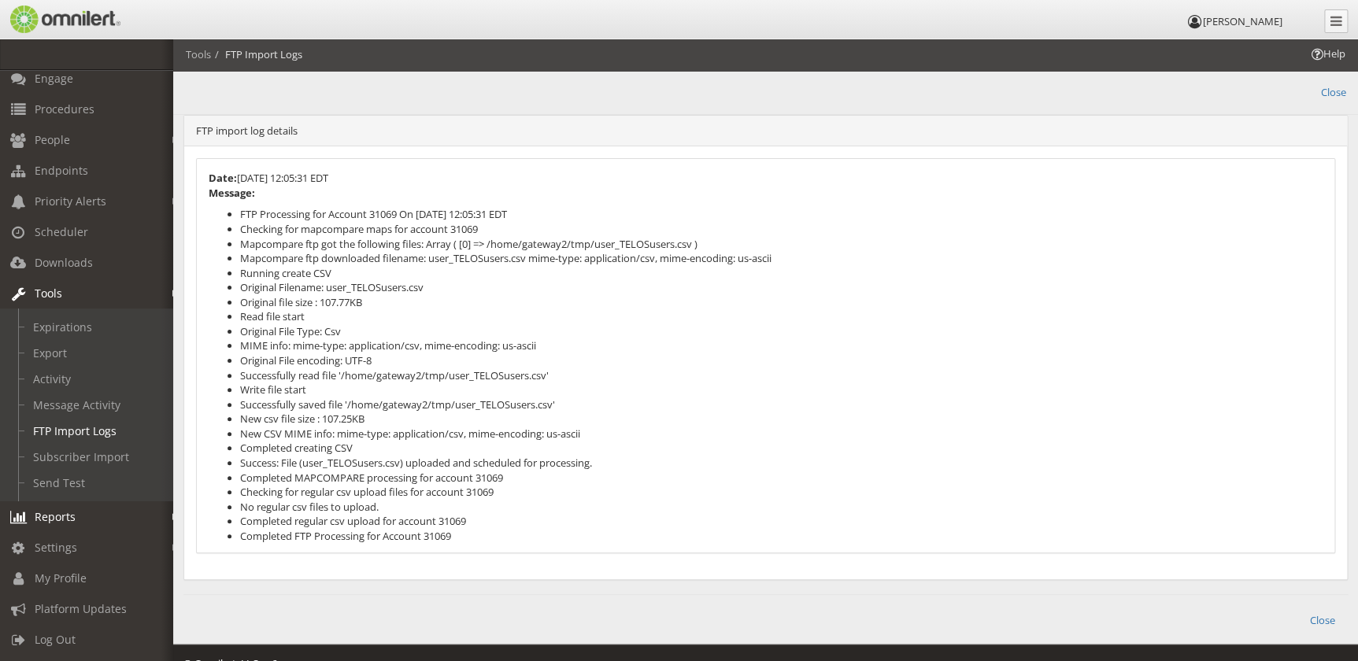
scroll to position [9, 0]
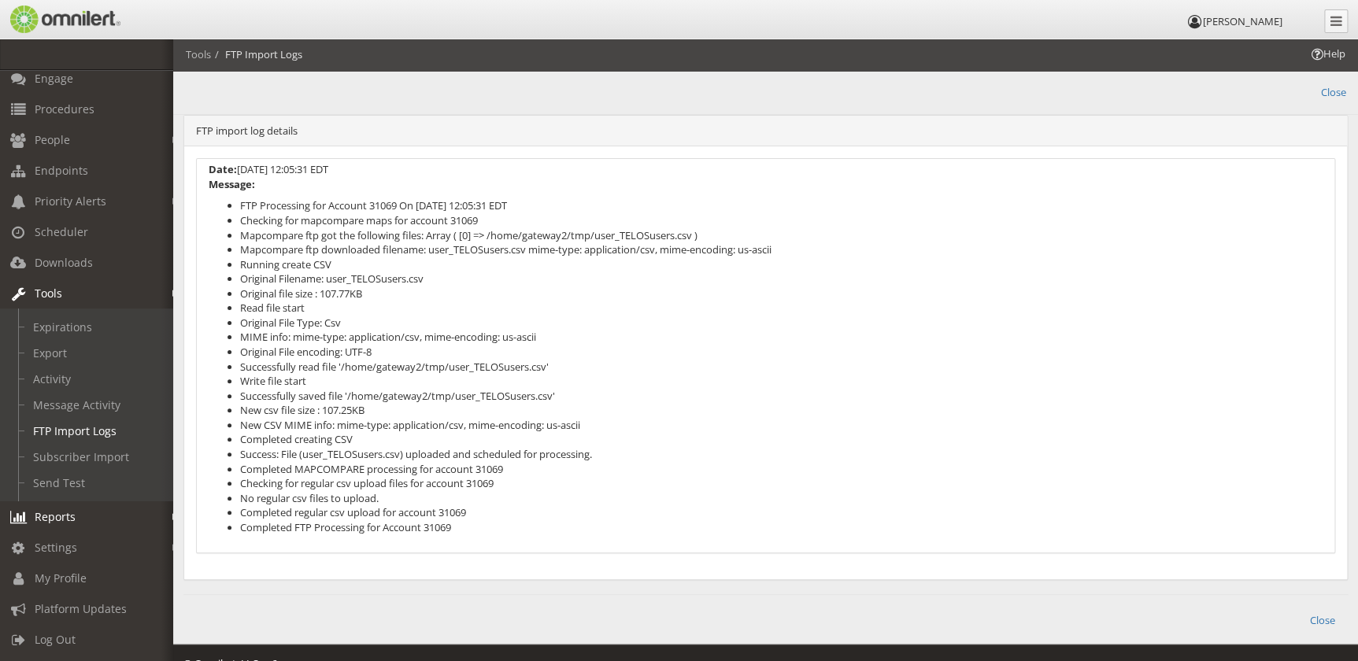
drag, startPoint x: 239, startPoint y: 213, endPoint x: 622, endPoint y: 543, distance: 505.9
click at [622, 543] on div "Date: [DATE] 12:05:31 EDT Message: FTP Processing for Account 31069 On [DATE] 1…" at bounding box center [766, 356] width 1138 height 394
drag, startPoint x: 622, startPoint y: 543, endPoint x: 571, endPoint y: 528, distance: 53.1
click at [571, 529] on li "Completed FTP Processing for Account 31069" at bounding box center [781, 528] width 1083 height 15
drag, startPoint x: 526, startPoint y: 529, endPoint x: 205, endPoint y: 176, distance: 477.2
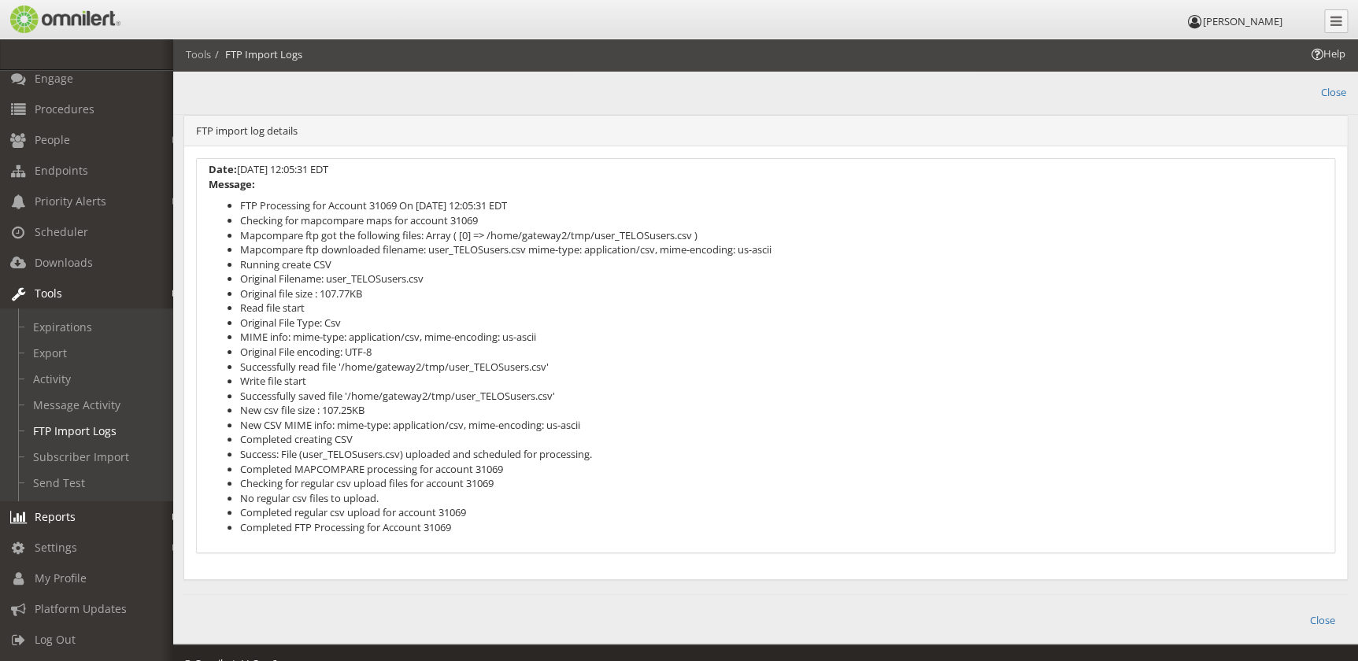
click at [205, 176] on div "Date: [DATE] 12:05:31 EDT Message: FTP Processing for Account 31069 On [DATE] 1…" at bounding box center [766, 356] width 1138 height 394
drag, startPoint x: 205, startPoint y: 176, endPoint x: 710, endPoint y: 310, distance: 523.0
click at [710, 310] on li "Read file start" at bounding box center [781, 308] width 1083 height 15
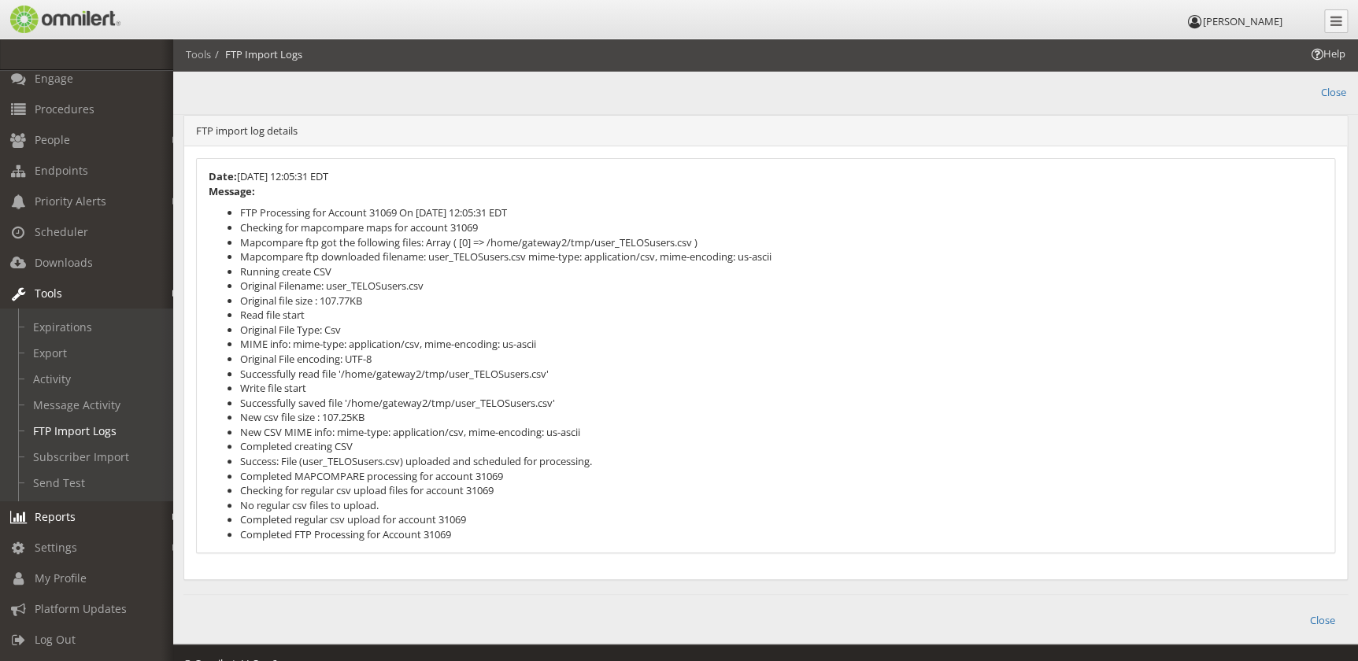
scroll to position [0, 0]
drag, startPoint x: 93, startPoint y: 110, endPoint x: 86, endPoint y: 124, distance: 15.8
click at [93, 110] on link "Procedures" at bounding box center [93, 109] width 187 height 31
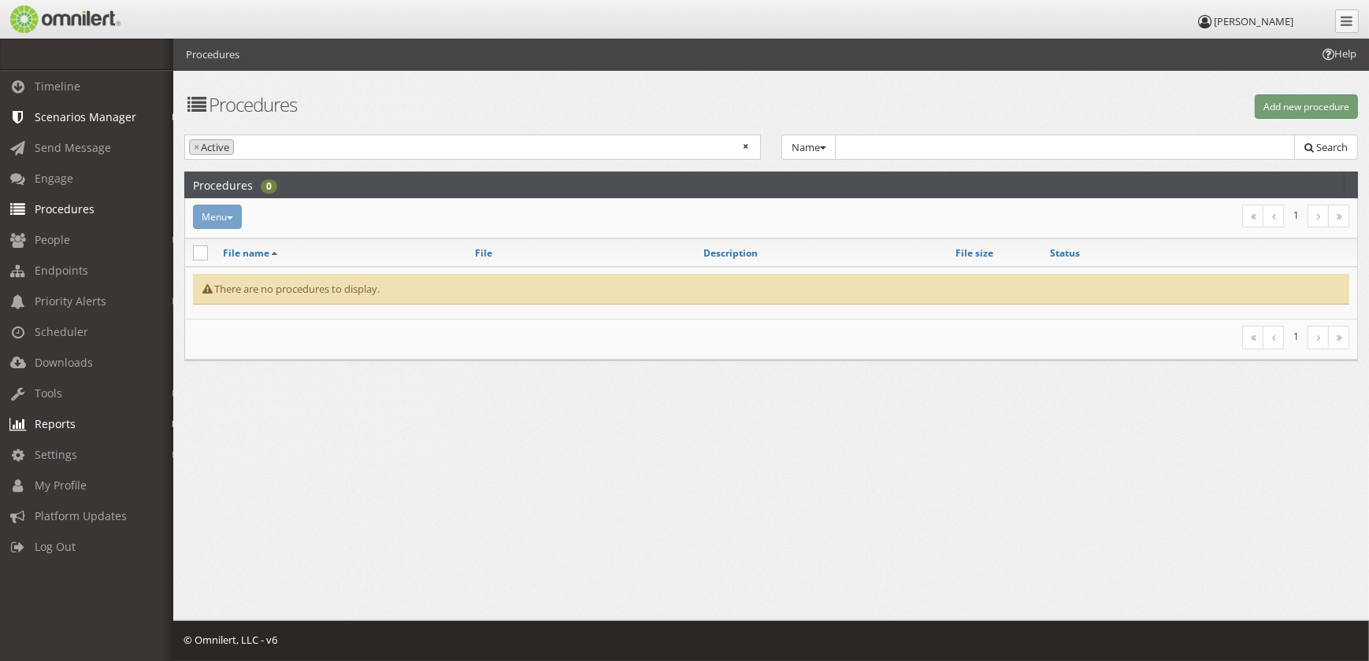
click at [86, 124] on link "Scenarios Manager" at bounding box center [93, 117] width 187 height 31
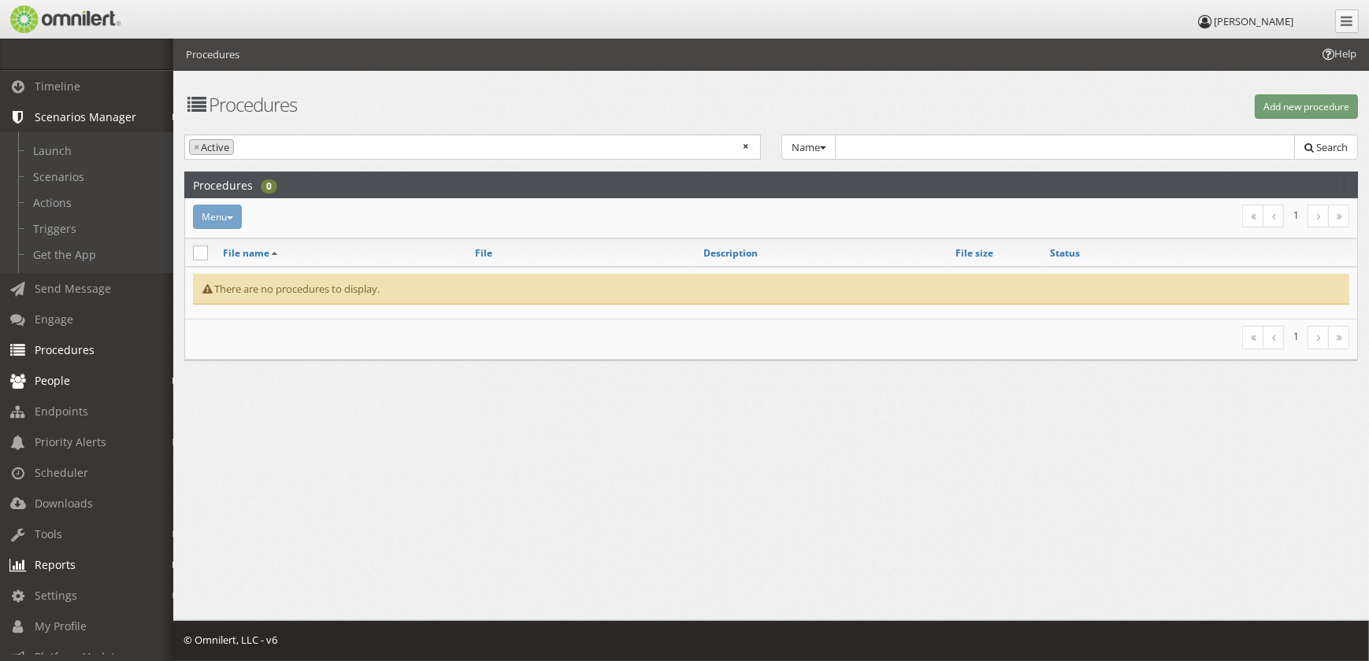
click at [64, 371] on link "People" at bounding box center [93, 380] width 187 height 31
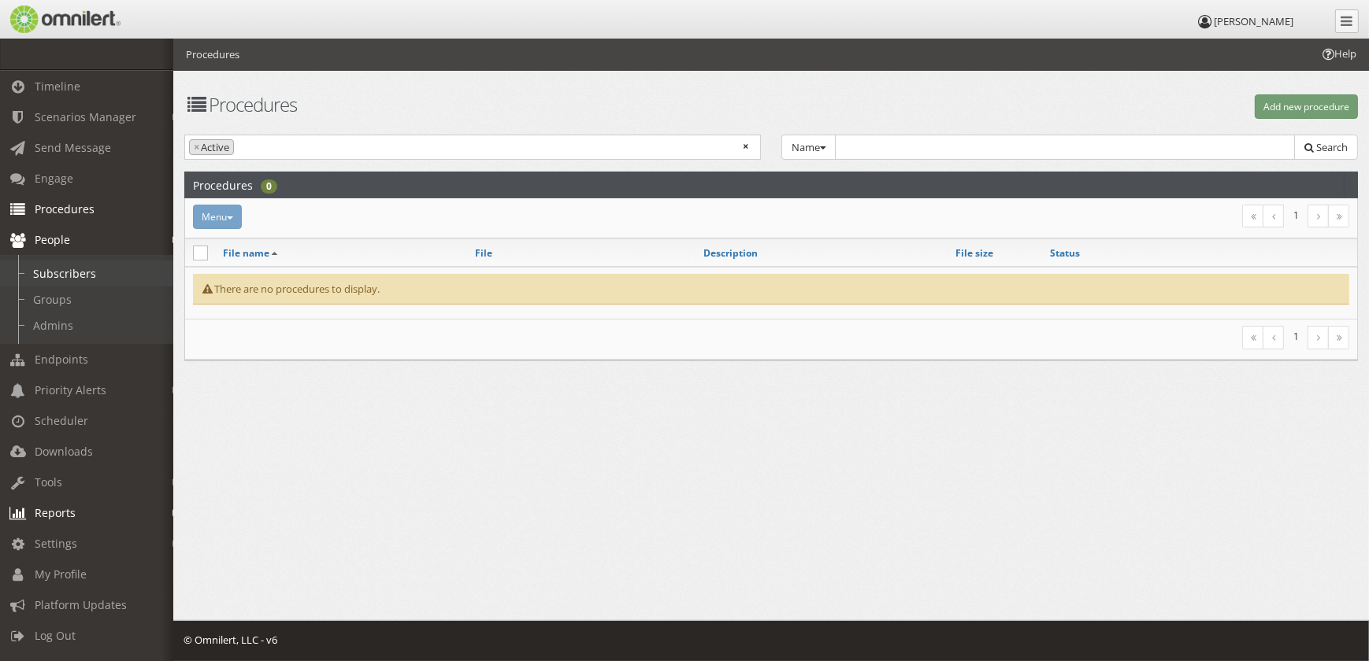
click at [63, 280] on link "Subscribers" at bounding box center [93, 274] width 187 height 26
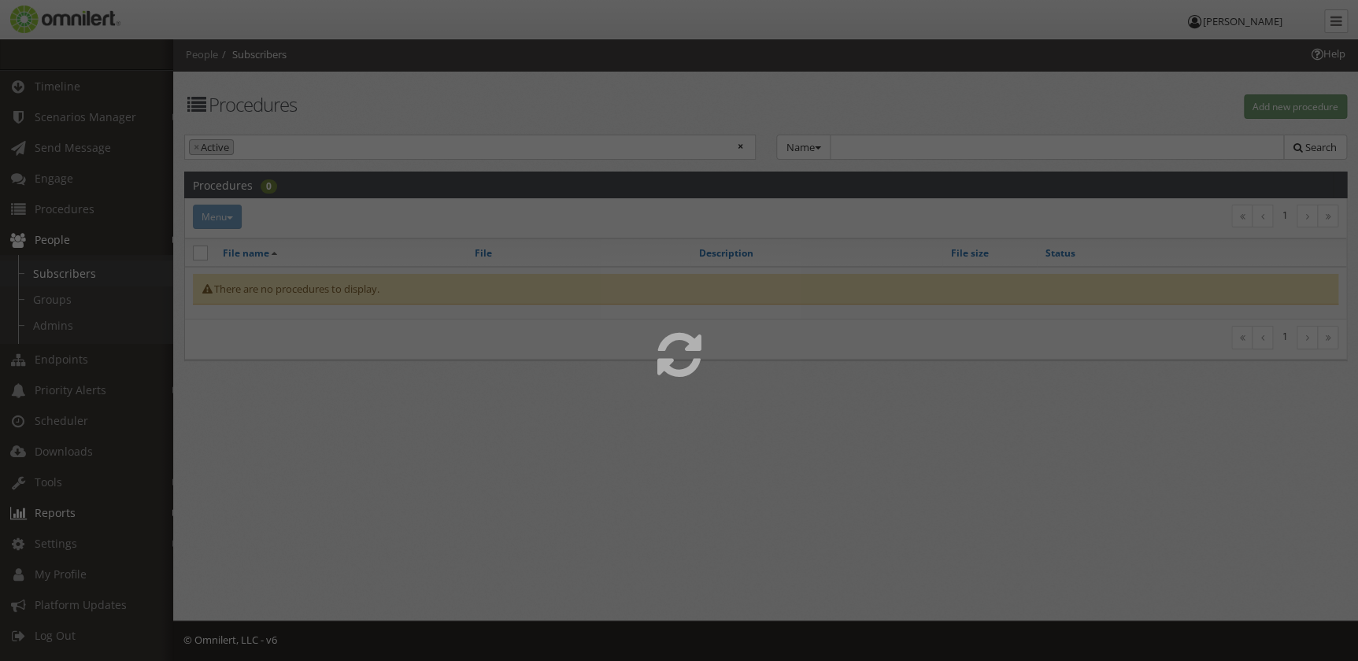
select select
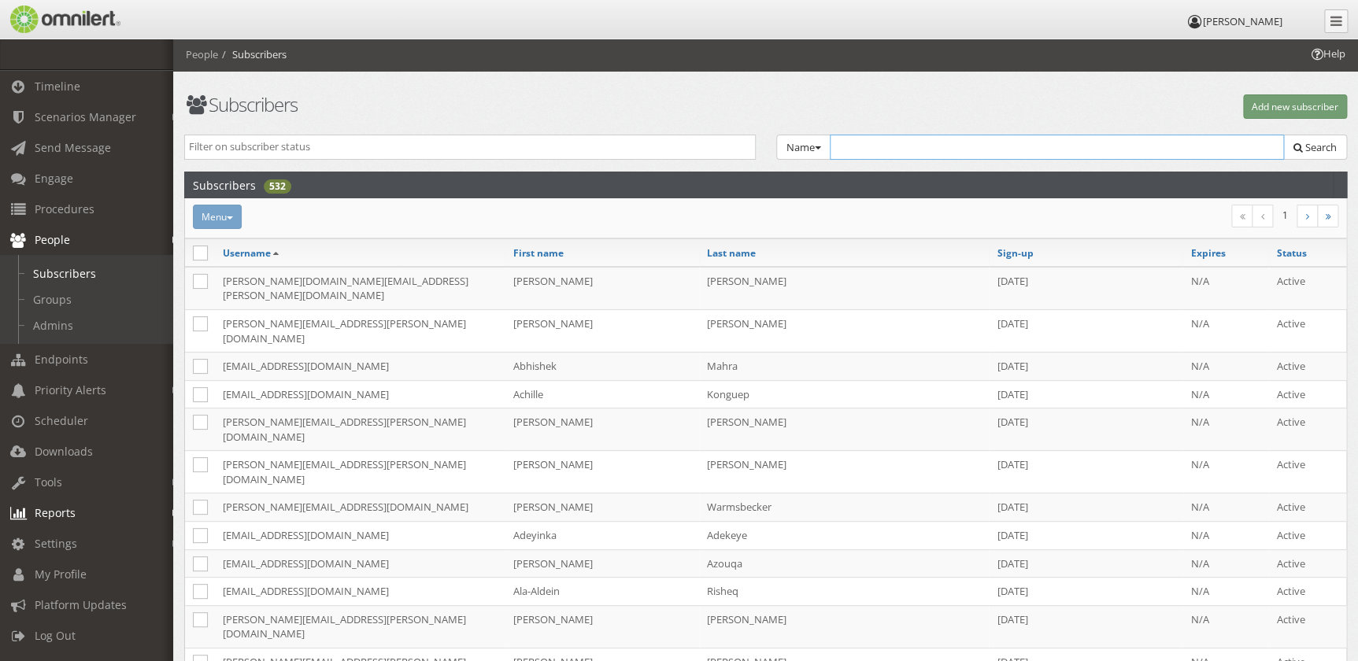
click at [871, 149] on input "text" at bounding box center [1057, 147] width 455 height 25
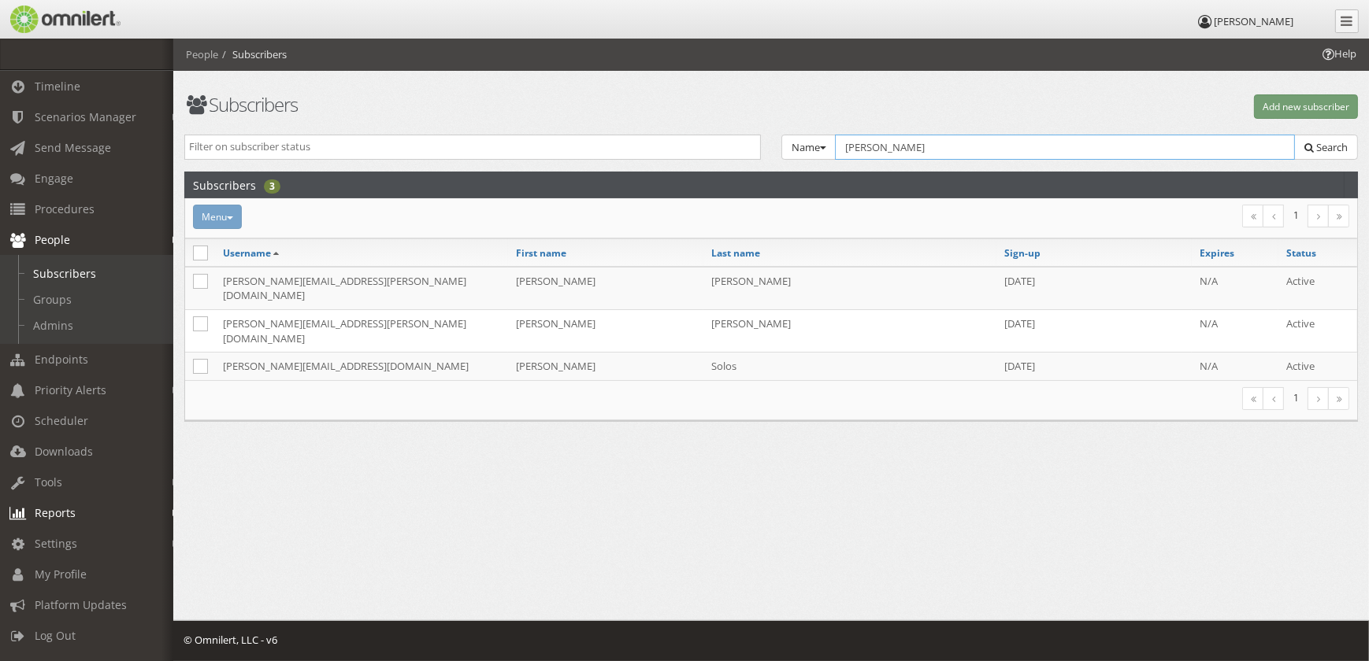
click at [871, 149] on input "[PERSON_NAME]" at bounding box center [1065, 147] width 460 height 25
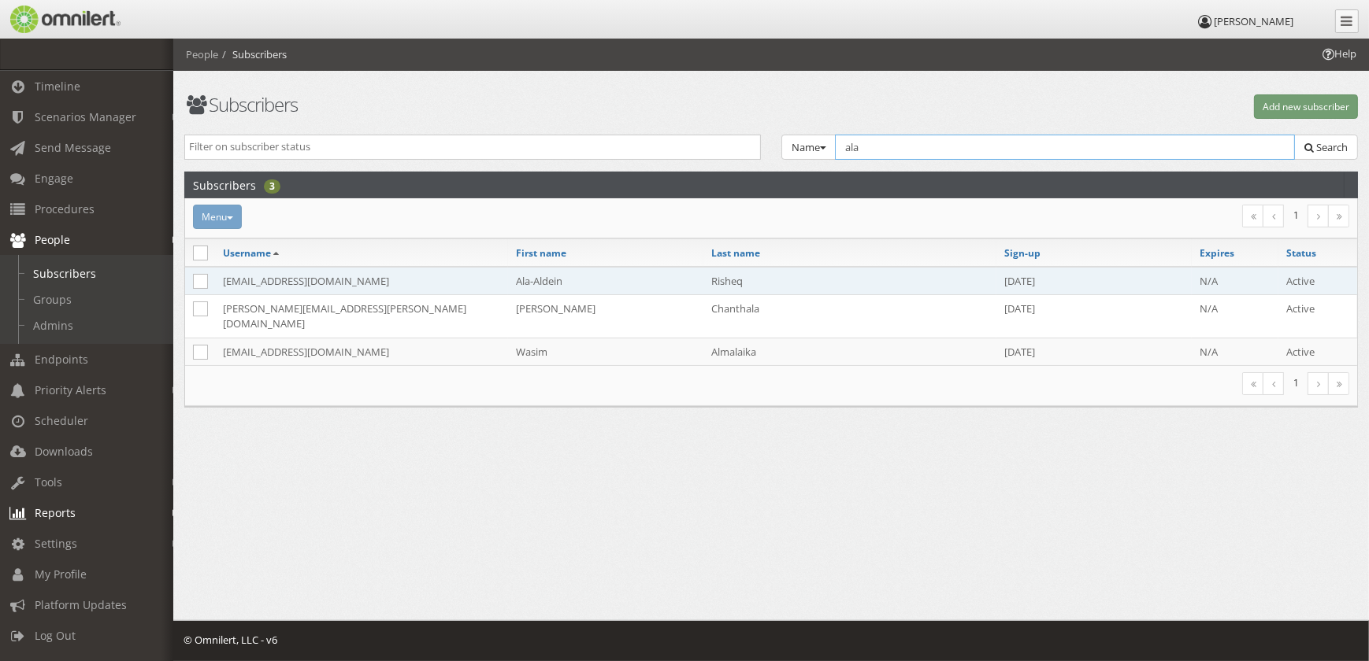
type input "ala"
click at [428, 287] on td "[EMAIL_ADDRESS][DOMAIN_NAME]" at bounding box center [361, 281] width 293 height 28
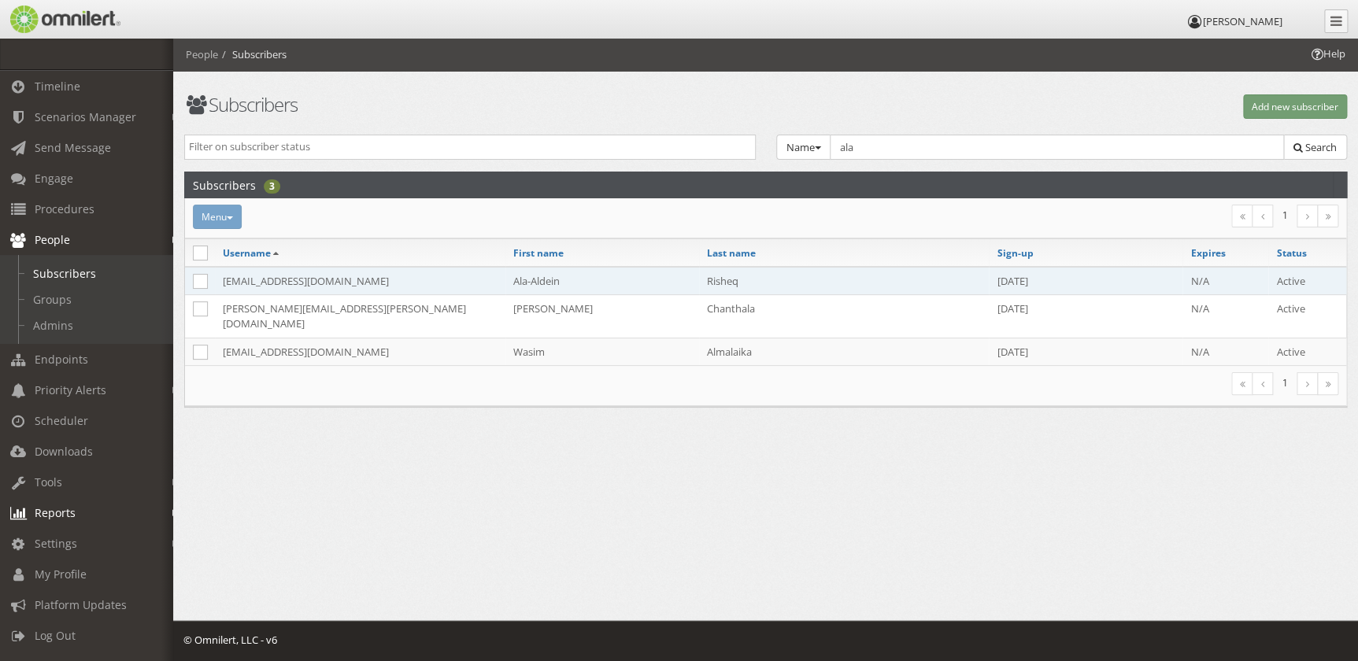
select select
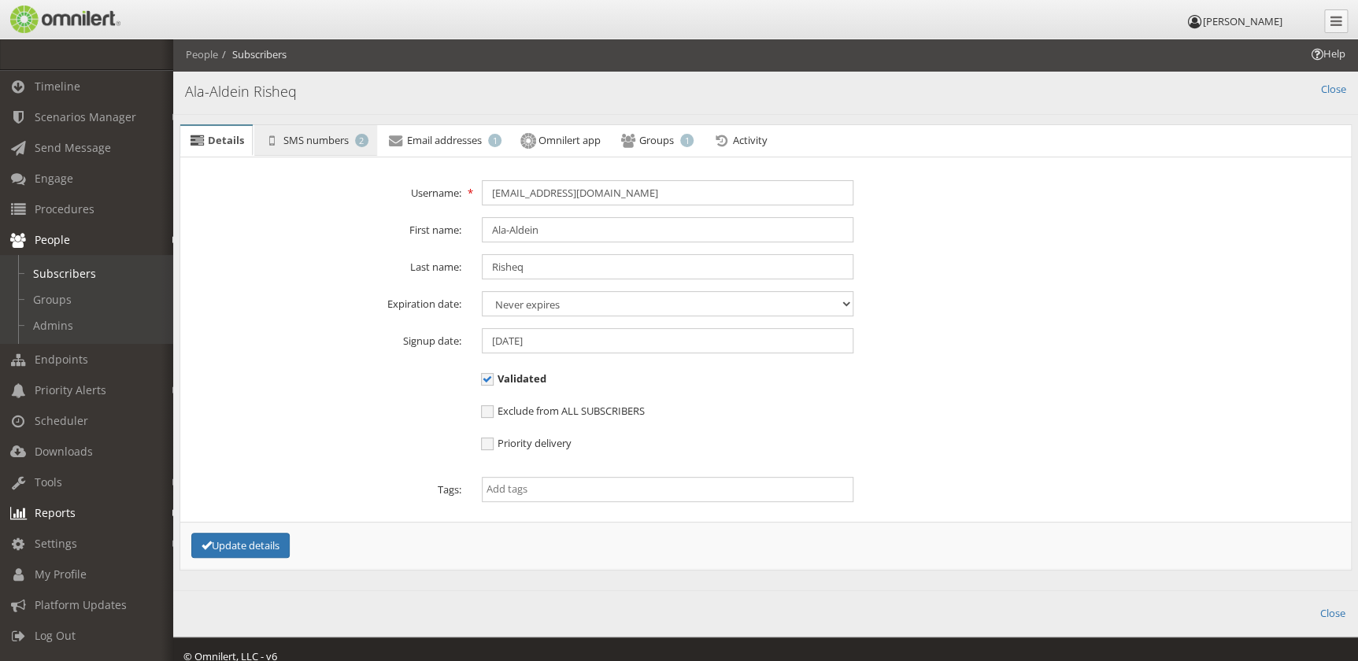
click at [321, 137] on span "SMS numbers" at bounding box center [315, 140] width 65 height 14
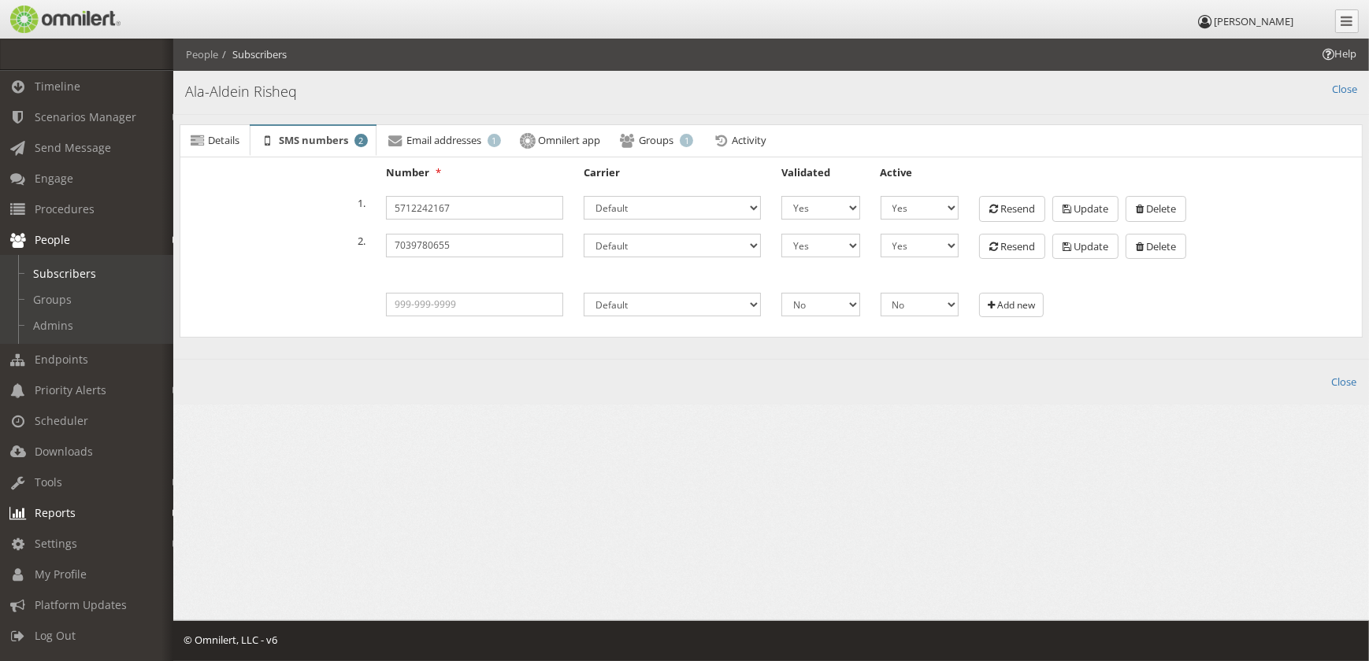
click at [1087, 558] on html "[PERSON_NAME] Timeline Scenarios Manager Launch Scenarios Actions Triggers Get …" at bounding box center [684, 330] width 1369 height 661
drag, startPoint x: 493, startPoint y: 244, endPoint x: 331, endPoint y: 223, distance: 163.6
click at [331, 223] on div "Number Carrier Validated Active 1. 5712242167 Airpage [US_STATE] Communication …" at bounding box center [770, 246] width 1165 height 163
click at [91, 171] on link "Engage" at bounding box center [93, 178] width 187 height 31
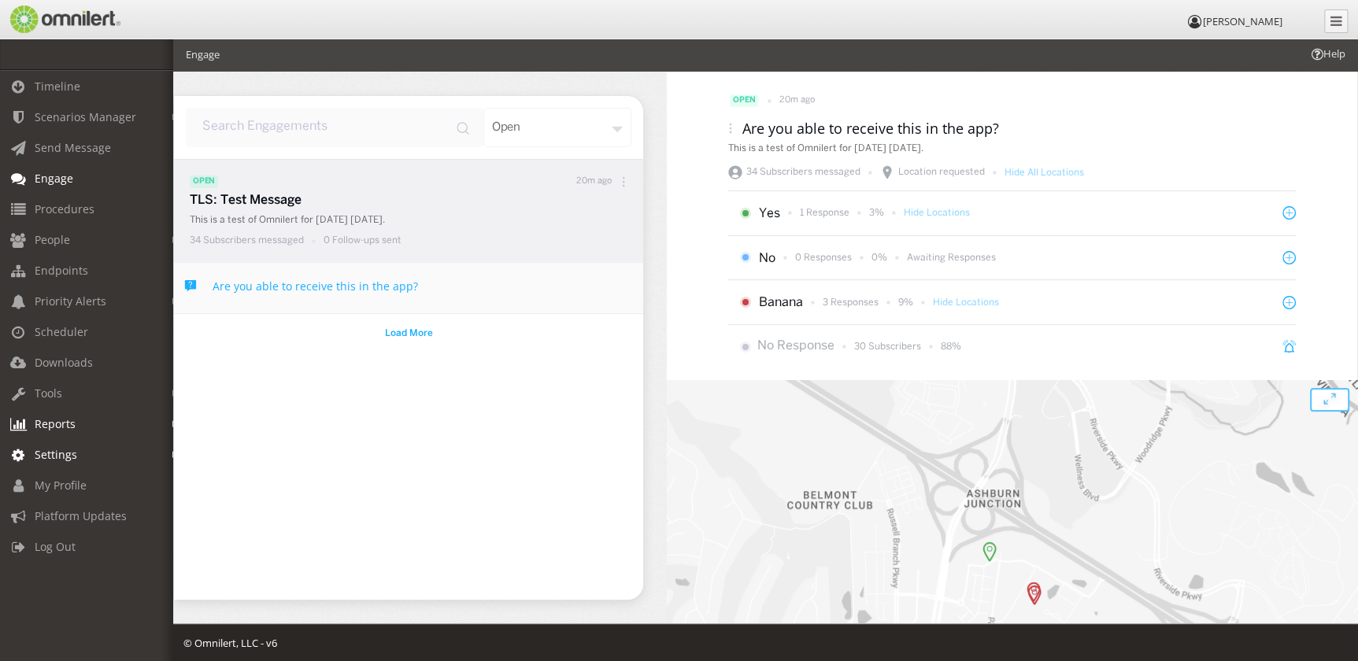
click at [118, 450] on link "Settings" at bounding box center [93, 454] width 187 height 31
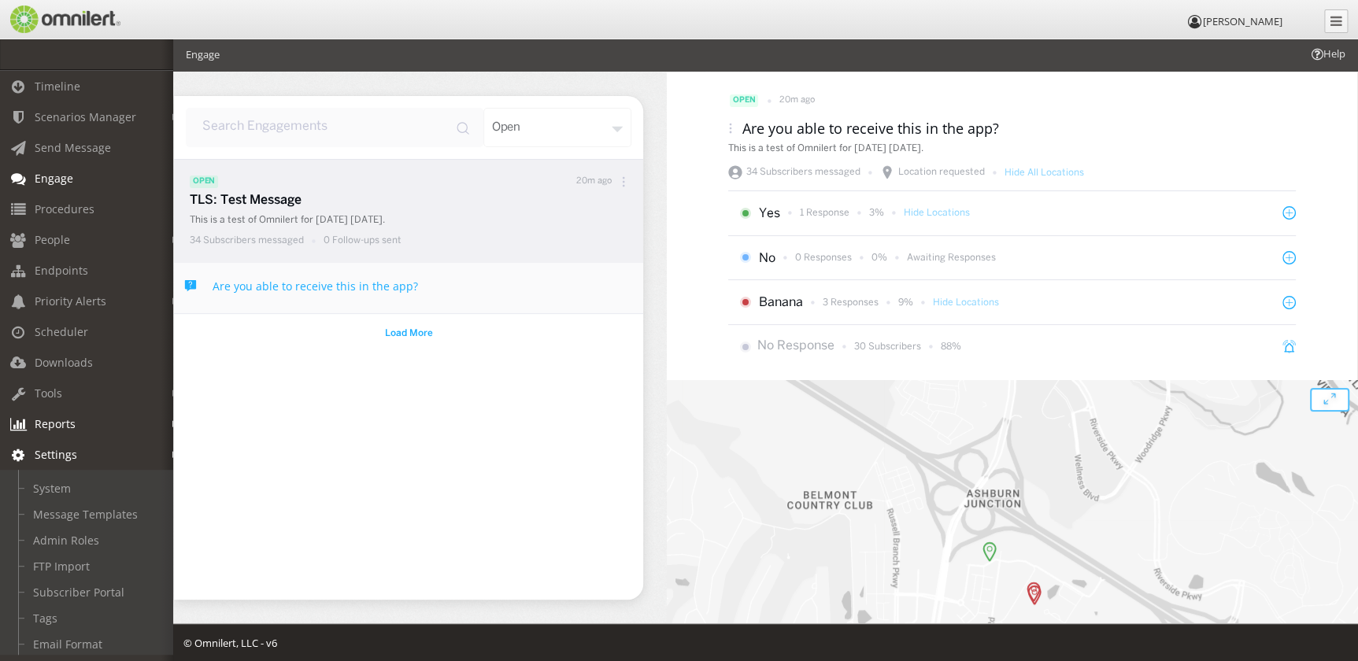
click at [115, 417] on link "Reports" at bounding box center [93, 424] width 187 height 31
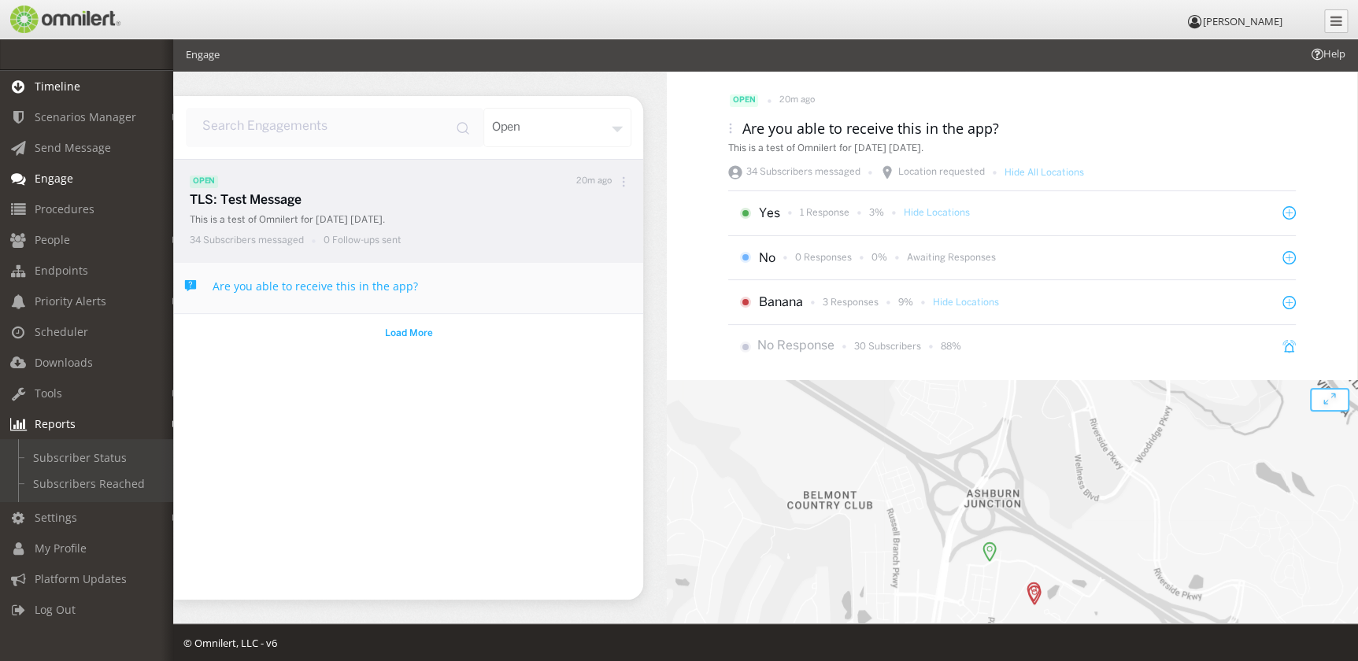
click at [88, 72] on link "Timeline" at bounding box center [93, 86] width 187 height 31
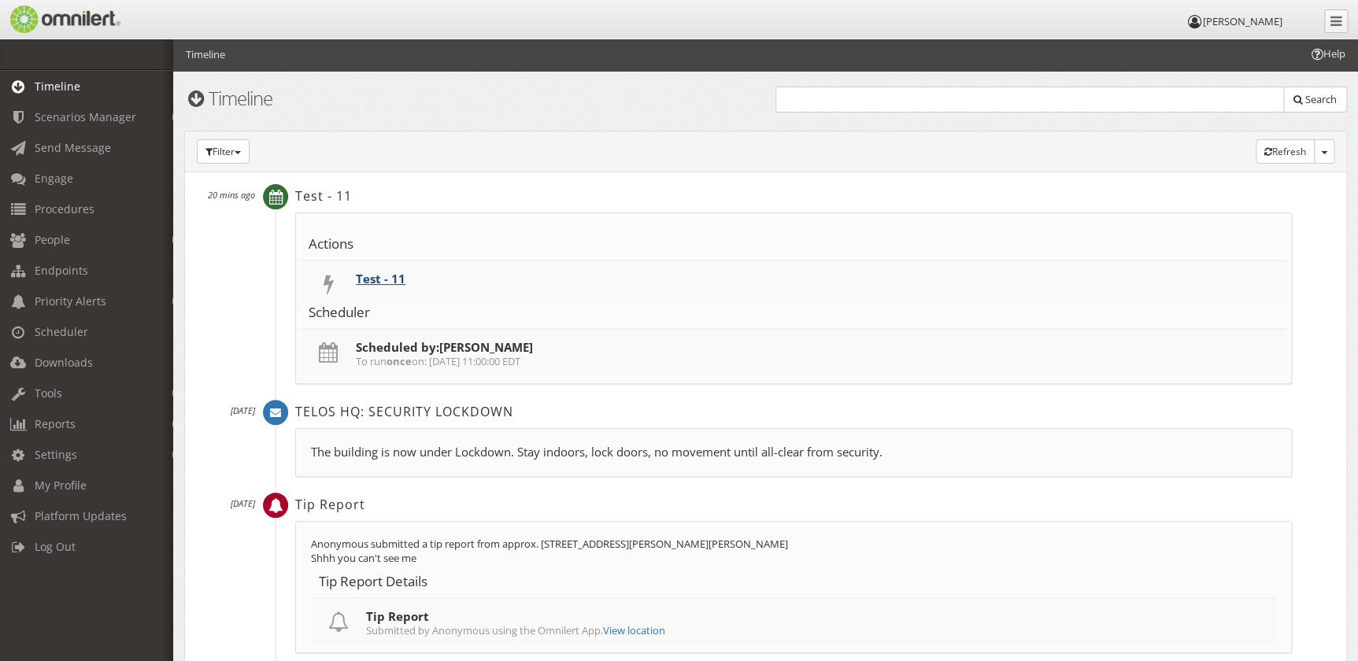
click at [369, 279] on link "Test - 11" at bounding box center [381, 279] width 50 height 16
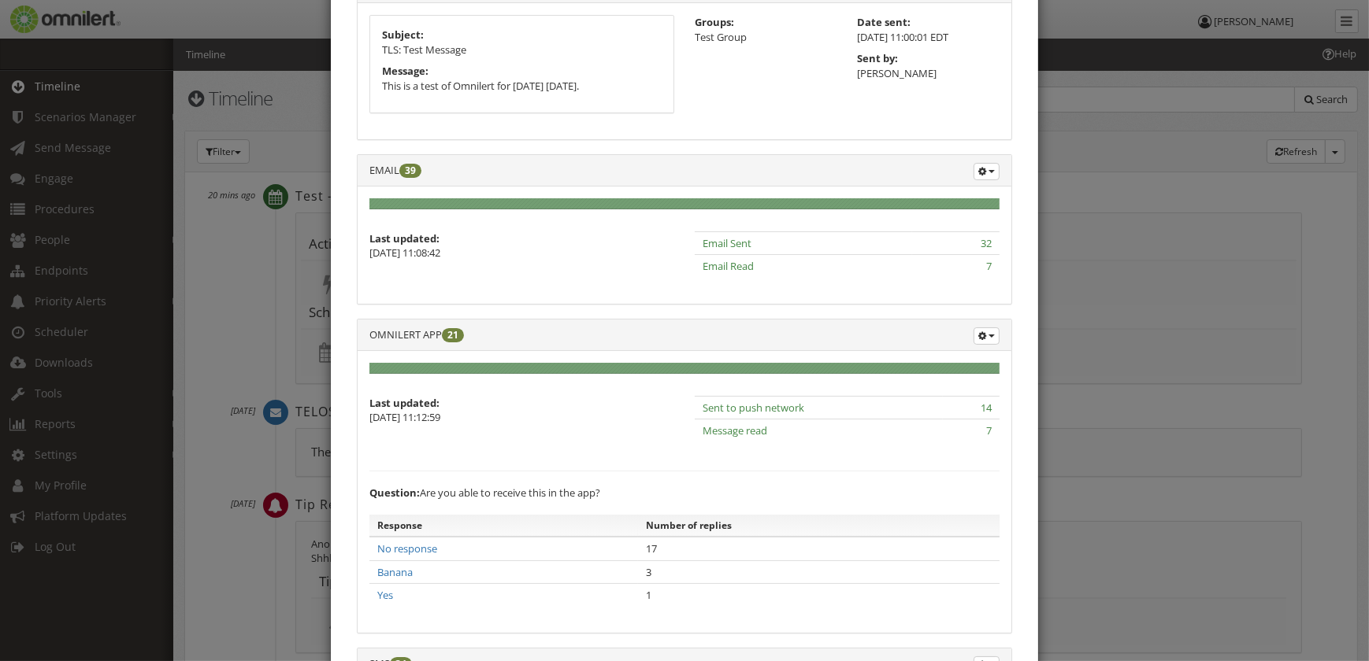
scroll to position [286, 0]
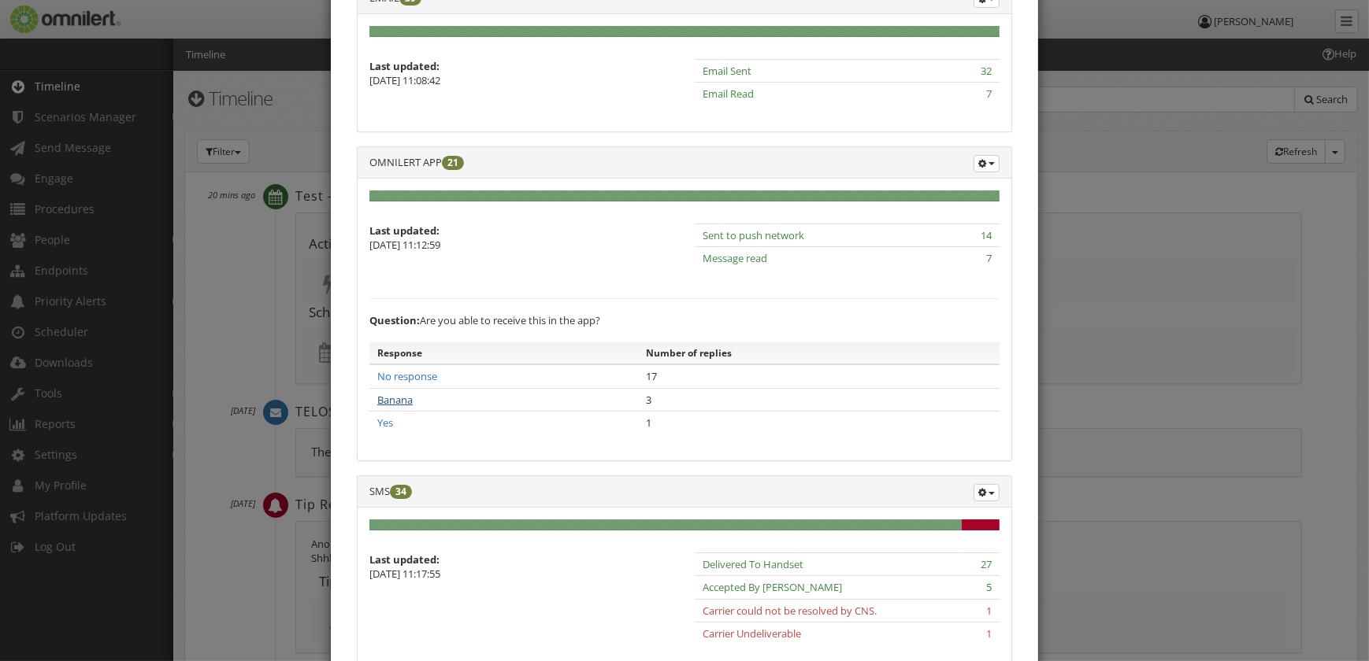
click at [404, 407] on link "Banana" at bounding box center [394, 400] width 35 height 14
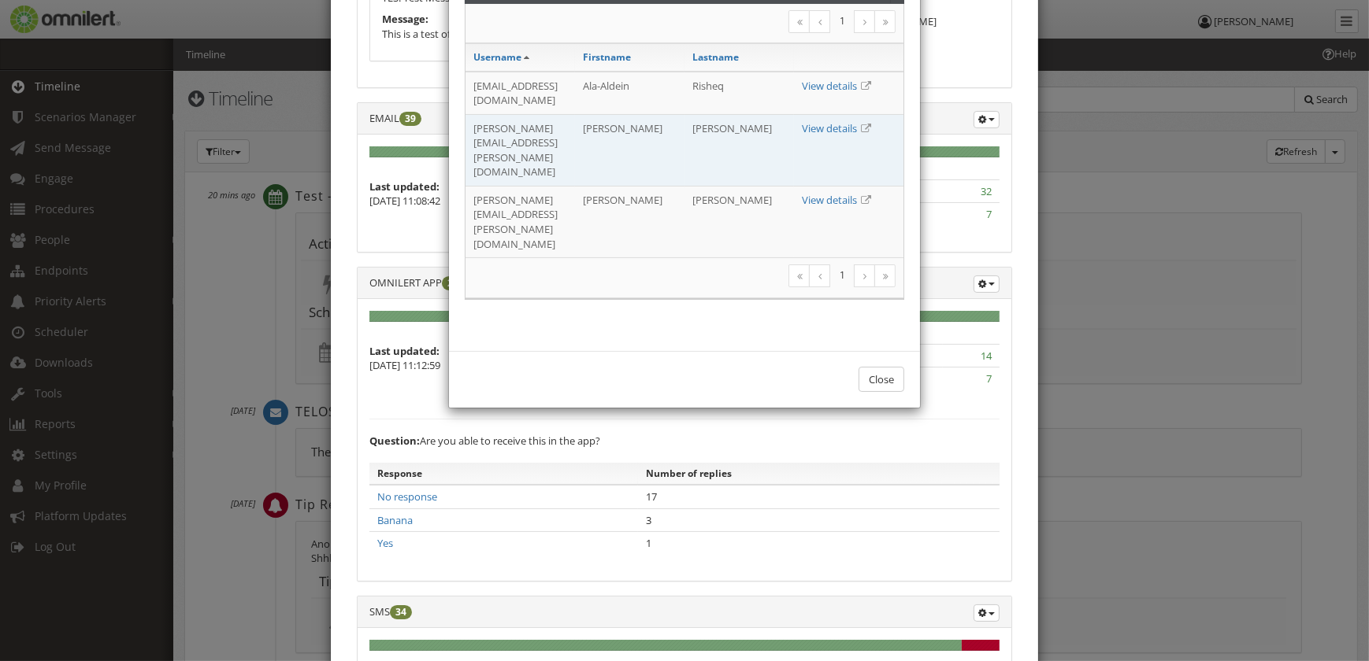
scroll to position [143, 0]
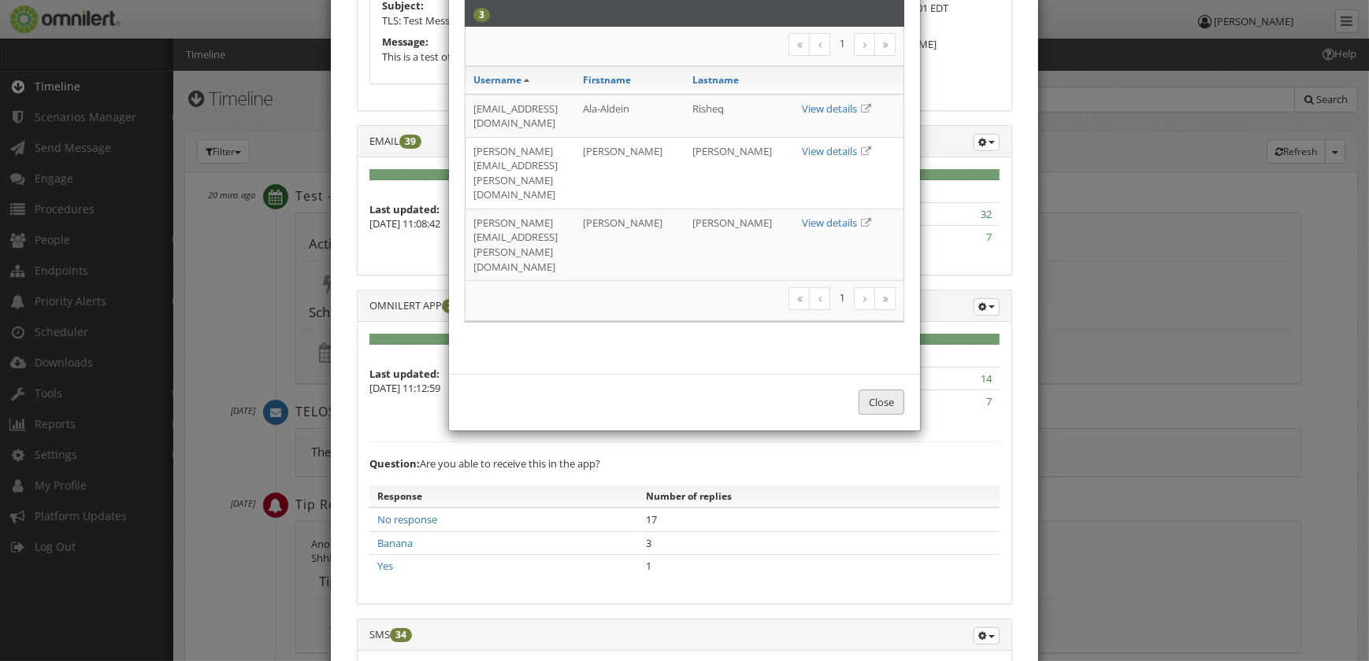
click at [869, 390] on button "Close" at bounding box center [881, 403] width 46 height 26
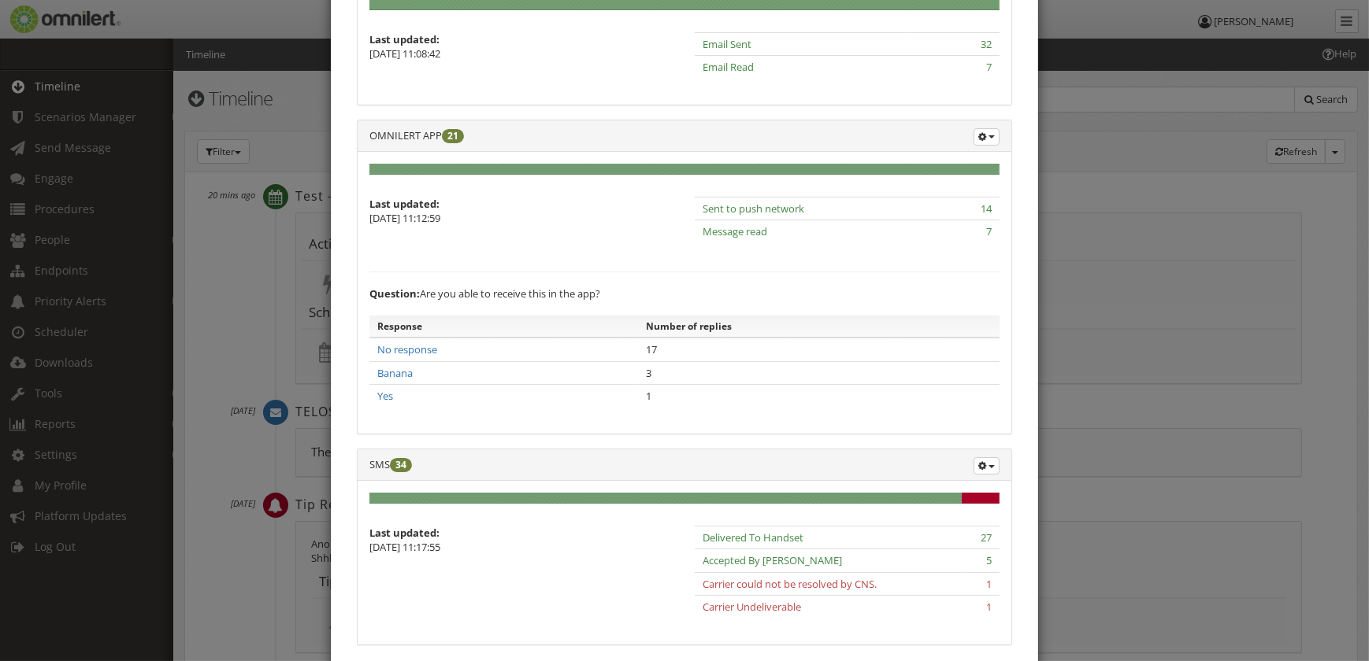
scroll to position [432, 0]
